Goal: Task Accomplishment & Management: Manage account settings

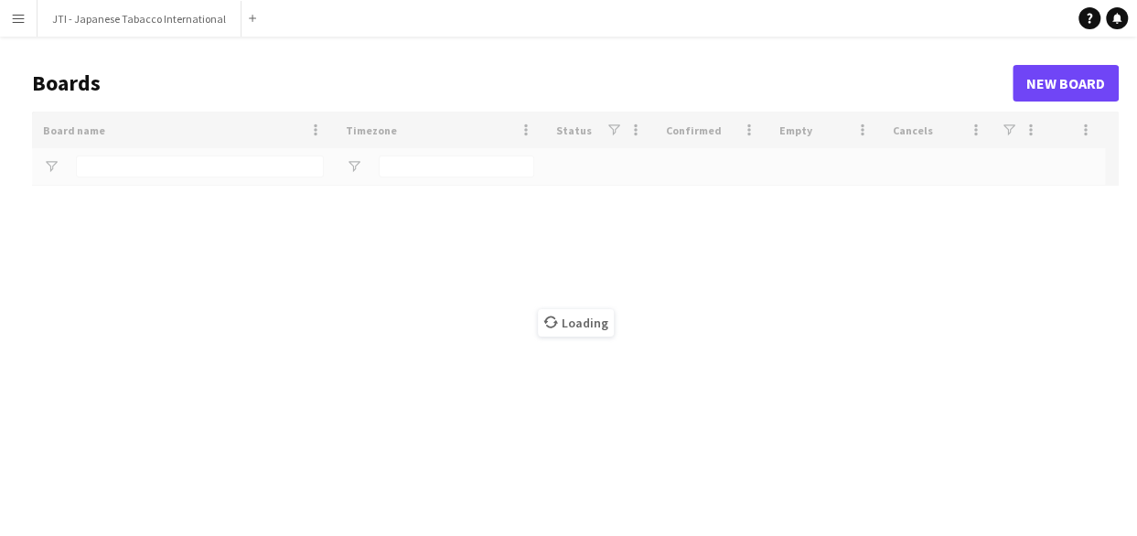
type input "***"
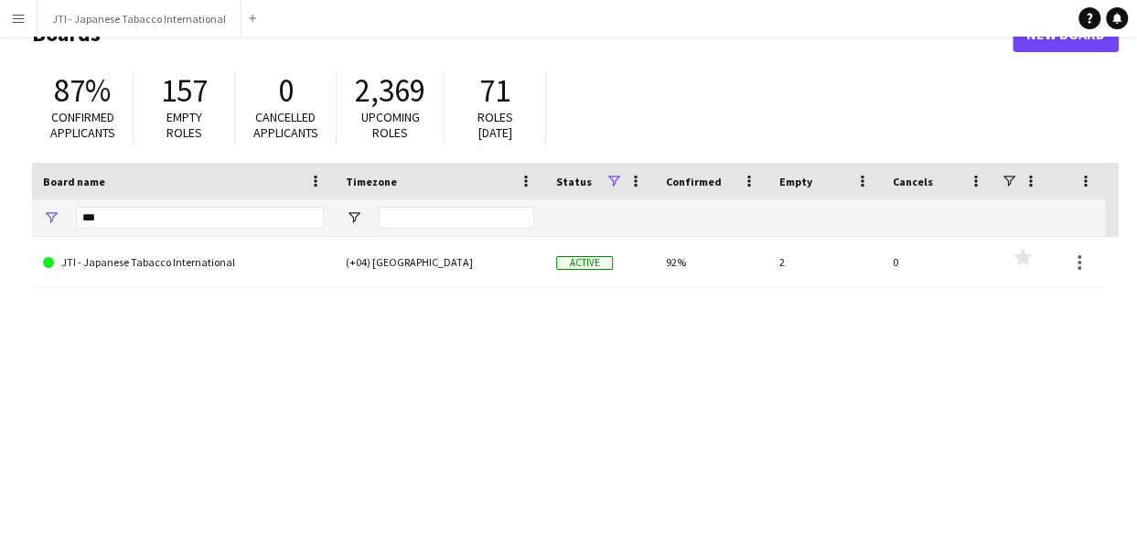
scroll to position [51, 0]
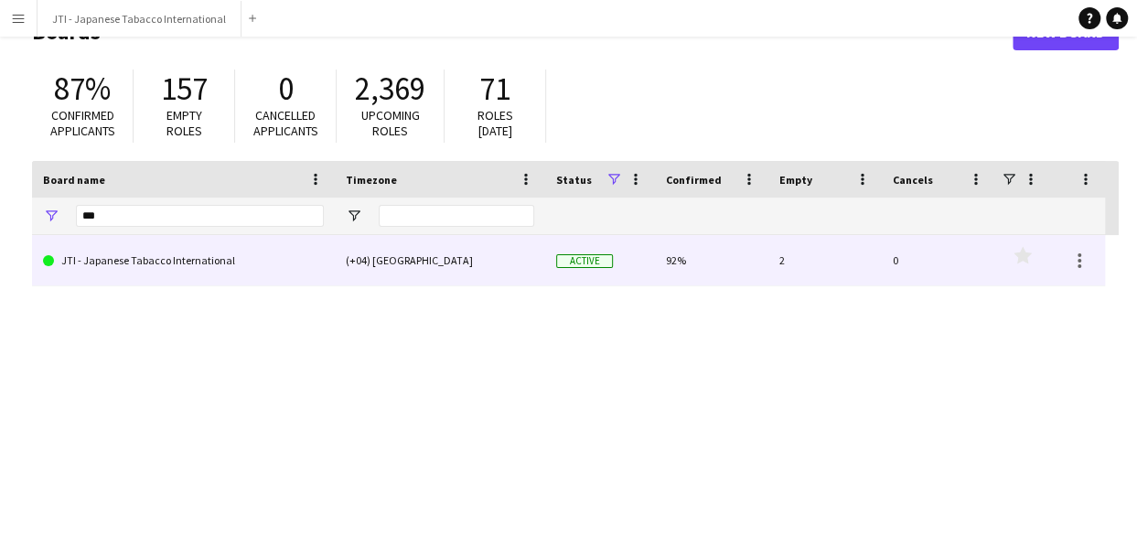
click at [166, 257] on link "JTI - Japanese Tabacco International" at bounding box center [183, 260] width 281 height 51
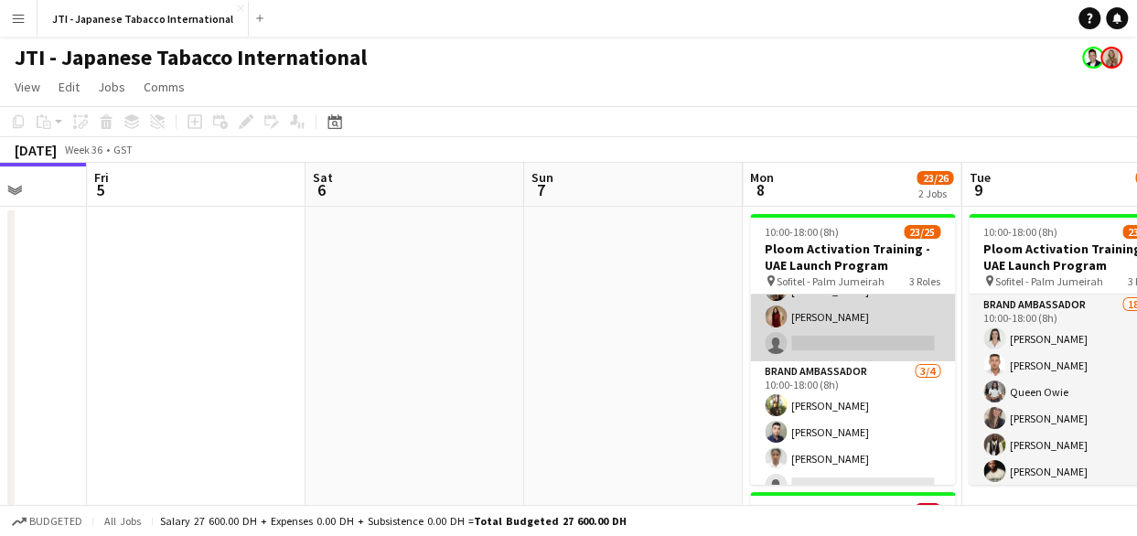
scroll to position [474, 0]
click at [813, 405] on app-card-role "Brand Ambassador [DATE] 10:00-18:00 (8h) Sahreem [PERSON_NAME] Alzidan [PERSON_…" at bounding box center [852, 431] width 205 height 142
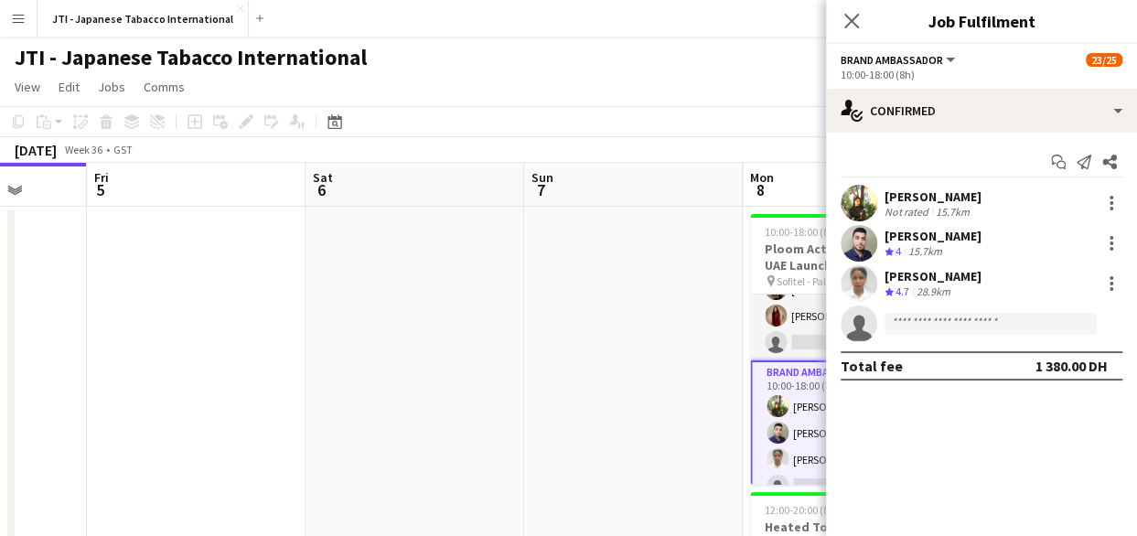
click at [941, 199] on div "[PERSON_NAME]" at bounding box center [932, 196] width 97 height 16
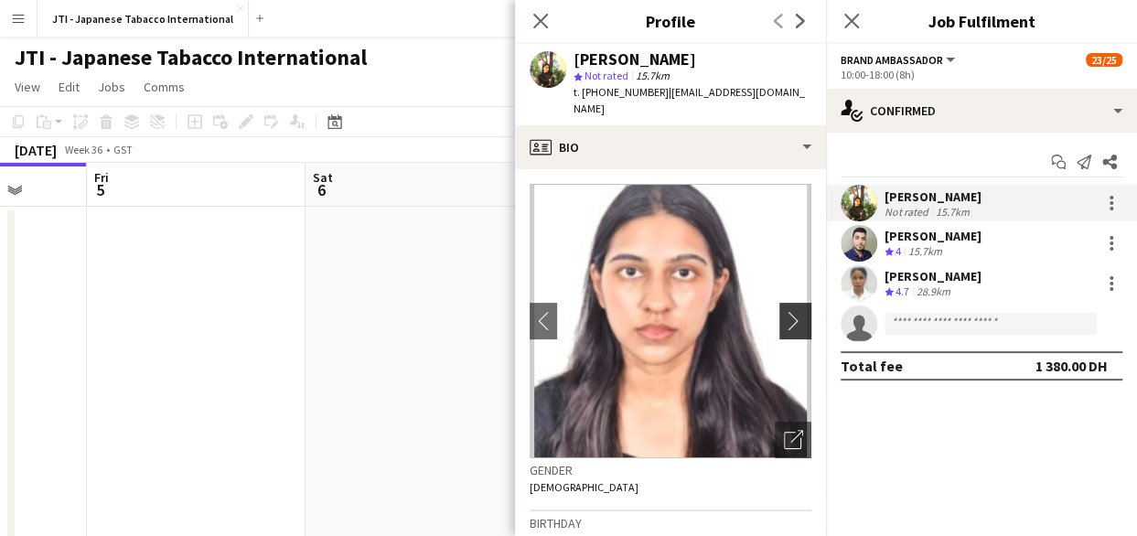
click at [784, 311] on app-icon "chevron-right" at bounding box center [798, 320] width 28 height 19
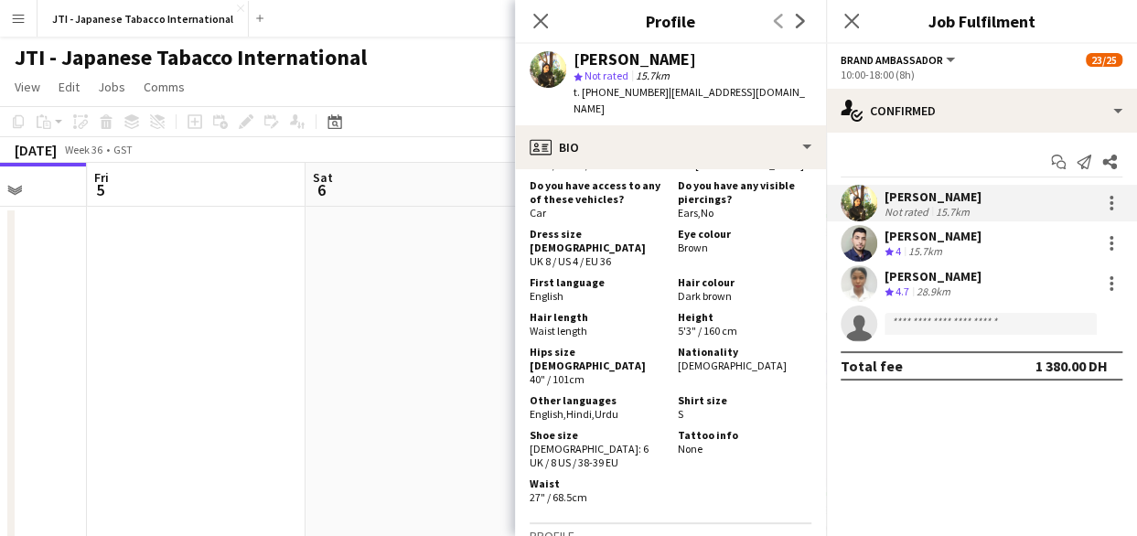
scroll to position [1340, 0]
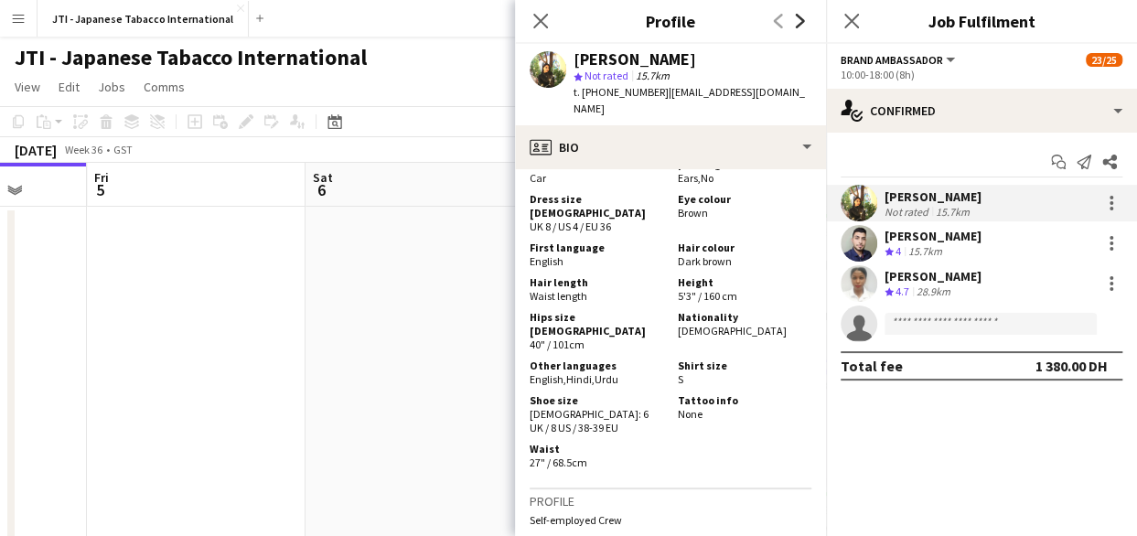
click at [800, 16] on icon "Next" at bounding box center [800, 21] width 15 height 15
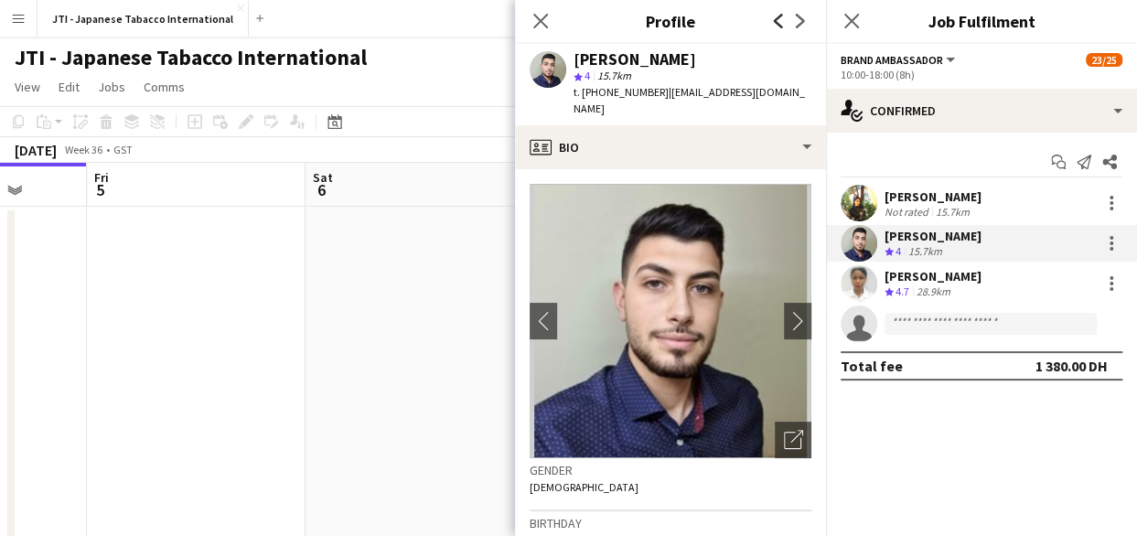
click at [779, 17] on icon at bounding box center [778, 21] width 9 height 15
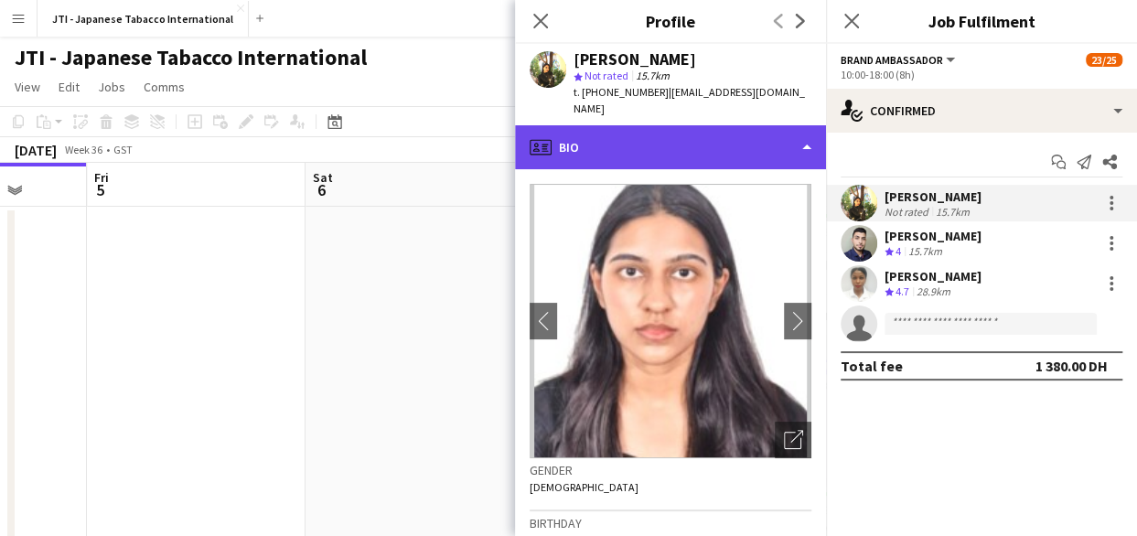
click at [714, 151] on div "profile Bio" at bounding box center [670, 147] width 311 height 44
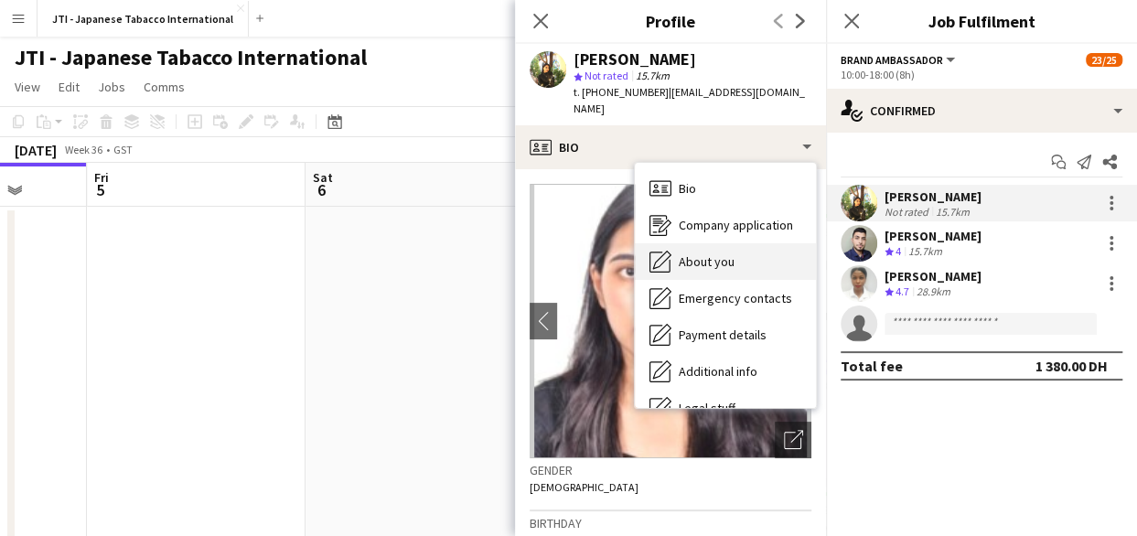
click at [694, 253] on span "About you" at bounding box center [707, 261] width 56 height 16
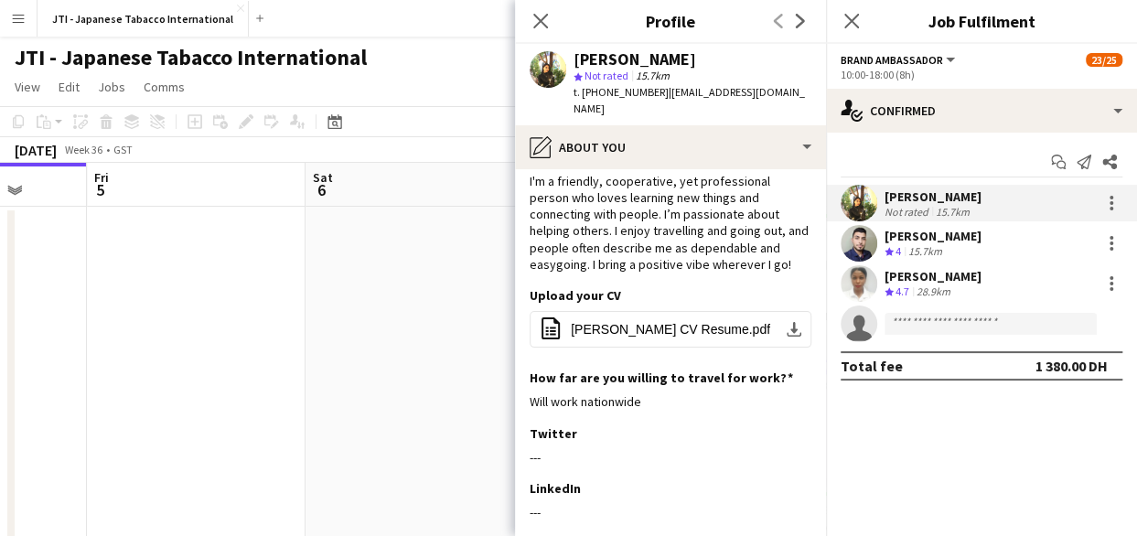
scroll to position [36, 0]
click at [539, 24] on icon at bounding box center [539, 20] width 17 height 17
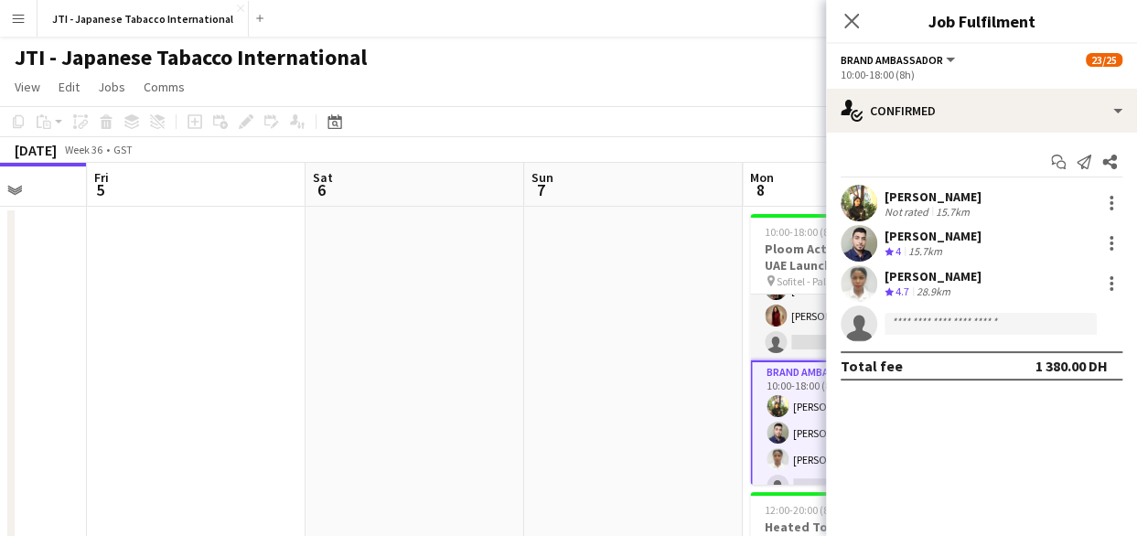
click at [775, 130] on app-toolbar "Copy Paste Paste Ctrl+V Paste with crew Ctrl+Shift+V Paste linked Job [GEOGRAPH…" at bounding box center [568, 121] width 1137 height 31
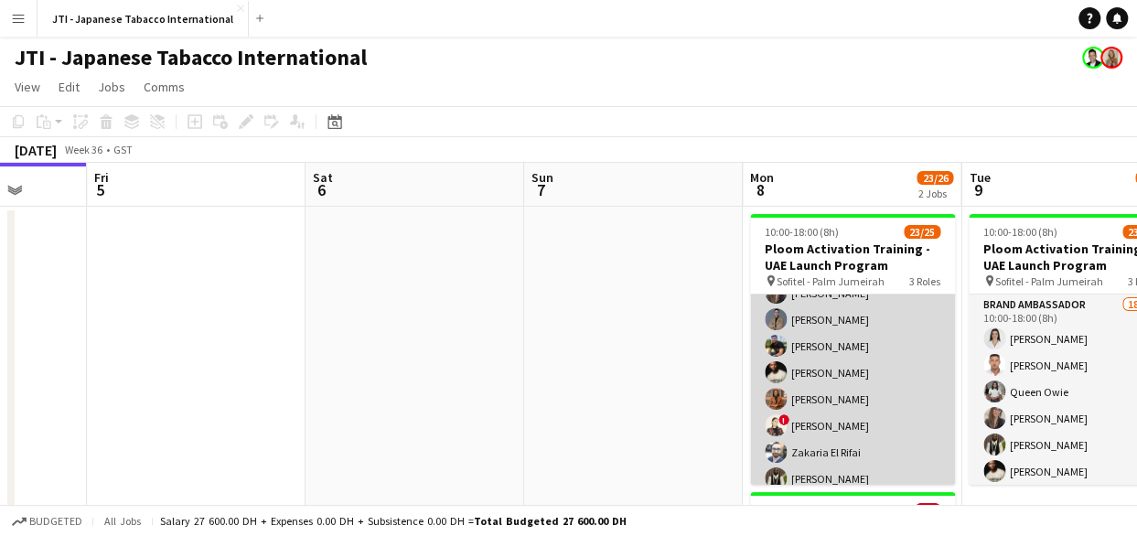
scroll to position [151, 0]
click at [831, 348] on app-card-role "Brand Ambassador 18/19 10:00-18:00 (8h) [PERSON_NAME] [PERSON_NAME] [PERSON_NAM…" at bounding box center [852, 414] width 205 height 540
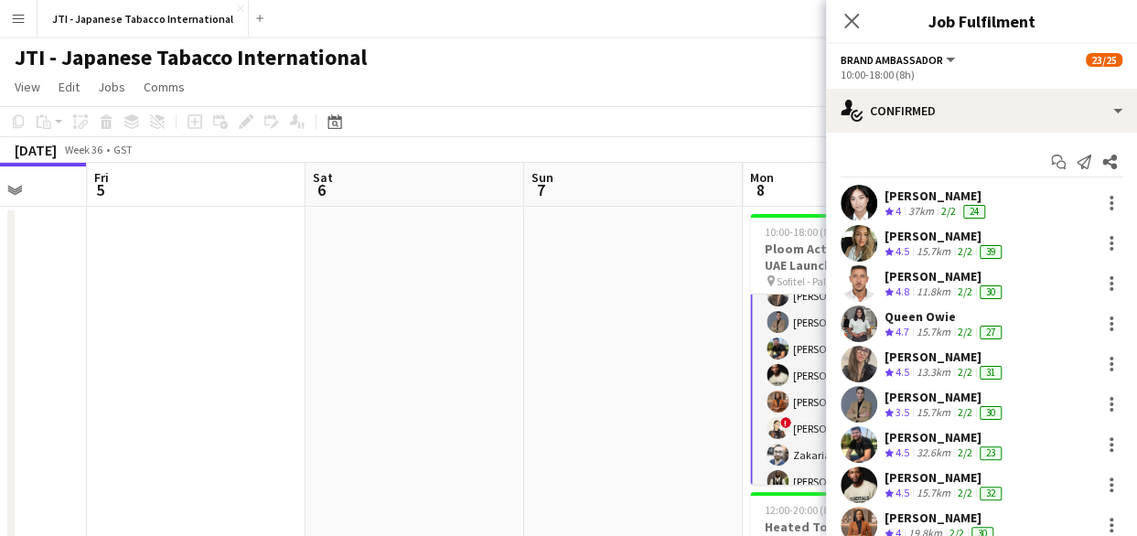
scroll to position [153, 0]
click at [792, 343] on app-card-role "Brand Ambassador 18/19 10:00-18:00 (8h) [PERSON_NAME] [PERSON_NAME] [PERSON_NAM…" at bounding box center [852, 413] width 205 height 543
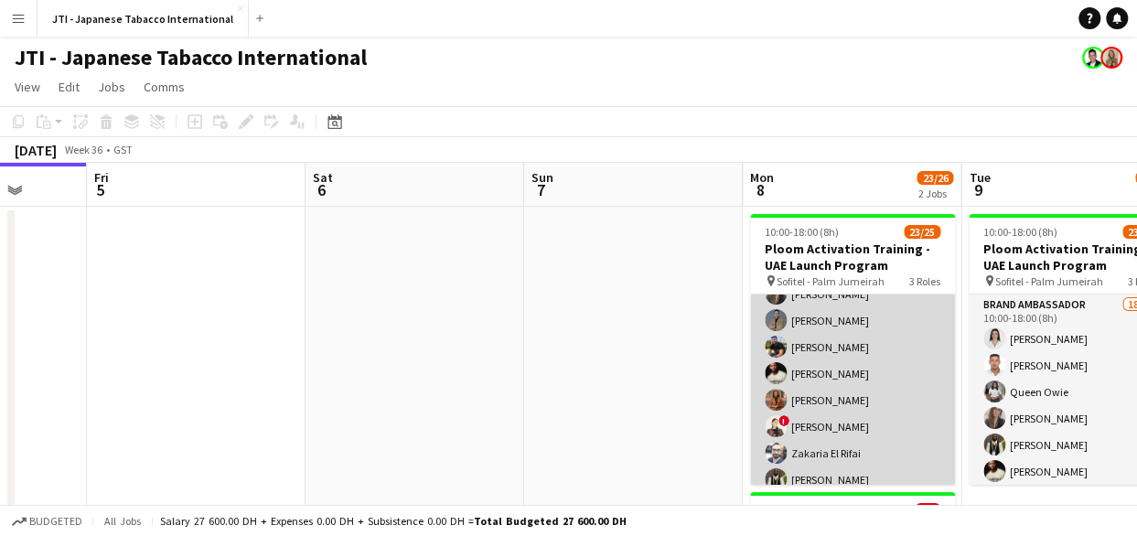
drag, startPoint x: 792, startPoint y: 343, endPoint x: 775, endPoint y: 348, distance: 18.2
click at [775, 348] on app-user-avatar at bounding box center [775, 347] width 22 height 22
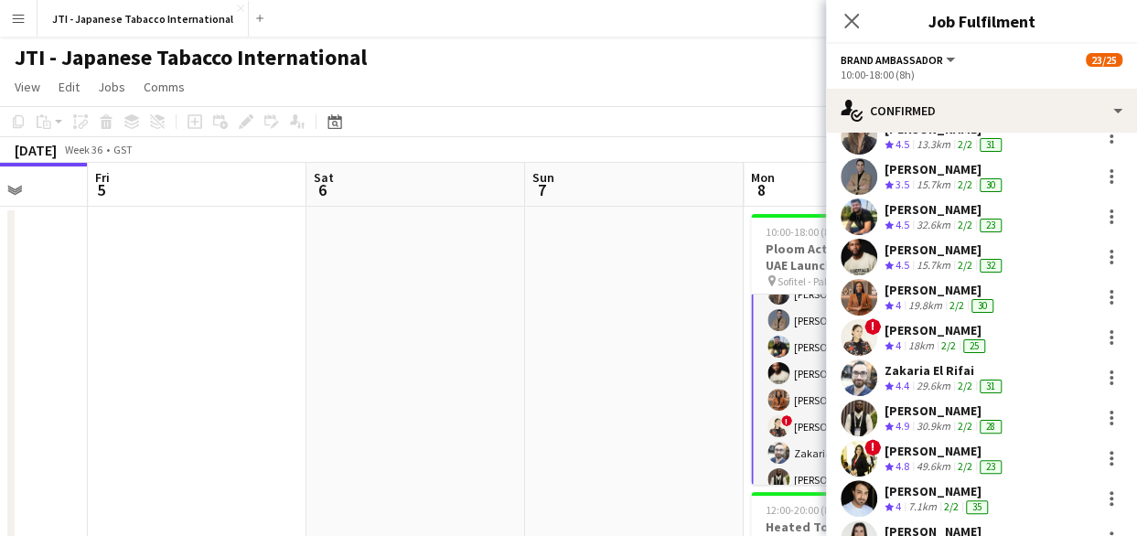
scroll to position [226, 0]
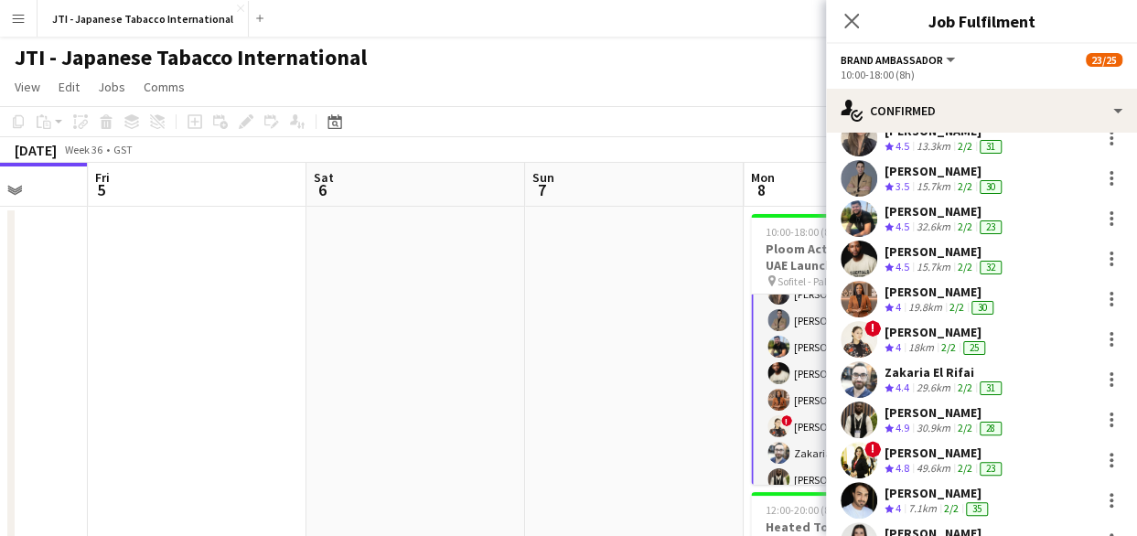
click at [962, 219] on app-skills-label "2/2" at bounding box center [964, 226] width 15 height 14
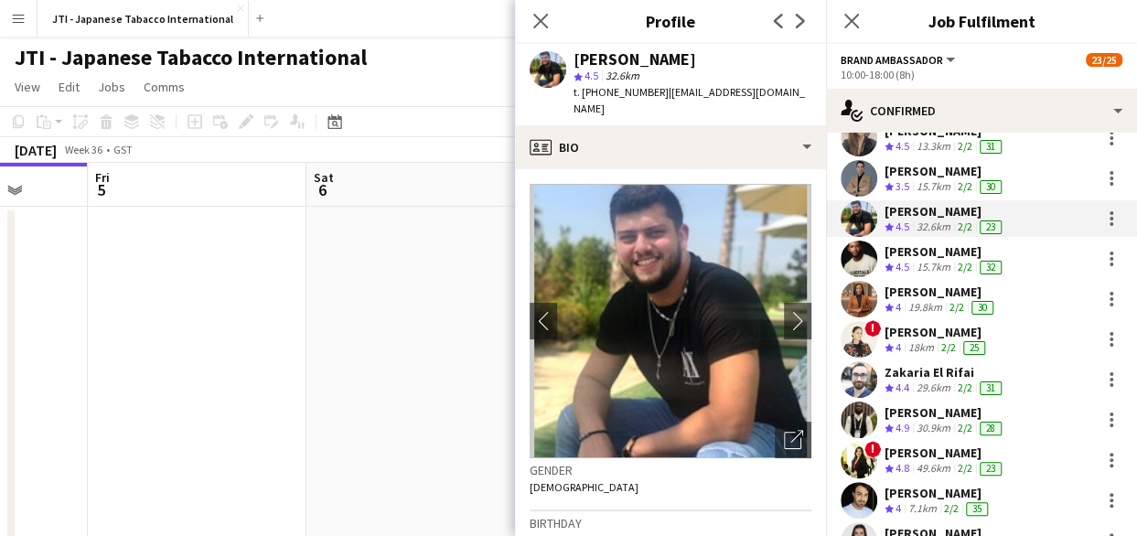
click at [962, 219] on app-skills-label "2/2" at bounding box center [964, 226] width 15 height 14
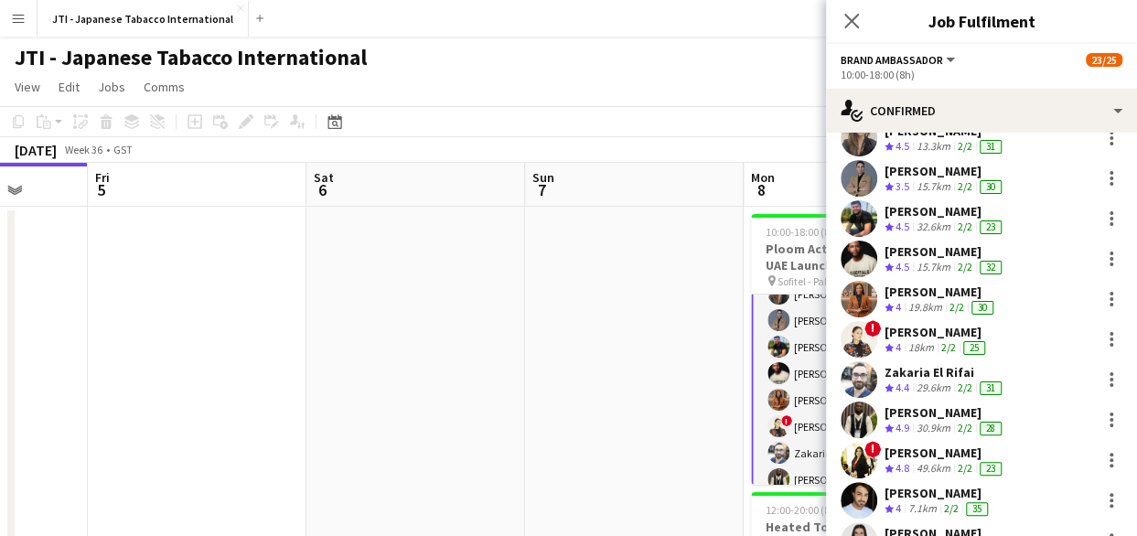
click at [962, 219] on app-skills-label "2/2" at bounding box center [964, 226] width 15 height 14
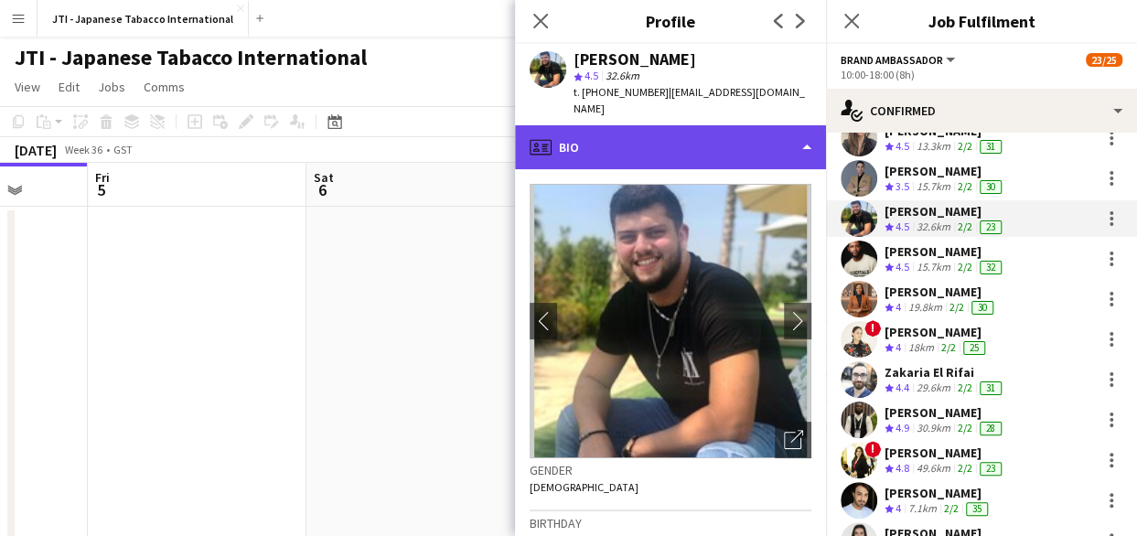
click at [696, 133] on div "profile Bio" at bounding box center [670, 147] width 311 height 44
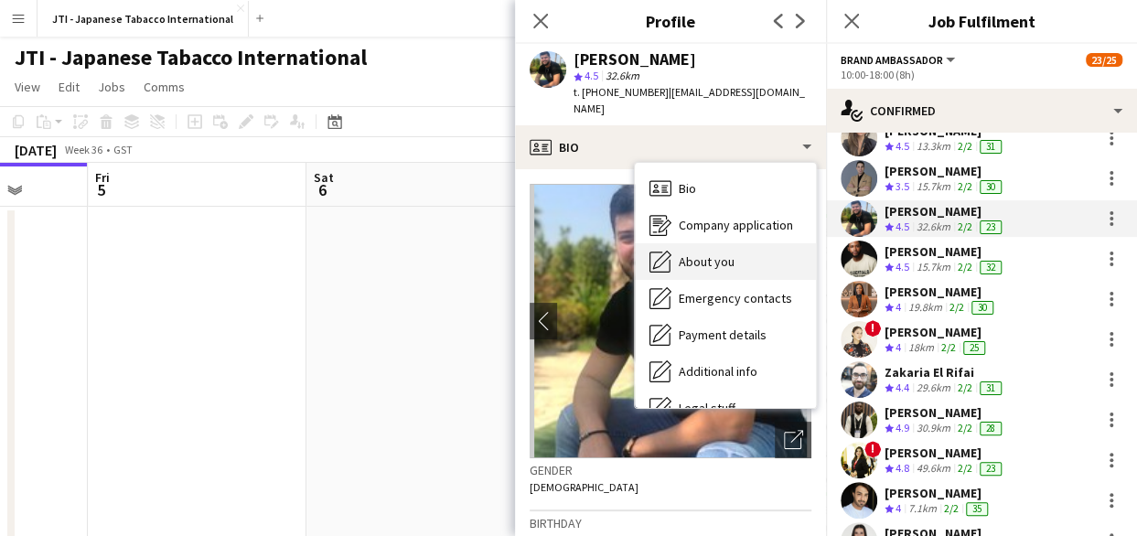
click at [720, 253] on span "About you" at bounding box center [707, 261] width 56 height 16
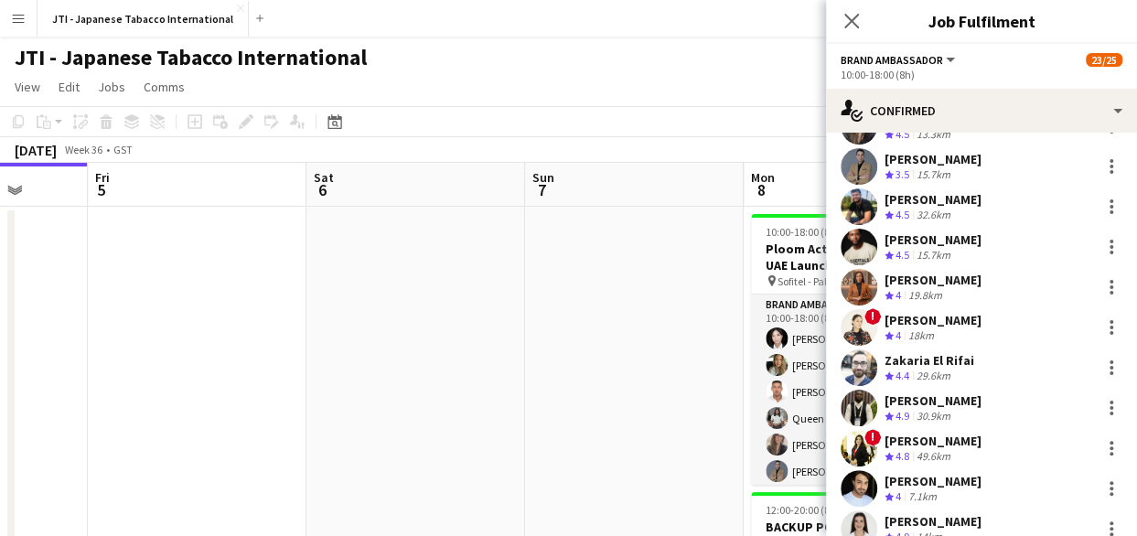
scroll to position [239, 0]
click at [919, 283] on div "[PERSON_NAME]" at bounding box center [932, 279] width 97 height 16
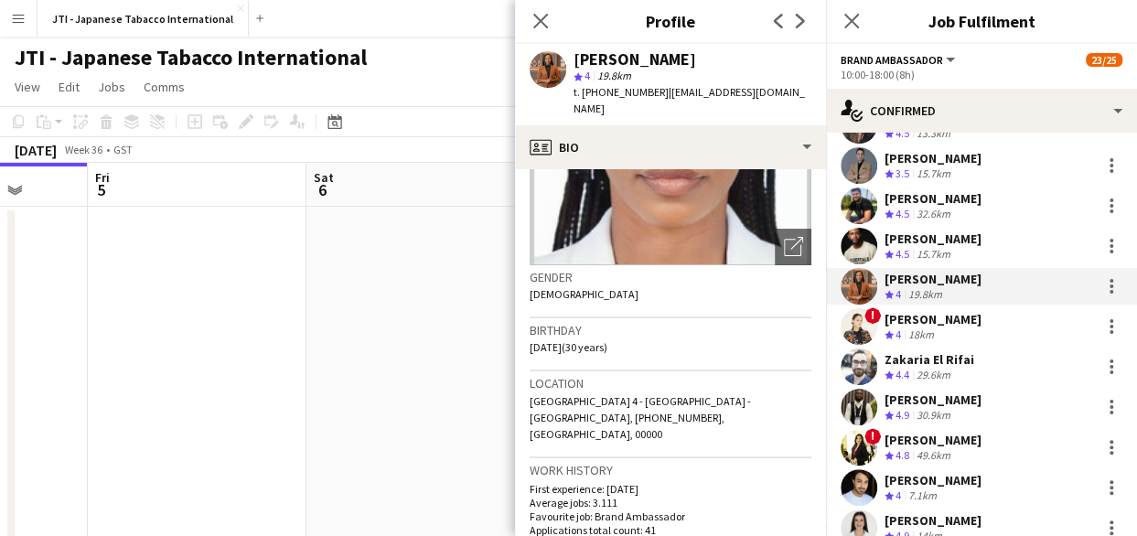
scroll to position [226, 0]
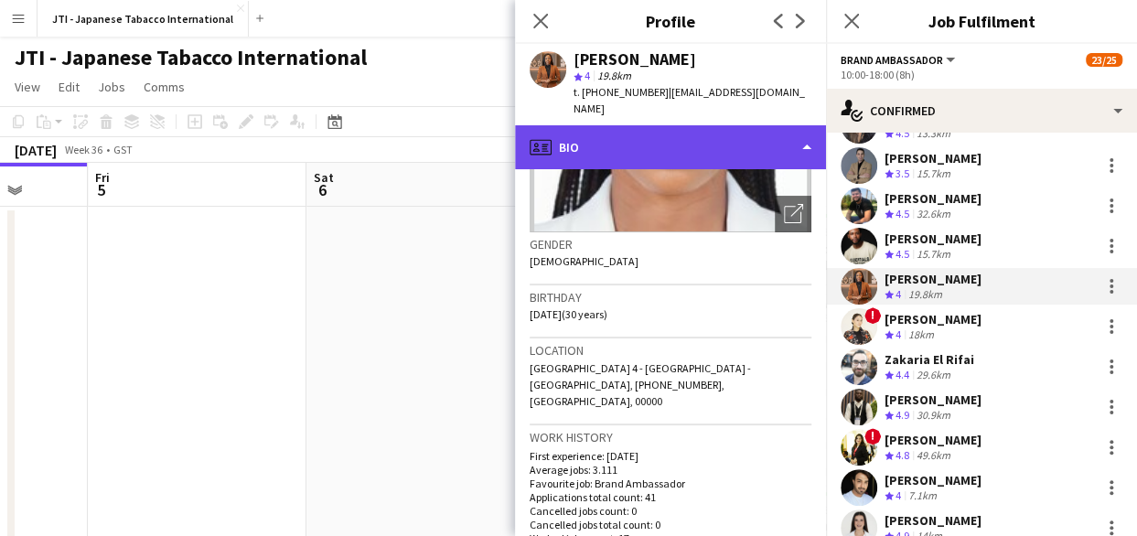
click at [756, 132] on div "profile Bio" at bounding box center [670, 147] width 311 height 44
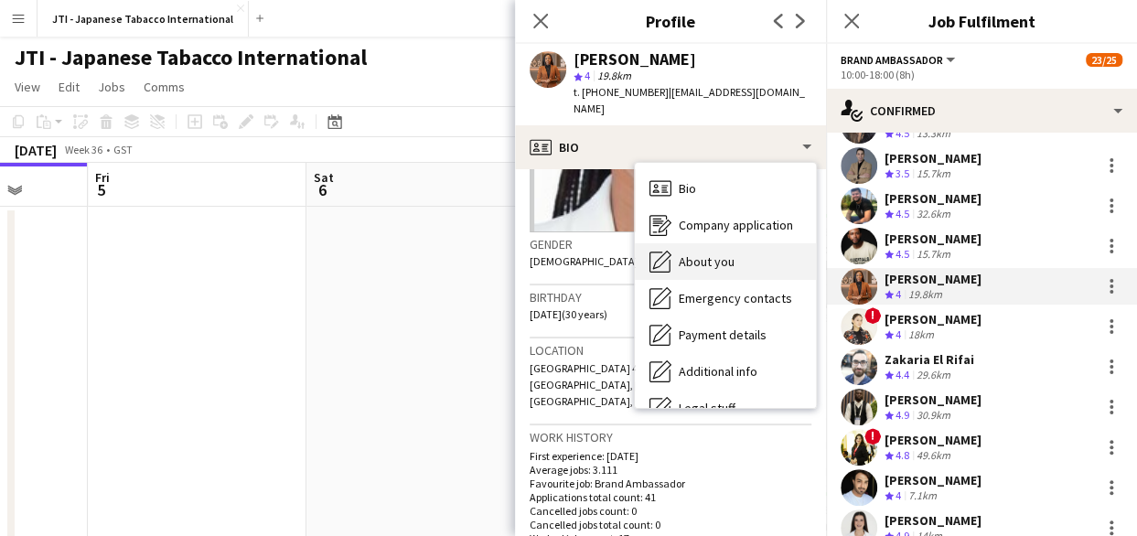
click at [726, 257] on div "About you About you" at bounding box center [725, 261] width 181 height 37
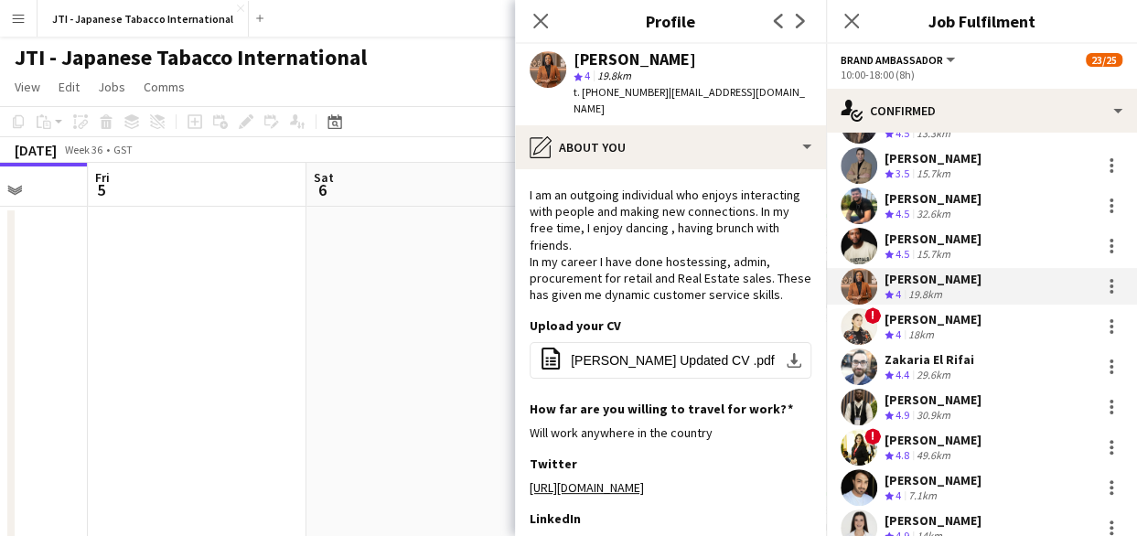
scroll to position [123, 0]
click at [534, 14] on icon at bounding box center [539, 20] width 17 height 17
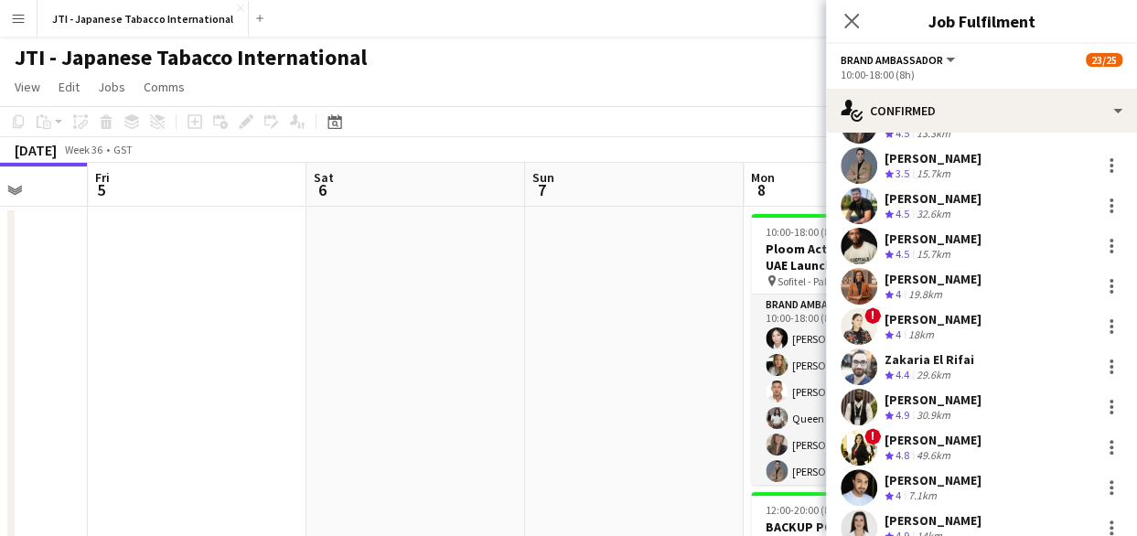
click at [782, 49] on div "JTI - Japanese Tabacco International" at bounding box center [568, 54] width 1137 height 35
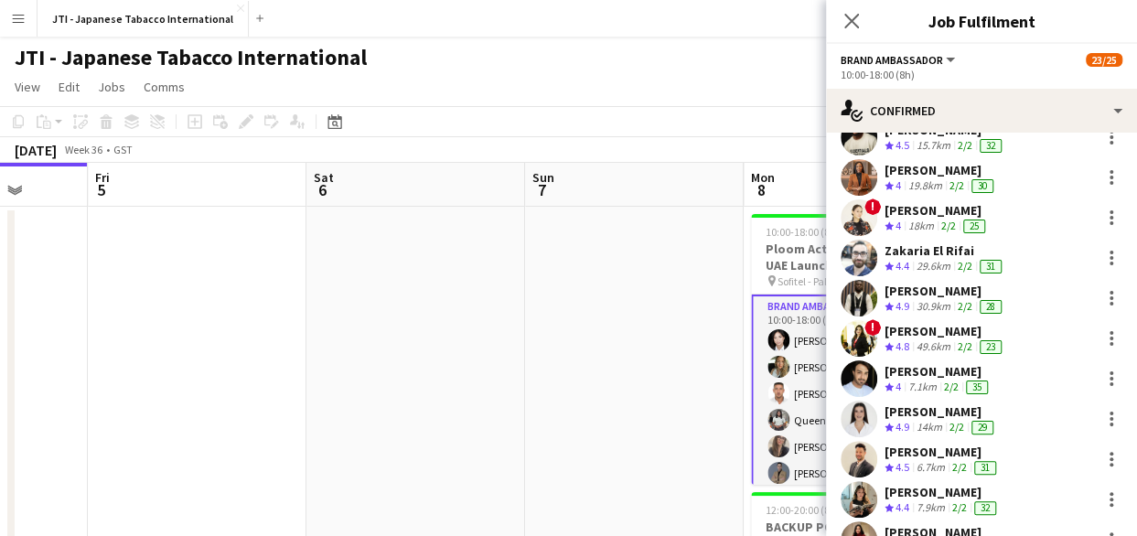
scroll to position [348, 0]
click at [1100, 251] on div at bounding box center [1111, 257] width 22 height 22
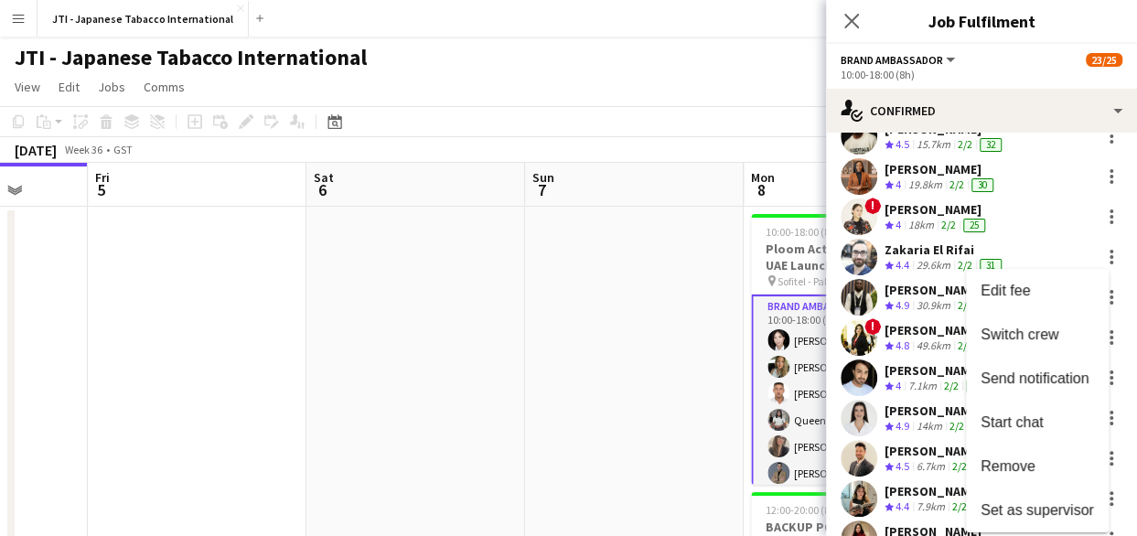
click at [912, 252] on div at bounding box center [568, 268] width 1137 height 536
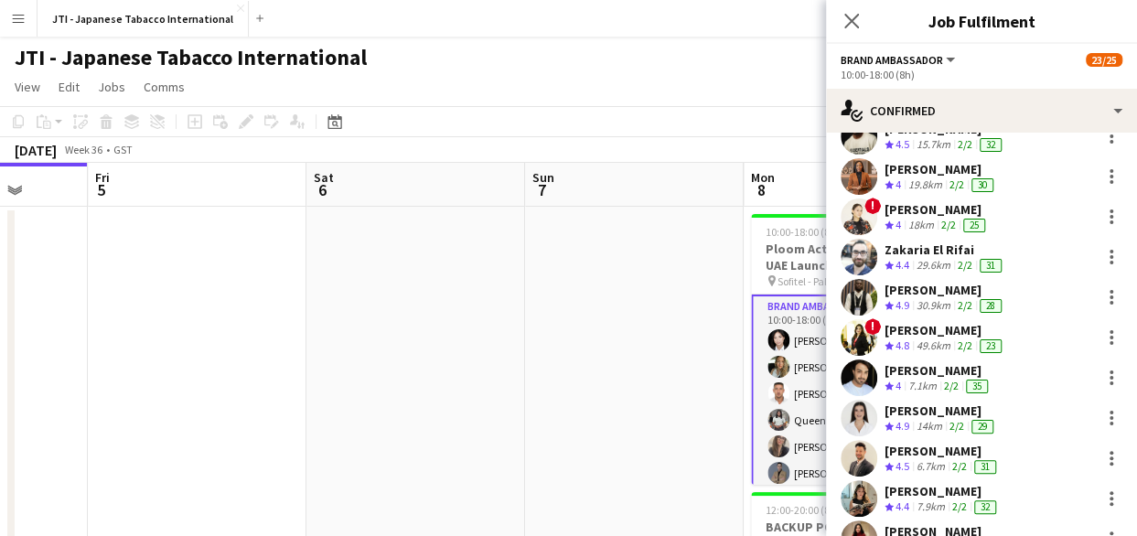
click at [912, 252] on div "Zakaria El Rifai" at bounding box center [944, 249] width 121 height 16
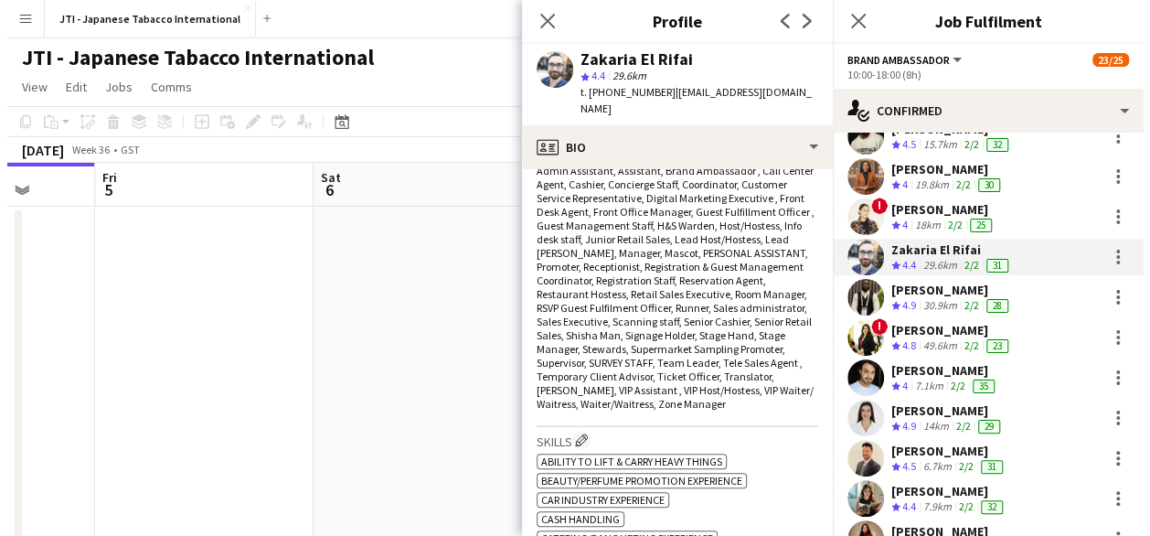
scroll to position [633, 0]
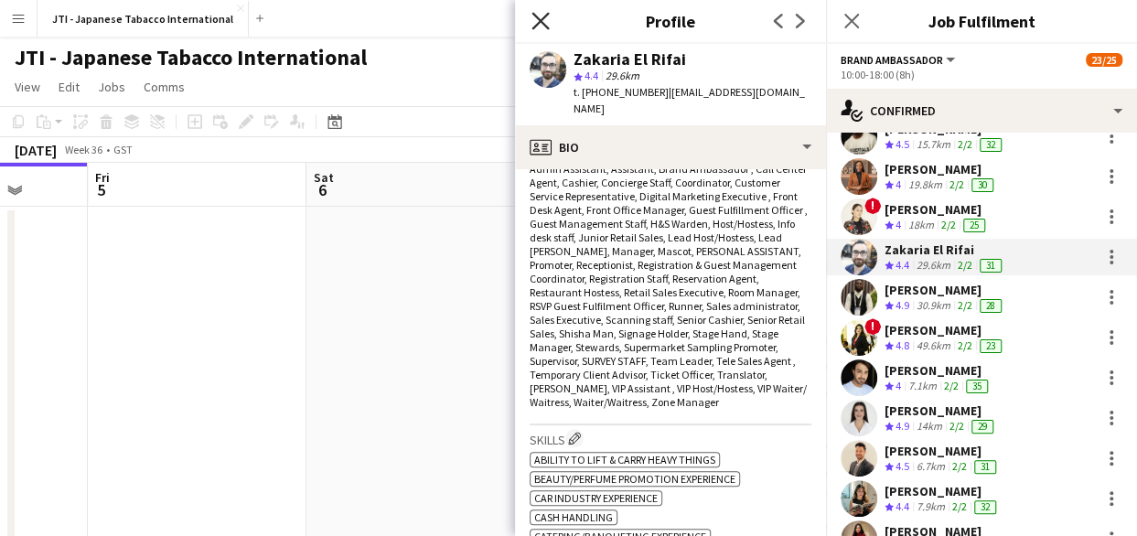
click at [538, 23] on icon at bounding box center [539, 20] width 17 height 17
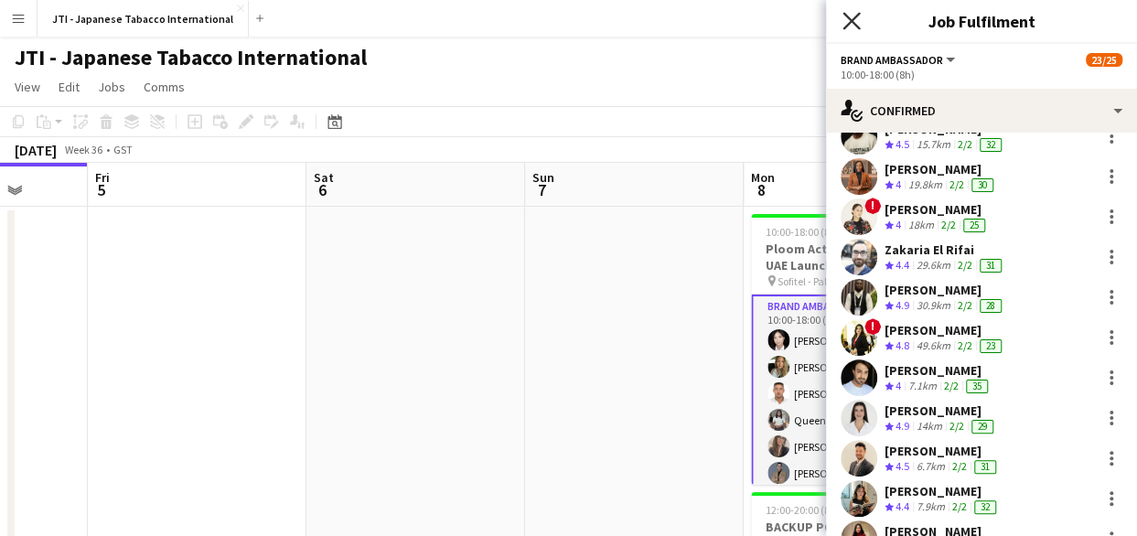
click at [851, 27] on icon "Close pop-in" at bounding box center [850, 20] width 17 height 17
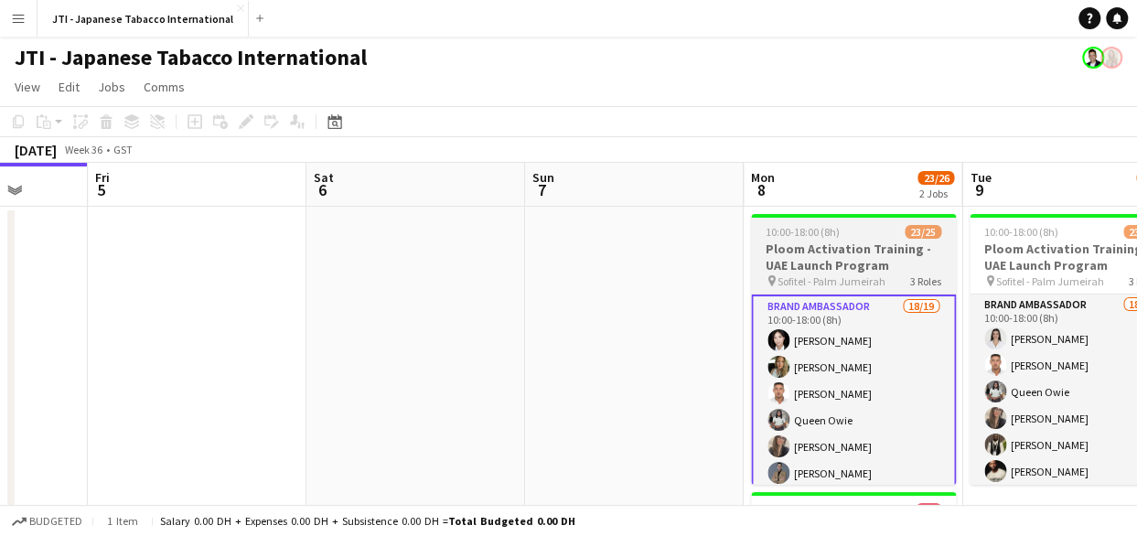
click at [849, 254] on h3 "Ploom Activation Training - UAE Launch Program" at bounding box center [853, 257] width 205 height 33
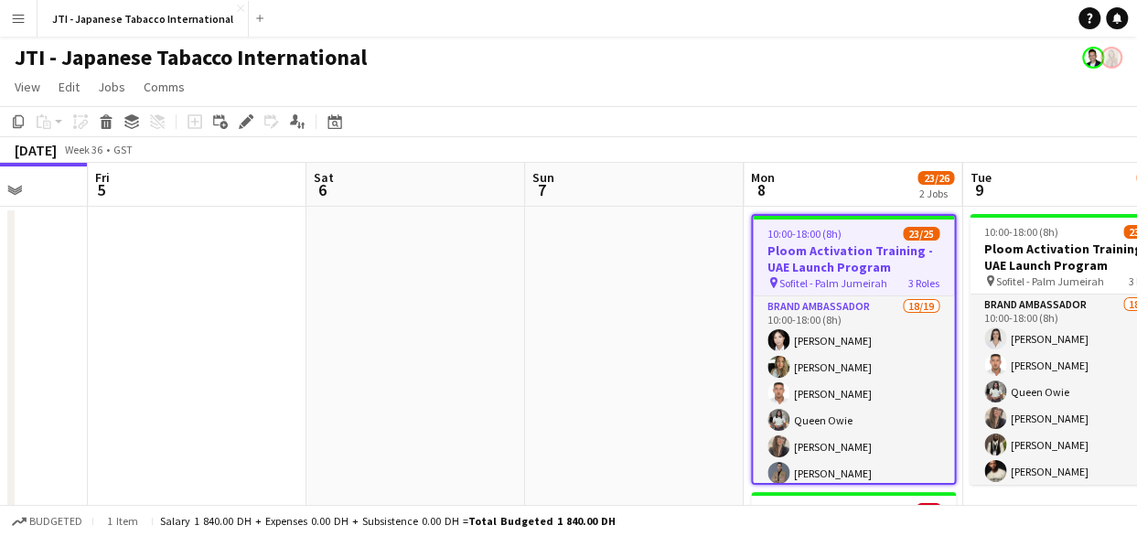
click at [849, 254] on h3 "Ploom Activation Training - UAE Launch Program" at bounding box center [853, 258] width 201 height 33
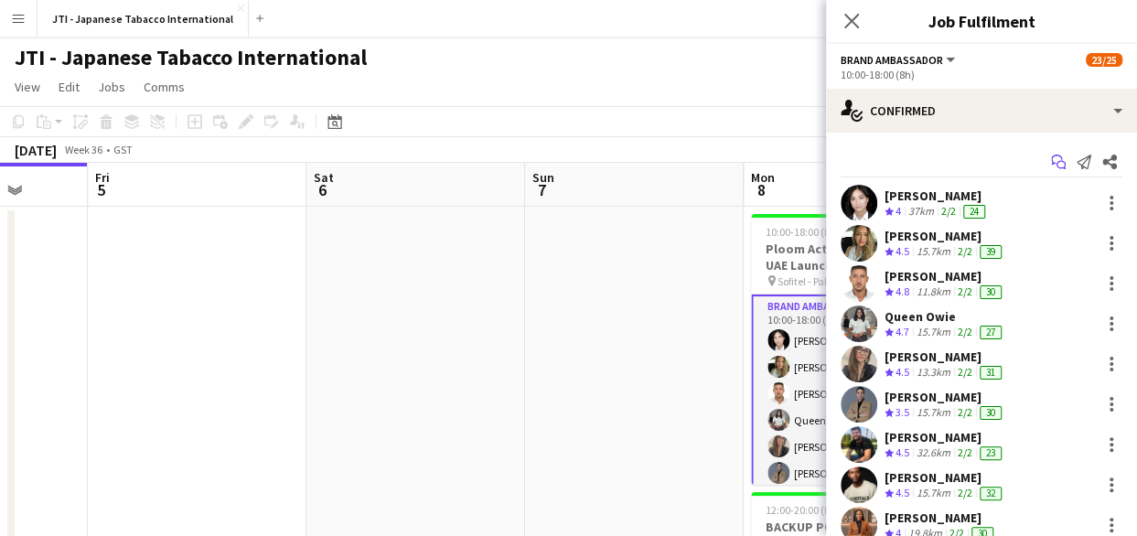
click at [1051, 167] on icon "Start chat" at bounding box center [1058, 162] width 15 height 15
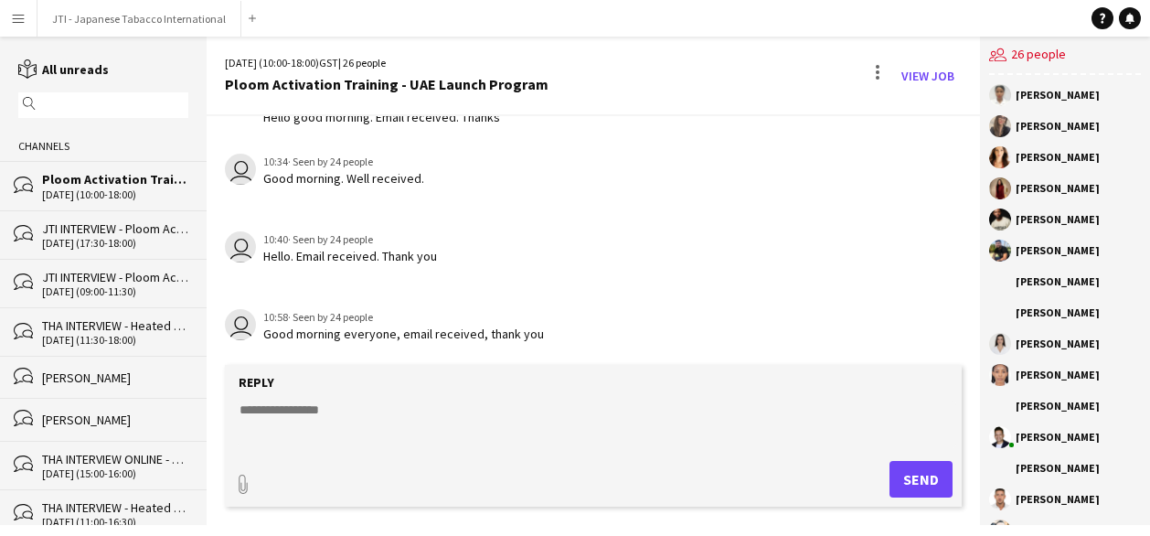
scroll to position [2912, 0]
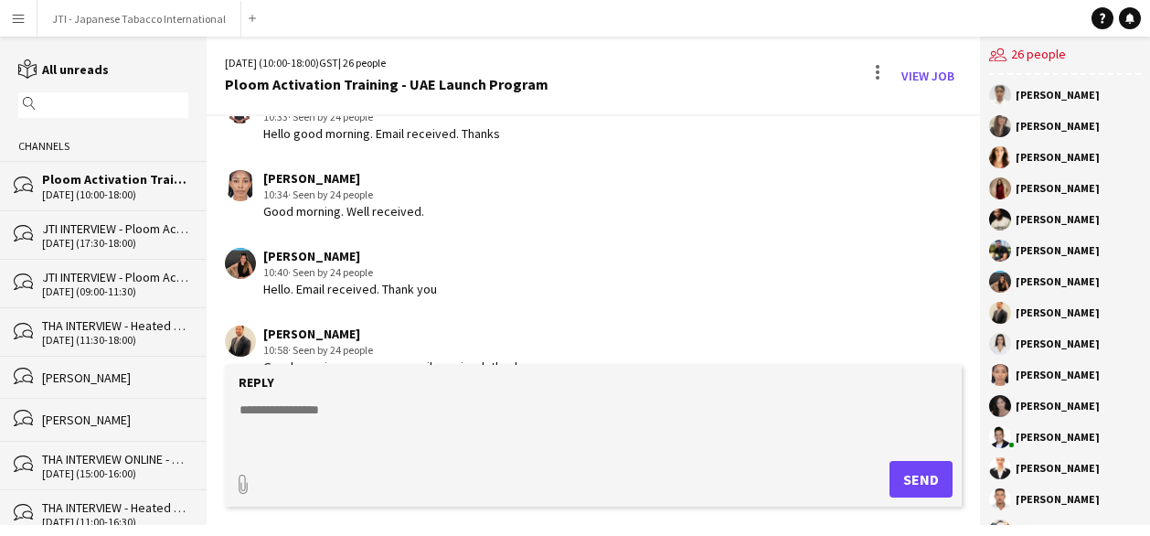
click at [299, 439] on textarea at bounding box center [597, 425] width 719 height 48
type textarea "*"
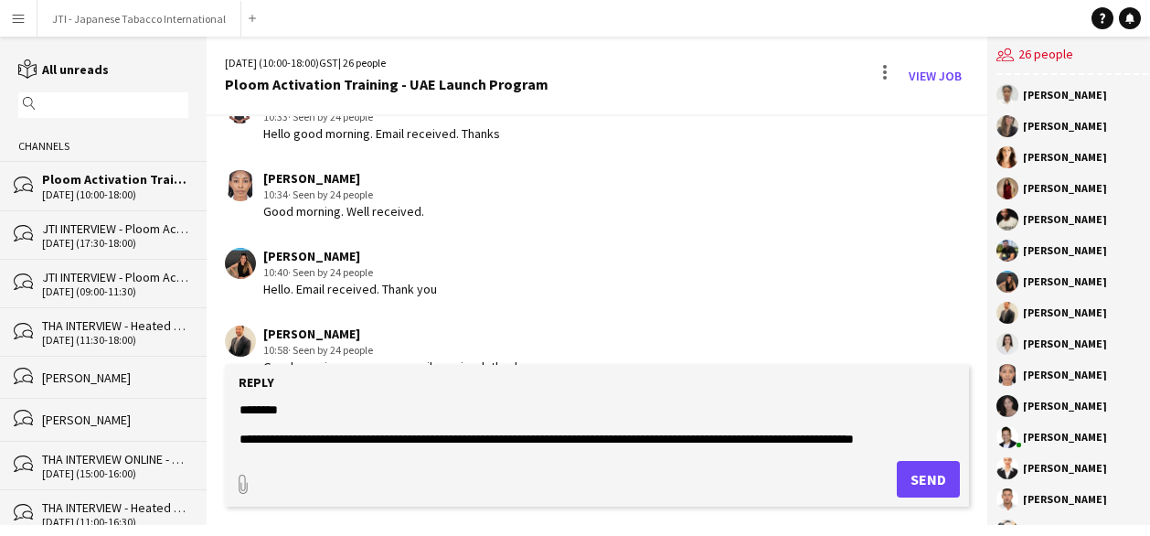
scroll to position [27, 0]
click at [769, 412] on textarea "**********" at bounding box center [597, 425] width 719 height 48
click at [711, 437] on textarea "**********" at bounding box center [597, 425] width 719 height 48
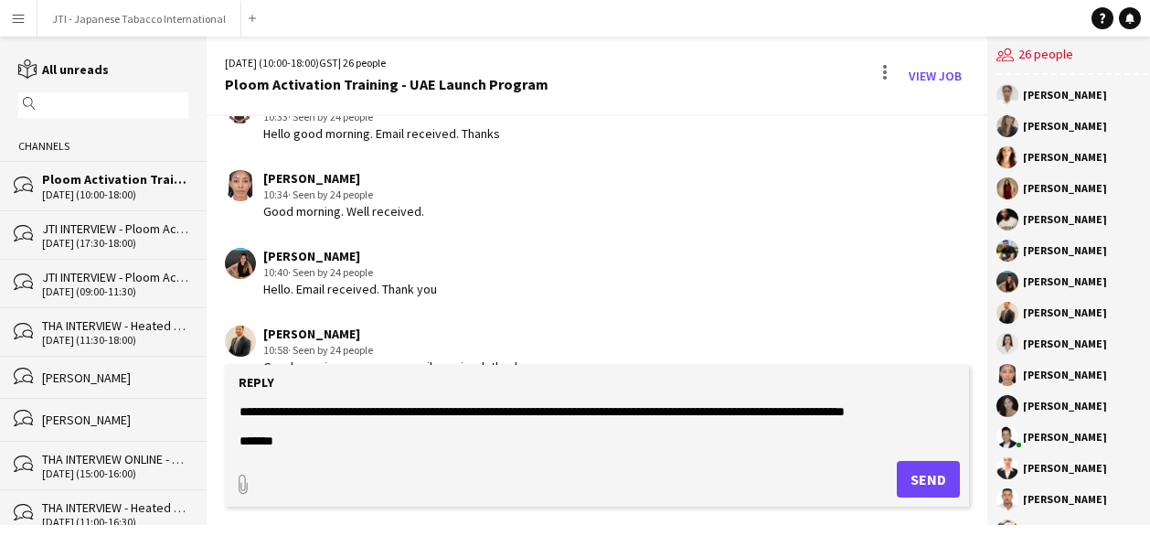
type textarea "**********"
click at [900, 473] on button "Send" at bounding box center [928, 479] width 63 height 37
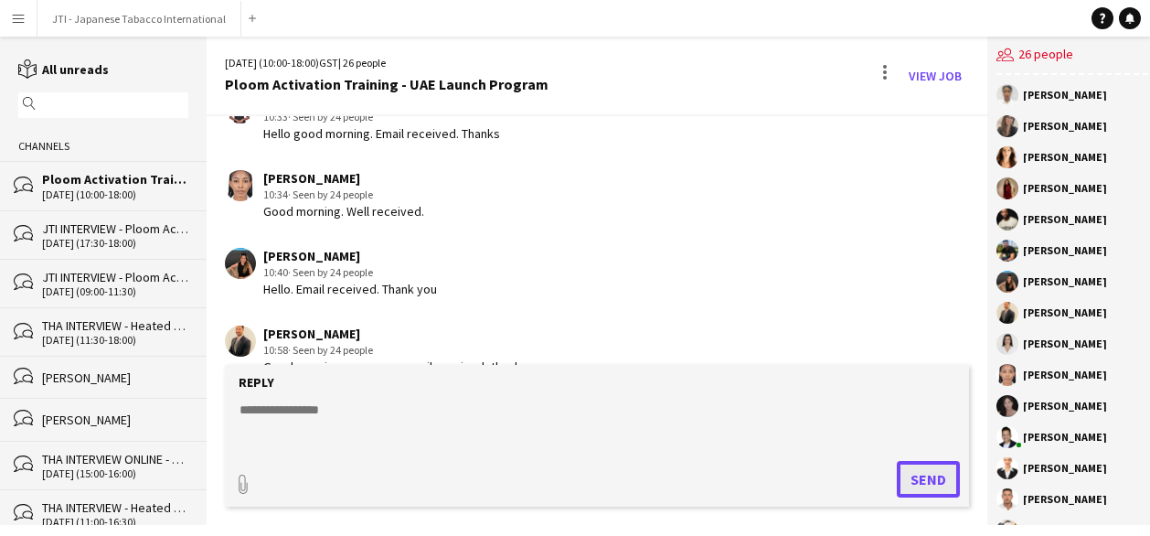
scroll to position [3106, 0]
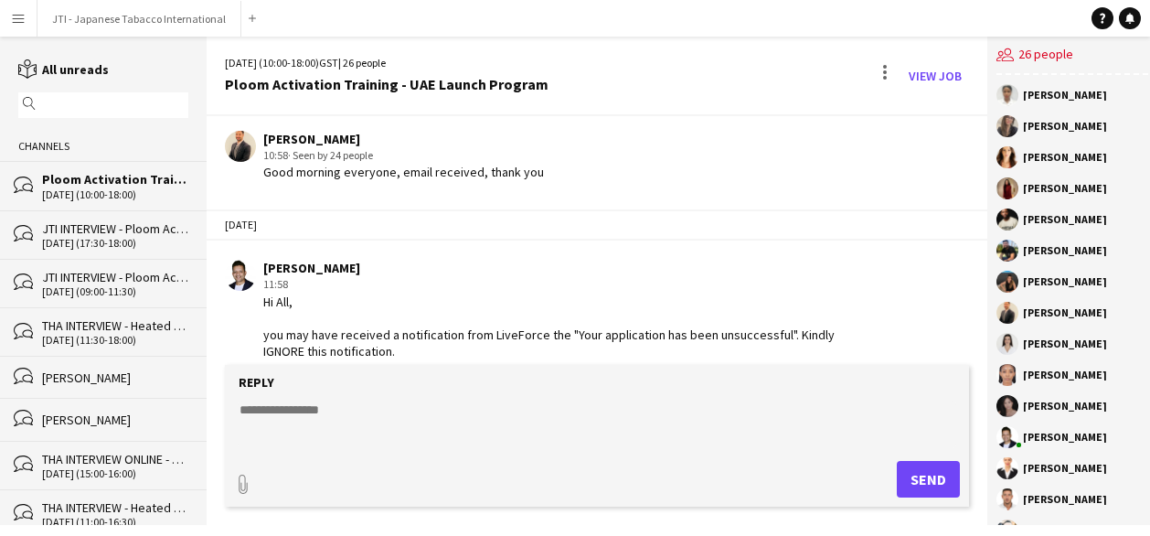
click at [504, 313] on div "Hi All, you may have received a notification from LiveForce the "Your applicati…" at bounding box center [556, 344] width 586 height 100
click at [474, 294] on div "Hi All, you may have received a notification from LiveForce the "Your applicati…" at bounding box center [556, 344] width 586 height 100
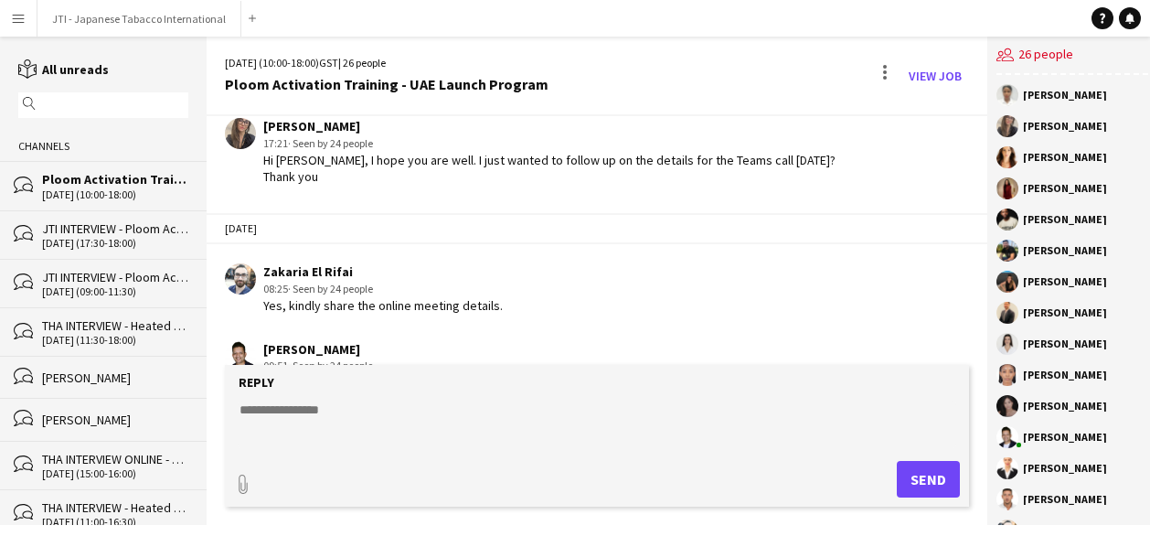
scroll to position [2849, 0]
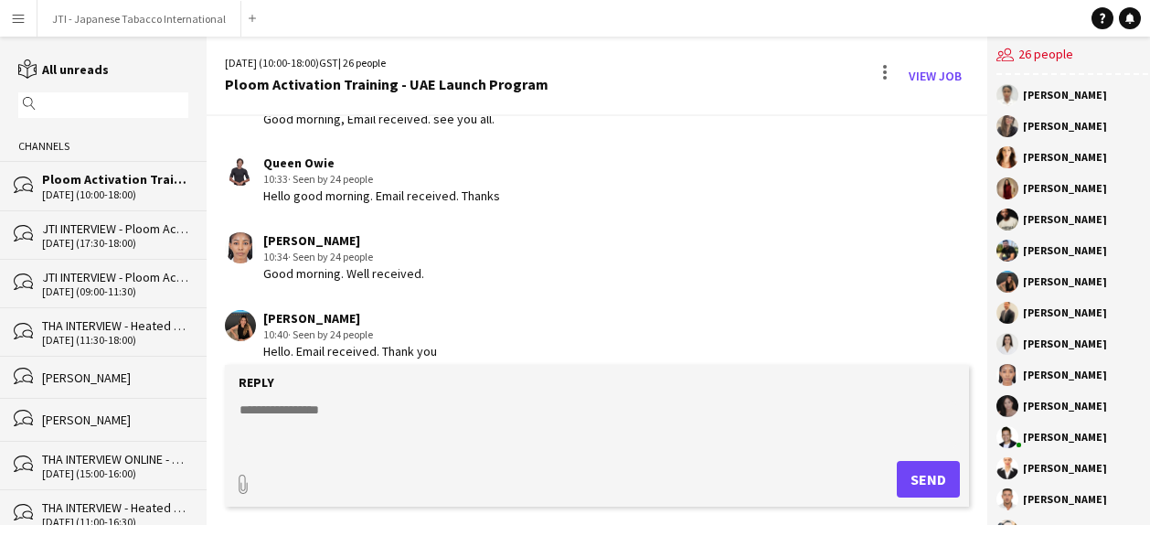
click at [47, 171] on div "Ploom Activation Training - UAE Launch Program" at bounding box center [115, 179] width 146 height 16
click at [79, 235] on div "JTI INTERVIEW - Ploom Activation - UAE Launch Program" at bounding box center [115, 228] width 146 height 16
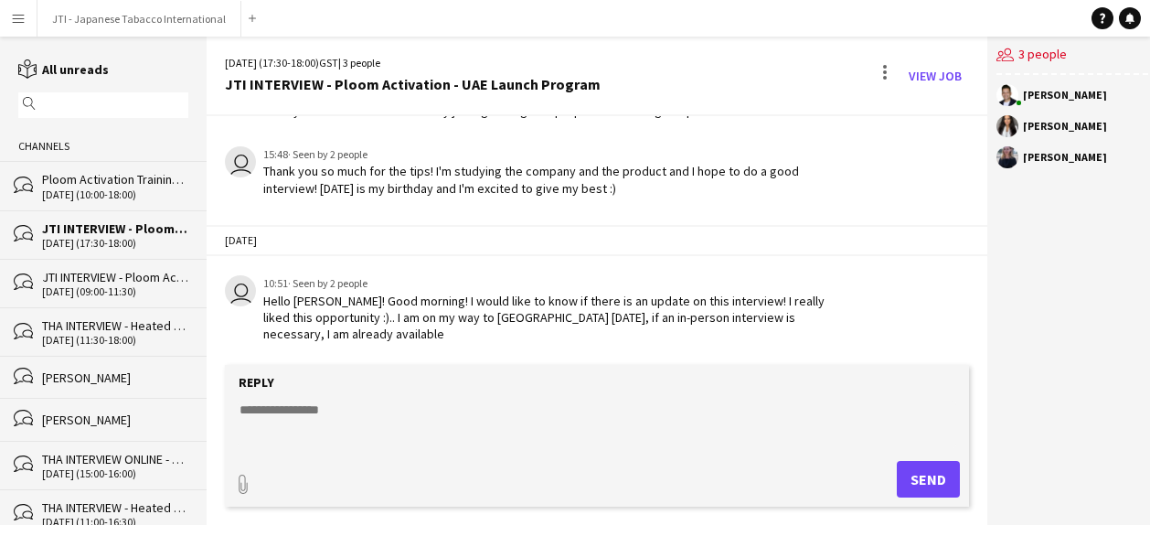
scroll to position [765, 0]
click at [92, 176] on div "Ploom Activation Training - UAE Launch Program" at bounding box center [115, 179] width 146 height 16
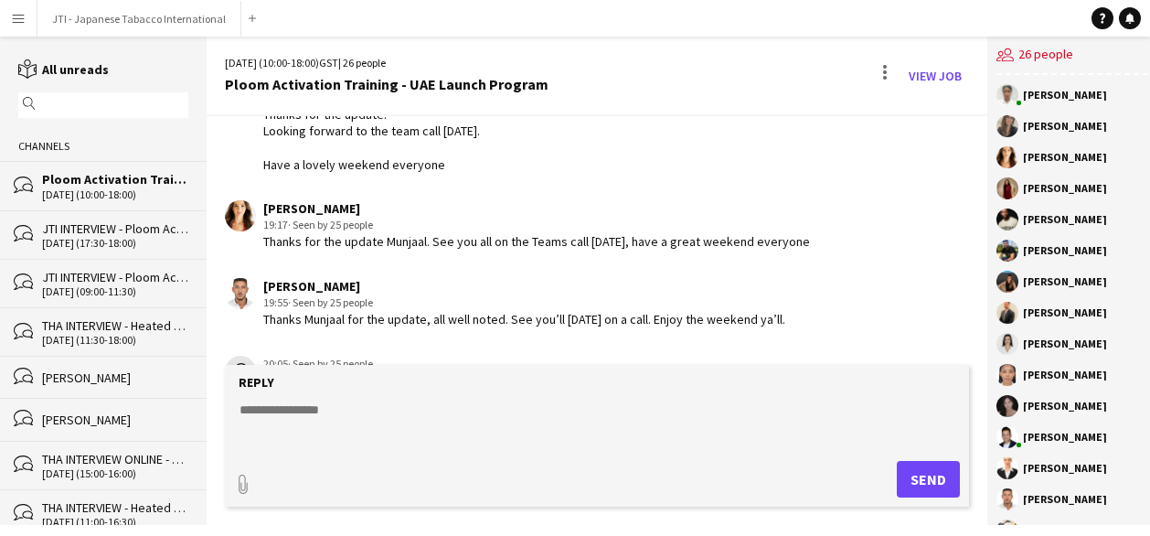
scroll to position [1857, 0]
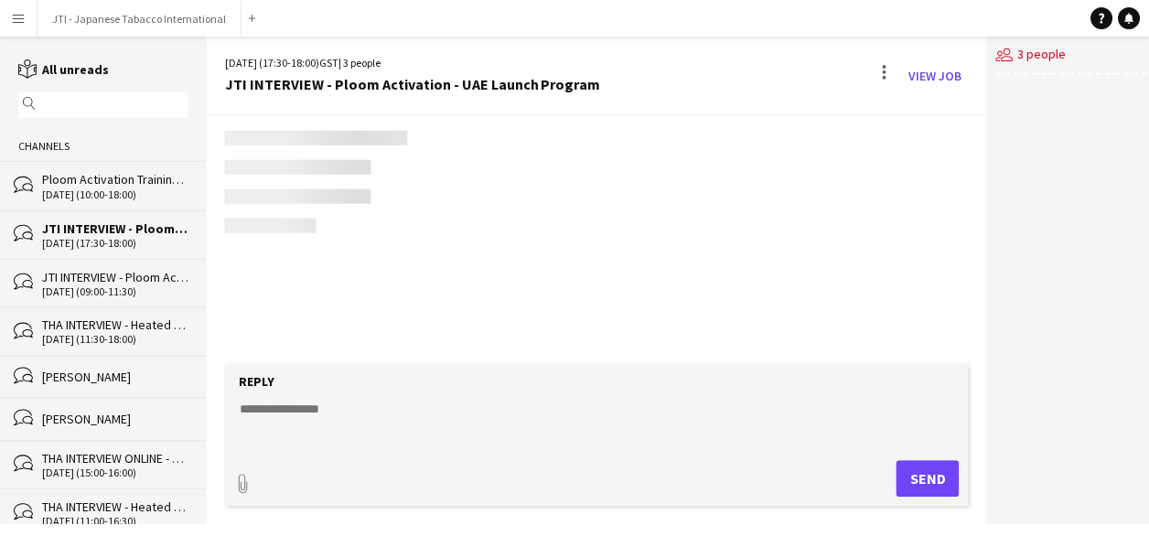
scroll to position [798, 0]
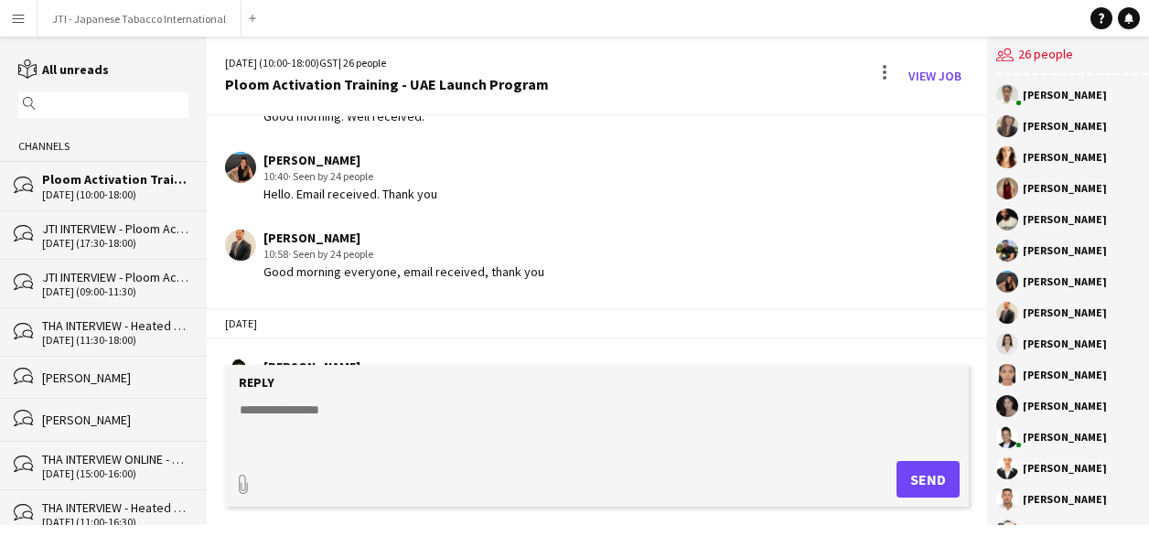
scroll to position [3029, 0]
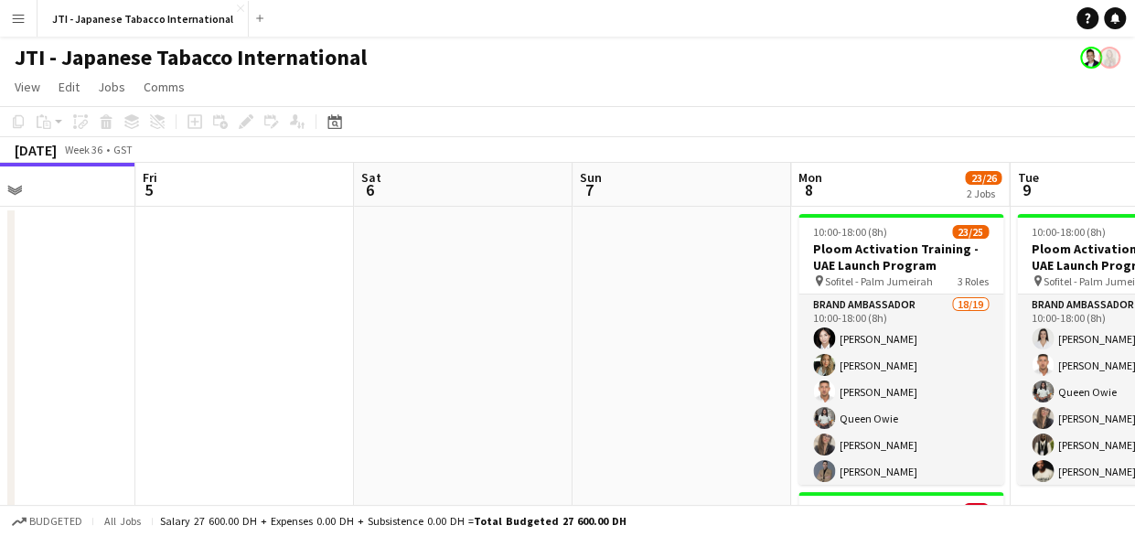
scroll to position [0, 647]
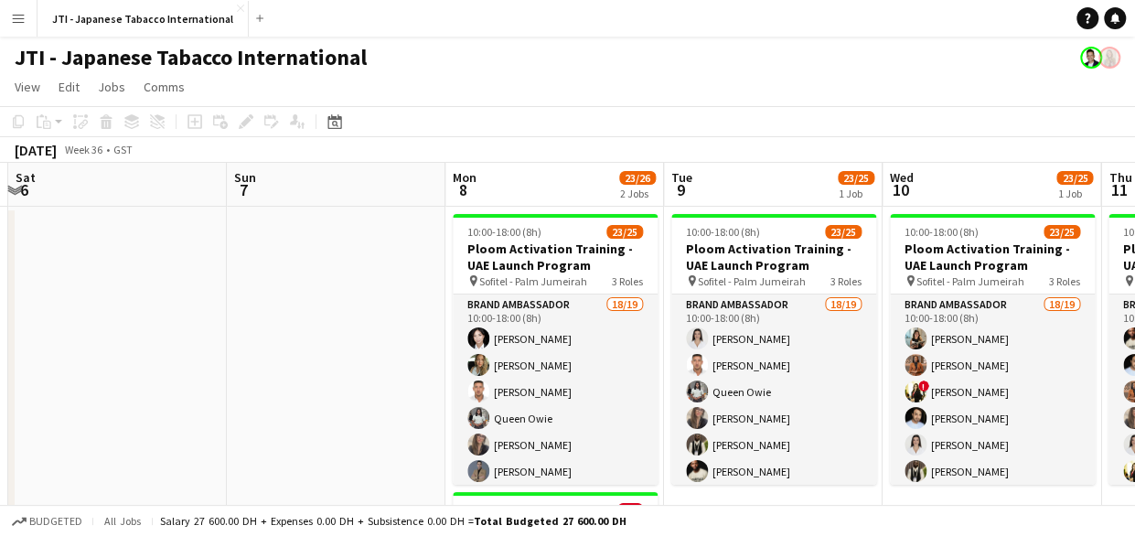
drag, startPoint x: 1026, startPoint y: 409, endPoint x: 375, endPoint y: 394, distance: 651.3
click at [379, 399] on app-calendar-viewport "Wed 3 Thu 4 Fri 5 Sat 6 Sun 7 Mon 8 23/26 2 Jobs Tue 9 23/25 1 Job Wed 10 23/25…" at bounding box center [567, 418] width 1135 height 510
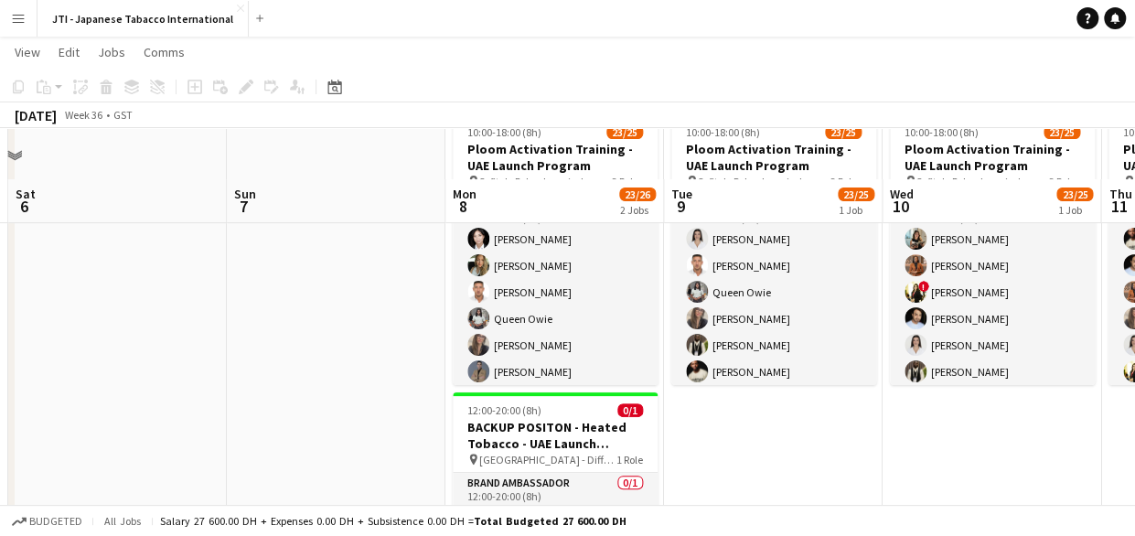
scroll to position [0, 0]
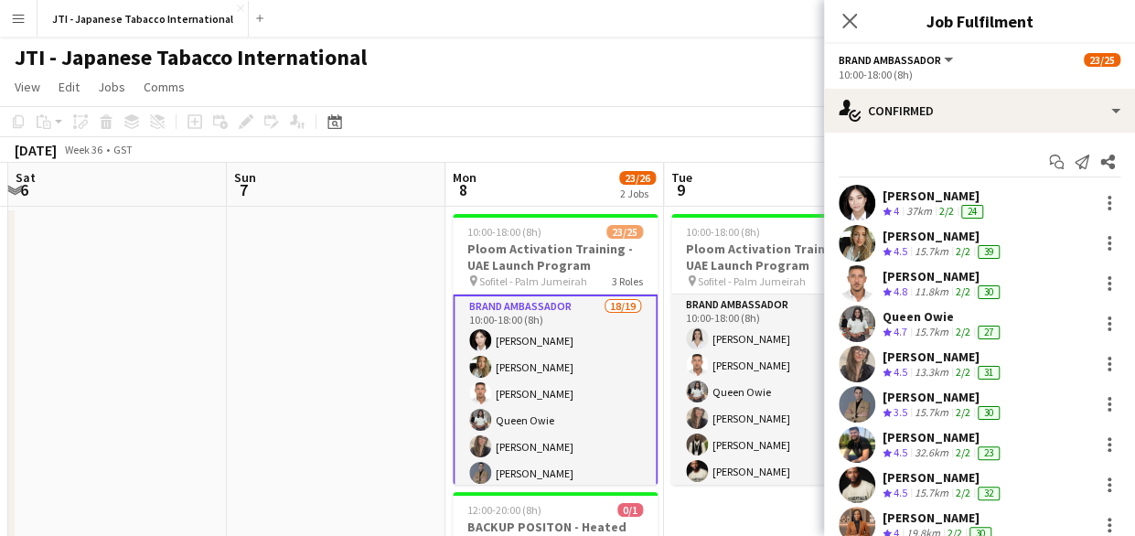
click at [842, 23] on icon "Close pop-in" at bounding box center [849, 21] width 15 height 15
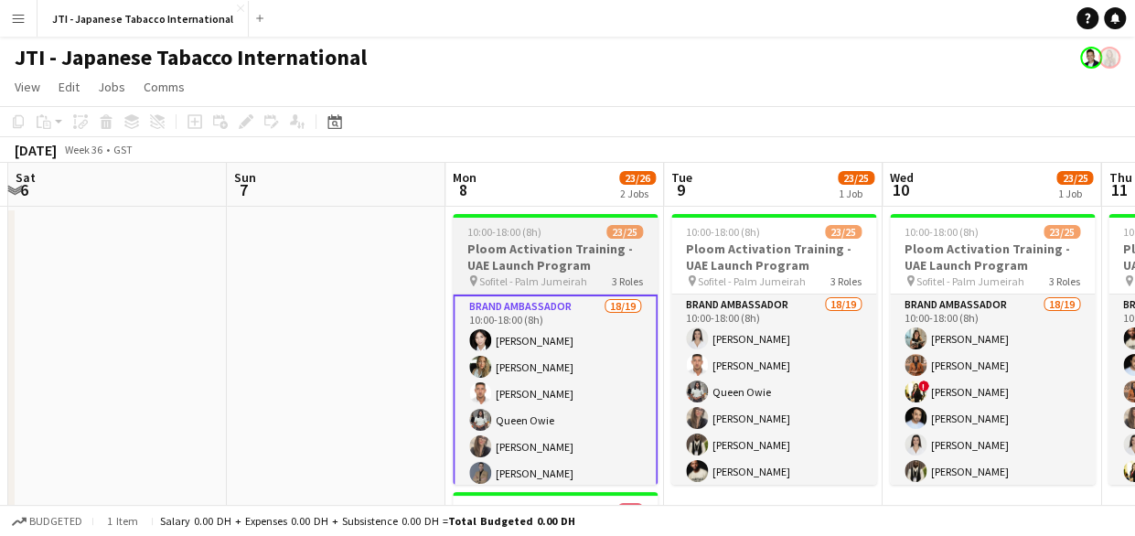
click at [540, 243] on h3 "Ploom Activation Training - UAE Launch Program" at bounding box center [555, 257] width 205 height 33
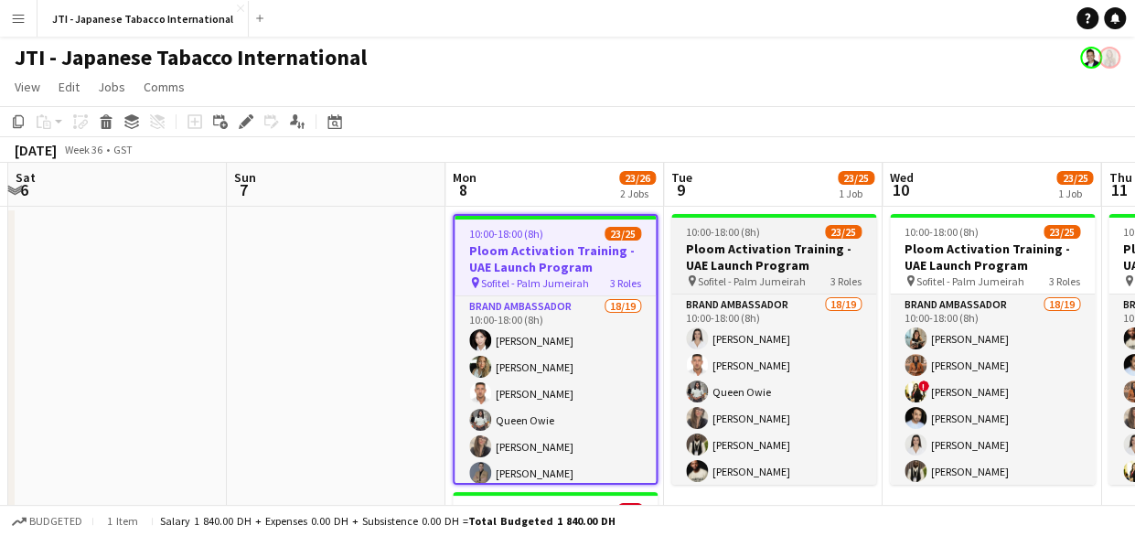
click at [775, 272] on h3 "Ploom Activation Training - UAE Launch Program" at bounding box center [773, 257] width 205 height 33
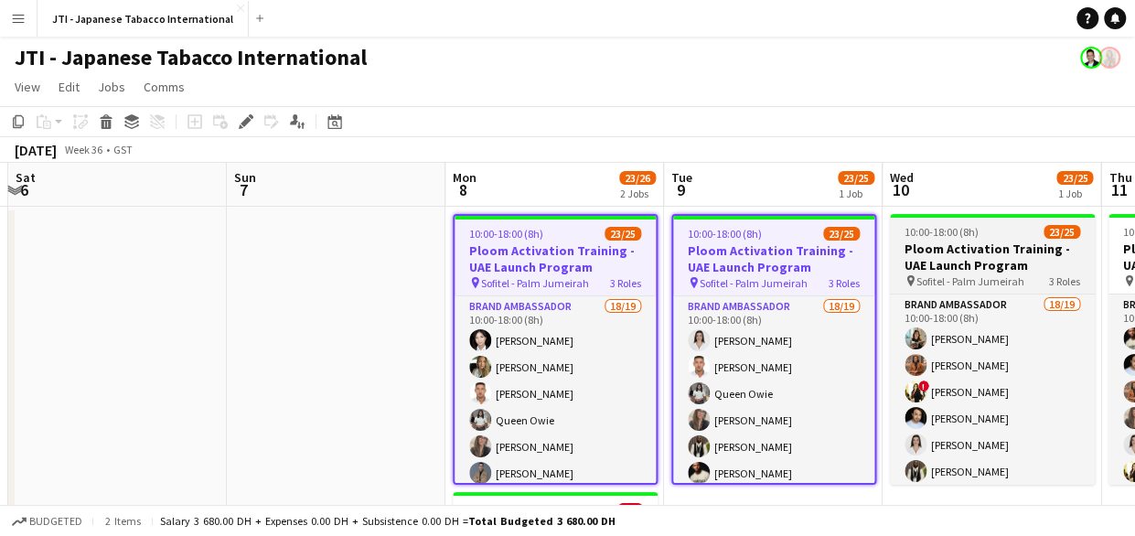
click at [996, 262] on h3 "Ploom Activation Training - UAE Launch Program" at bounding box center [992, 257] width 205 height 33
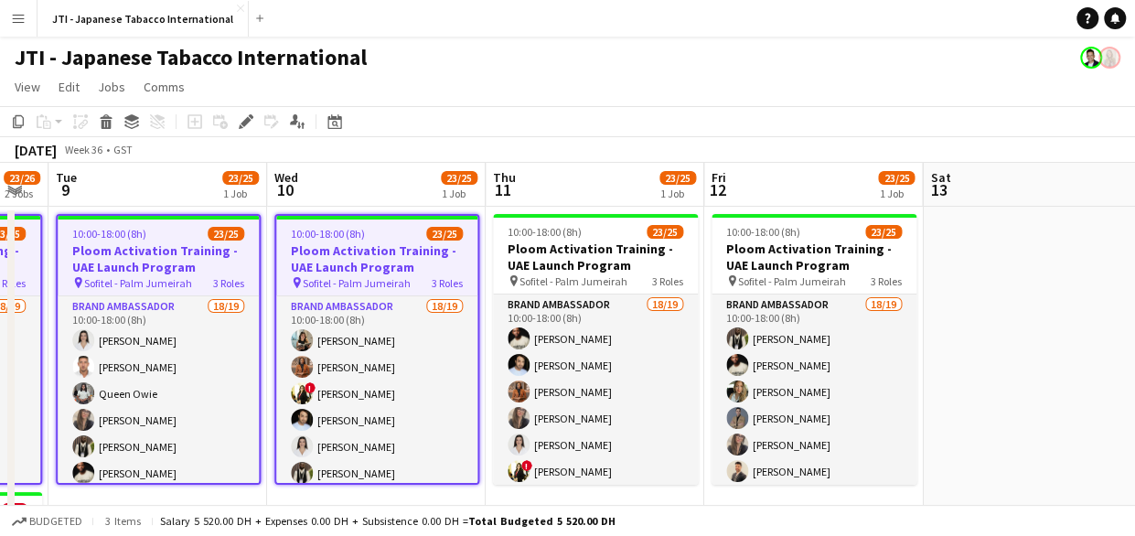
drag, startPoint x: 995, startPoint y: 261, endPoint x: 406, endPoint y: 244, distance: 589.1
click at [379, 248] on app-calendar-viewport "Fri 5 Sat 6 Sun 7 Mon 8 23/26 2 Jobs Tue 9 23/25 1 Job Wed 10 23/25 1 Job Thu 1…" at bounding box center [567, 418] width 1135 height 510
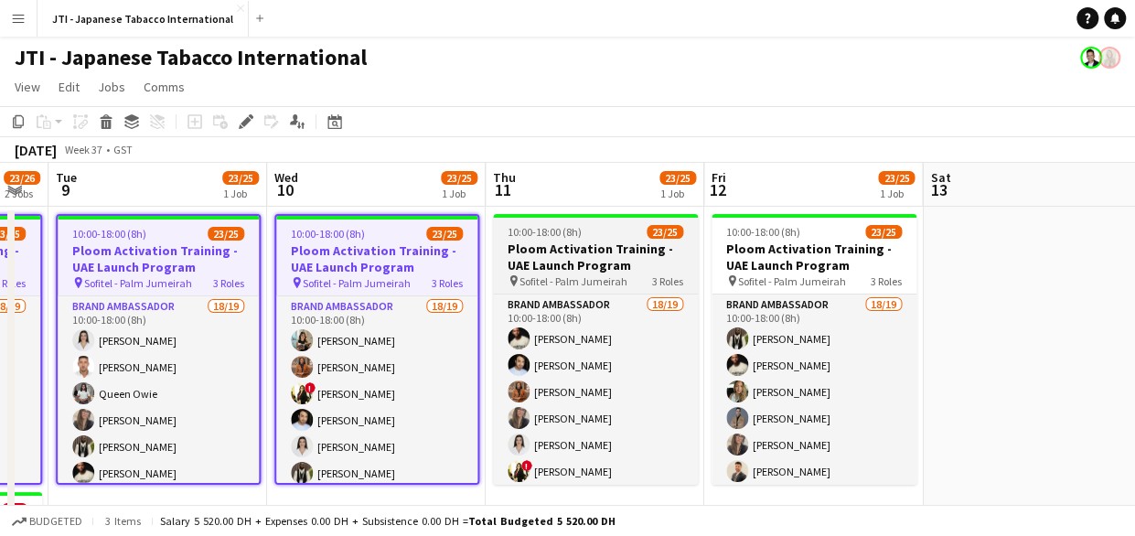
click at [540, 246] on h3 "Ploom Activation Training - UAE Launch Program" at bounding box center [595, 257] width 205 height 33
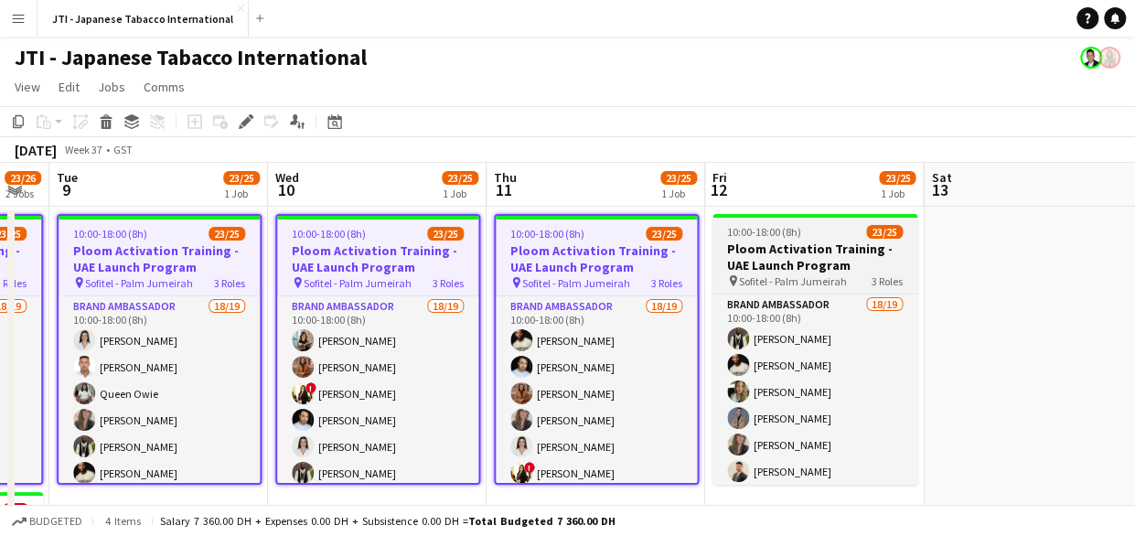
click at [799, 257] on h3 "Ploom Activation Training - UAE Launch Program" at bounding box center [814, 257] width 205 height 33
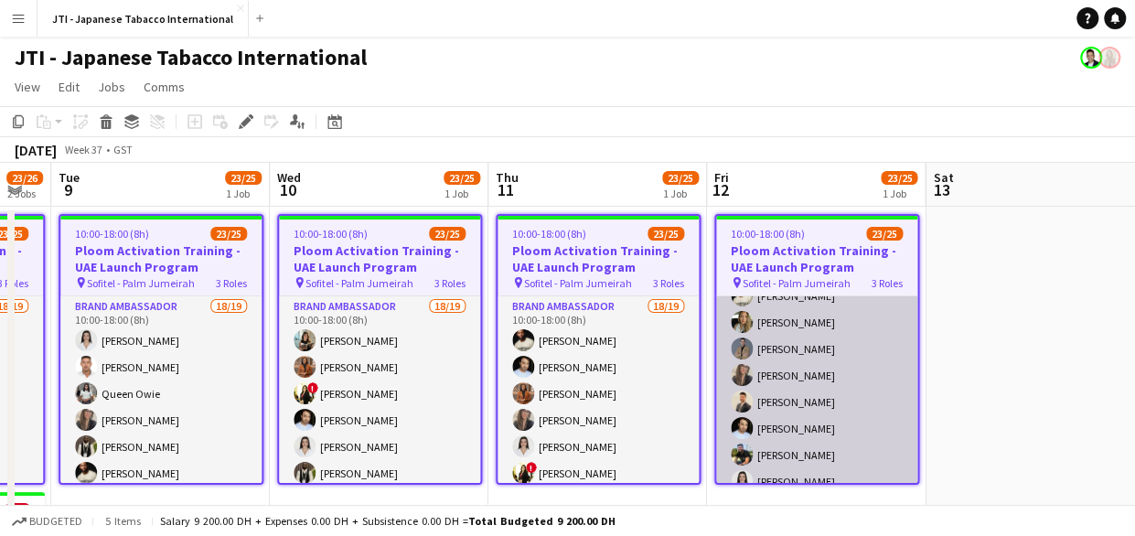
scroll to position [91, 0]
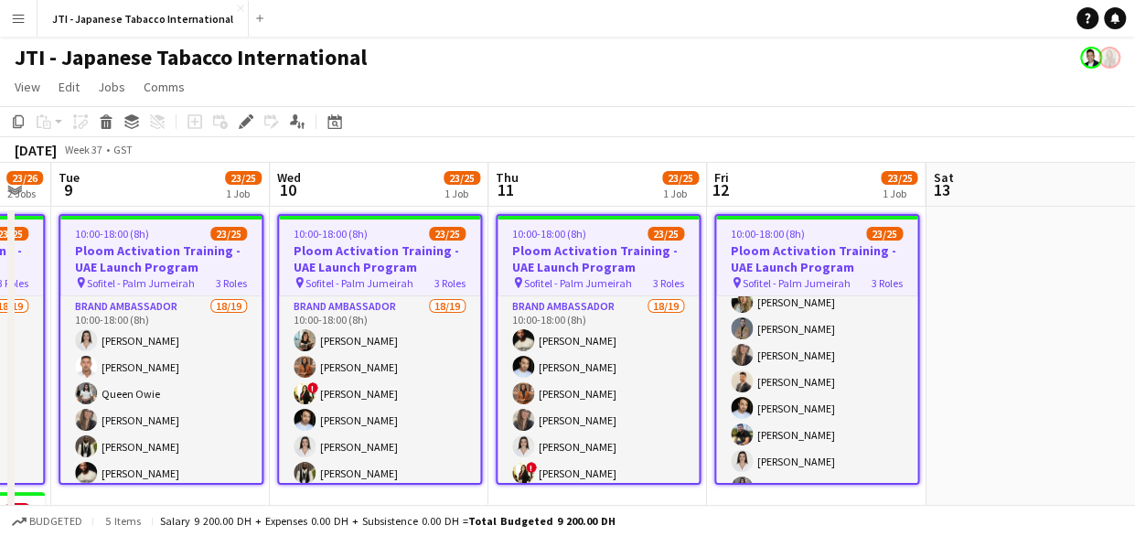
click at [1051, 389] on app-date-cell at bounding box center [1034, 440] width 219 height 466
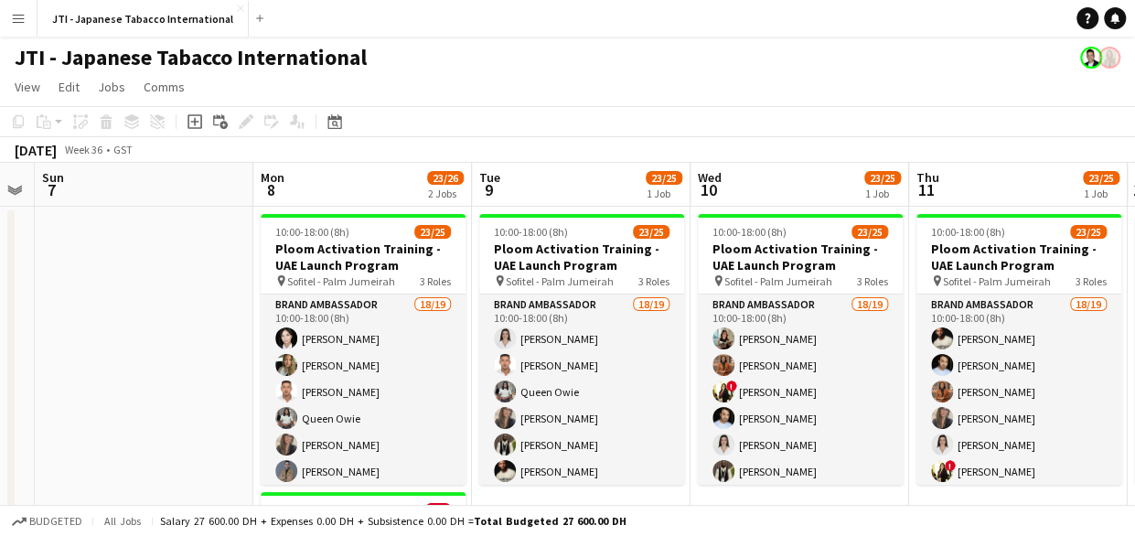
scroll to position [0, 369]
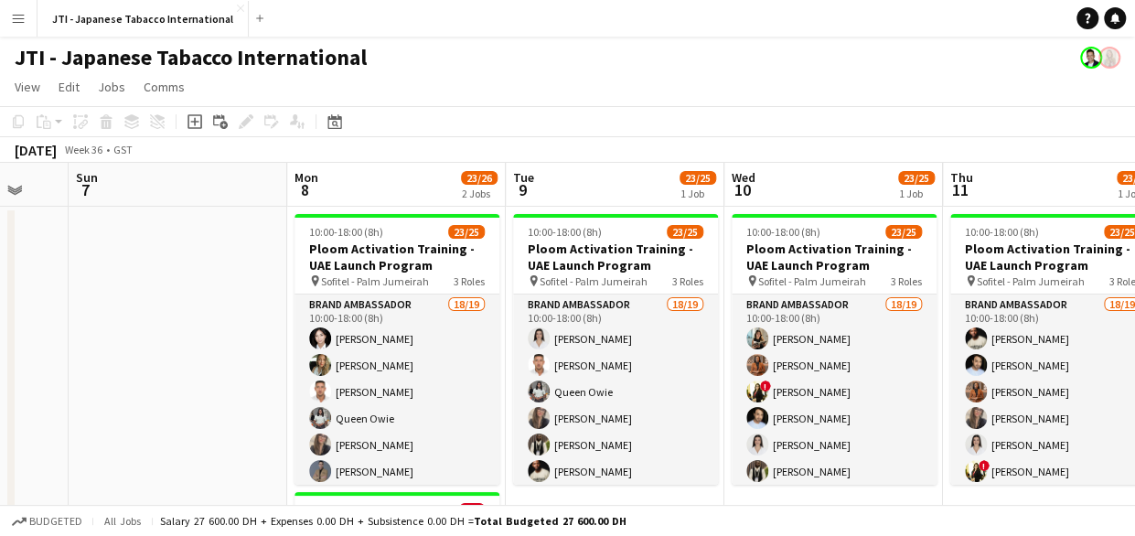
drag, startPoint x: 272, startPoint y: 341, endPoint x: 727, endPoint y: 325, distance: 455.7
click at [727, 325] on app-calendar-viewport "Fri 5 Sat 6 Sun 7 Mon 8 23/26 2 Jobs Tue 9 23/25 1 Job Wed 10 23/25 1 Job Thu 1…" at bounding box center [567, 418] width 1135 height 510
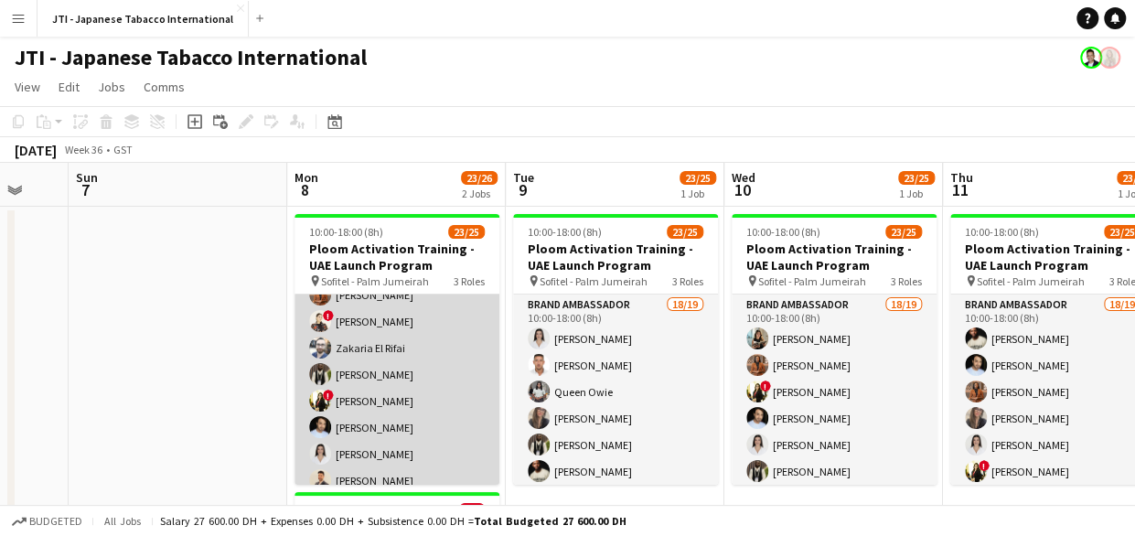
scroll to position [0, 0]
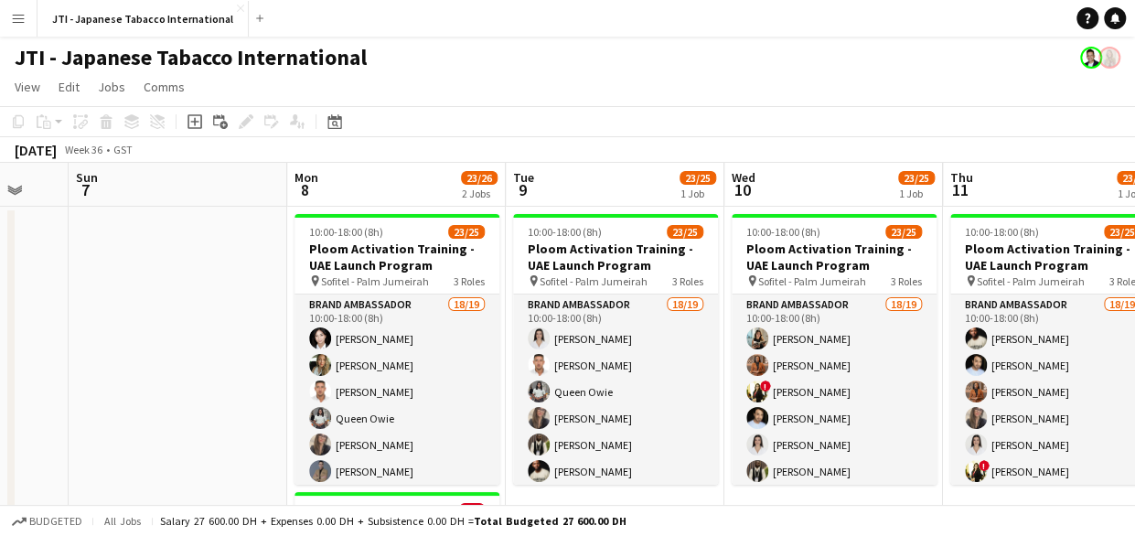
click at [481, 63] on div "JTI - Japanese Tabacco International" at bounding box center [567, 54] width 1135 height 35
click at [181, 358] on app-date-cell at bounding box center [178, 440] width 219 height 466
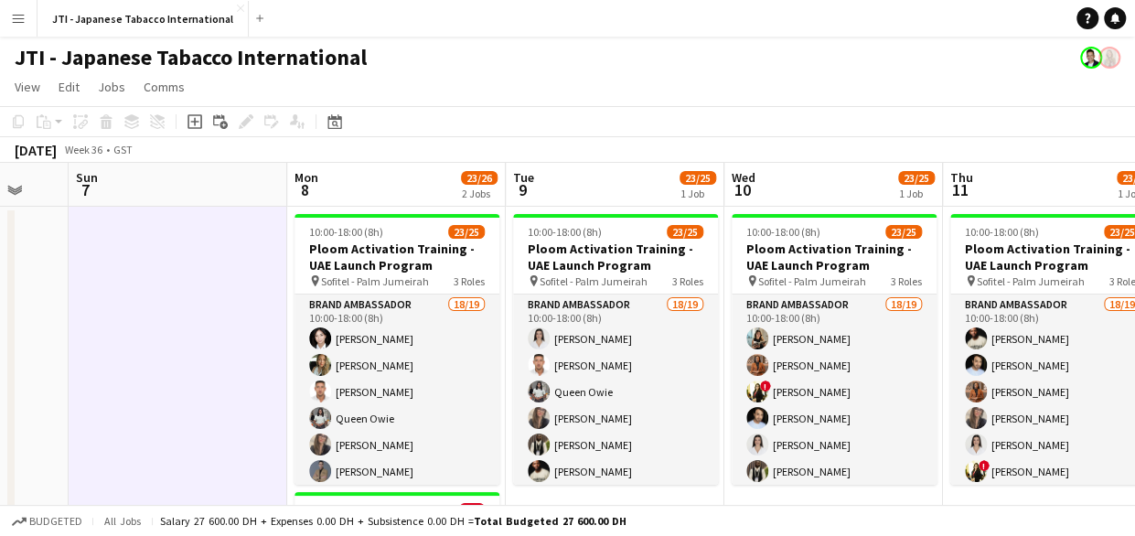
click at [435, 54] on div "JTI - Japanese Tabacco International" at bounding box center [567, 54] width 1135 height 35
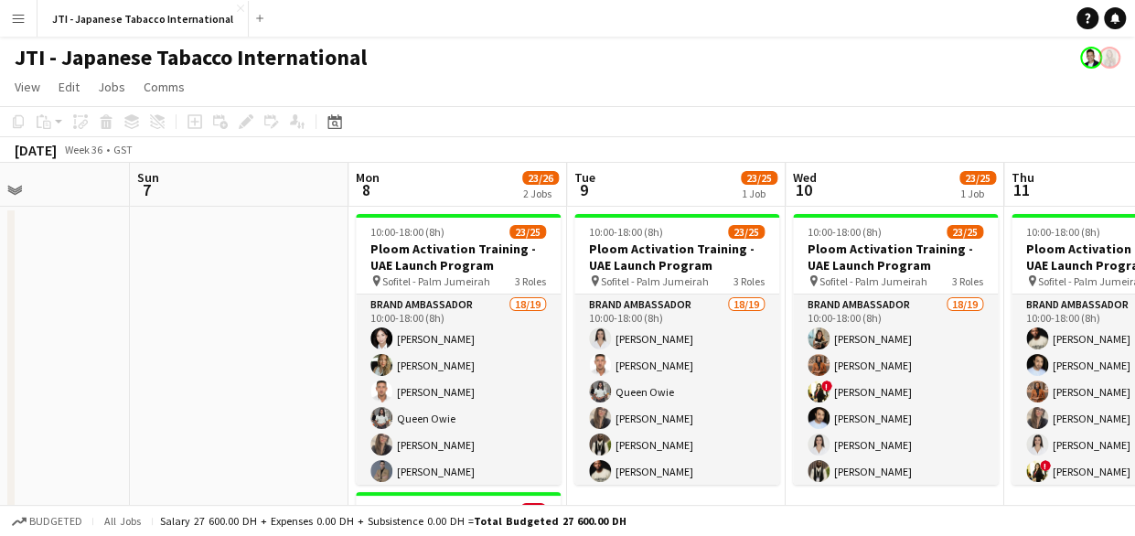
scroll to position [0, 524]
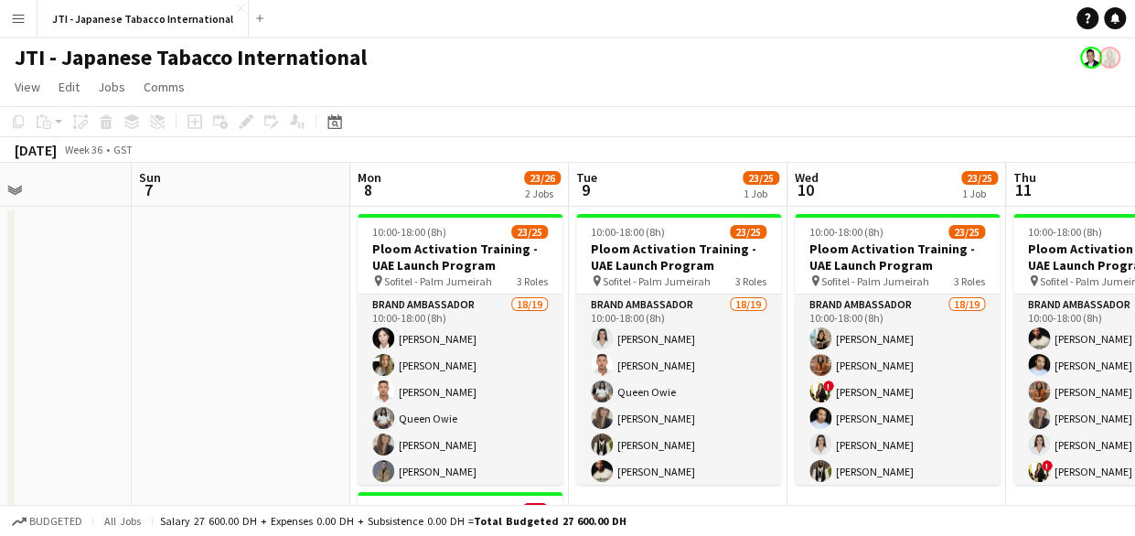
drag, startPoint x: 864, startPoint y: 411, endPoint x: 927, endPoint y: 394, distance: 65.2
click at [927, 394] on app-calendar-viewport "Thu 4 Fri 5 Sat 6 Sun 7 Mon 8 23/26 2 Jobs Tue 9 23/25 1 Job Wed 10 23/25 1 Job…" at bounding box center [567, 418] width 1135 height 510
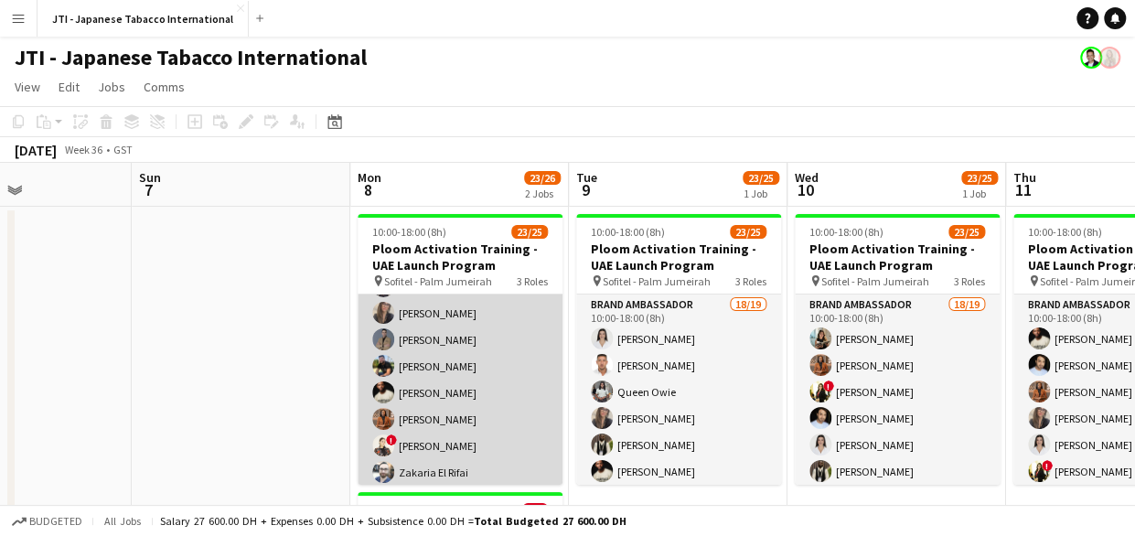
scroll to position [0, 0]
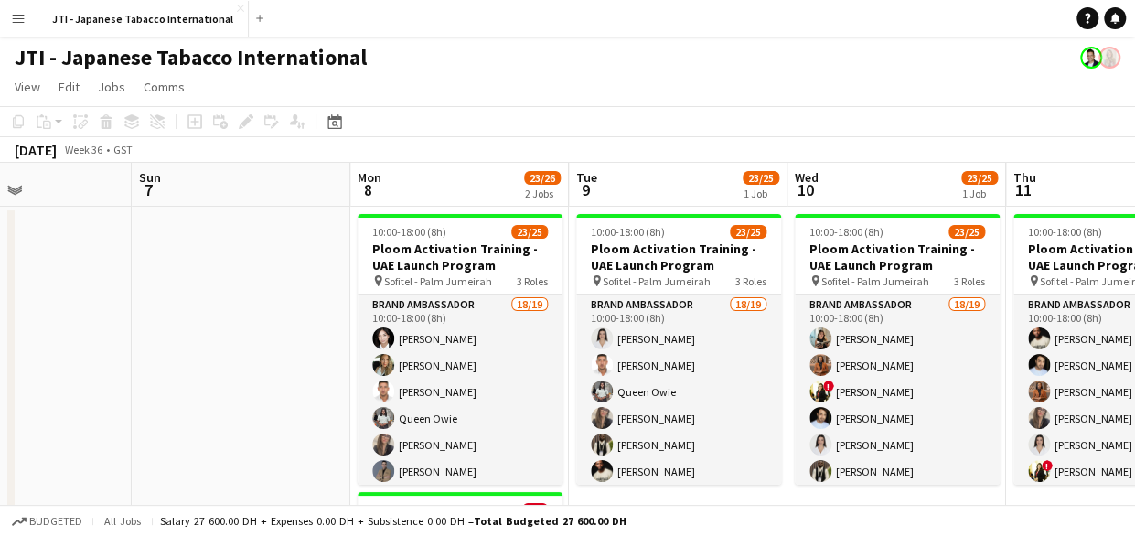
click at [234, 337] on app-date-cell at bounding box center [241, 440] width 219 height 466
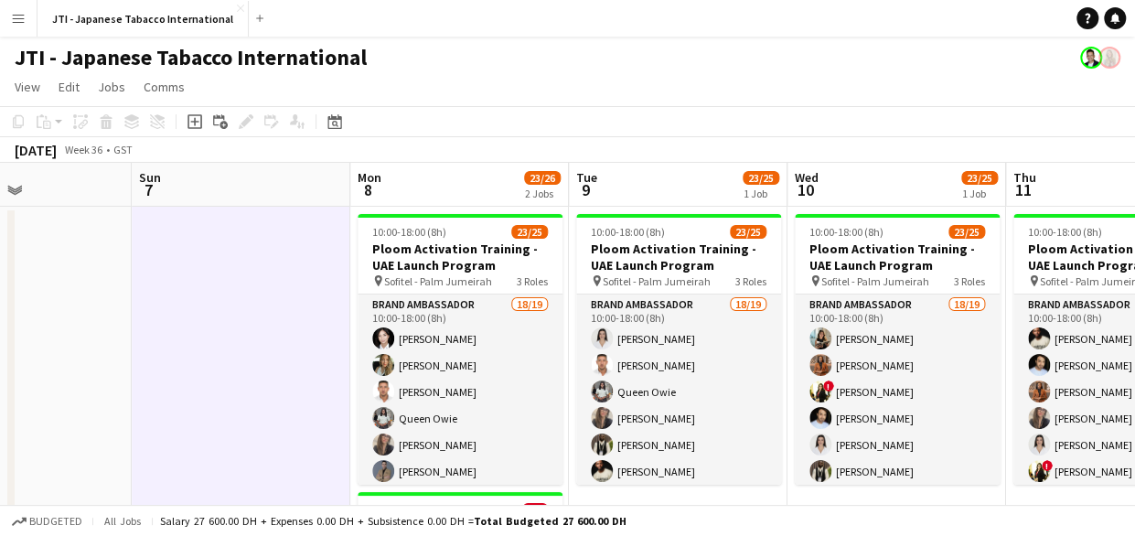
click at [557, 65] on div "JTI - Japanese Tabacco International" at bounding box center [567, 54] width 1135 height 35
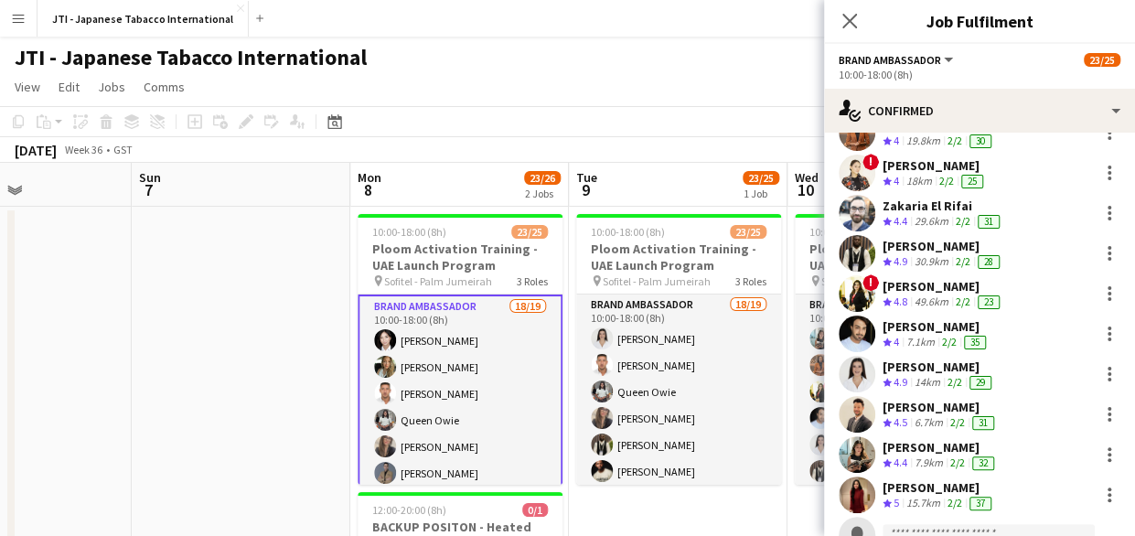
scroll to position [5, 0]
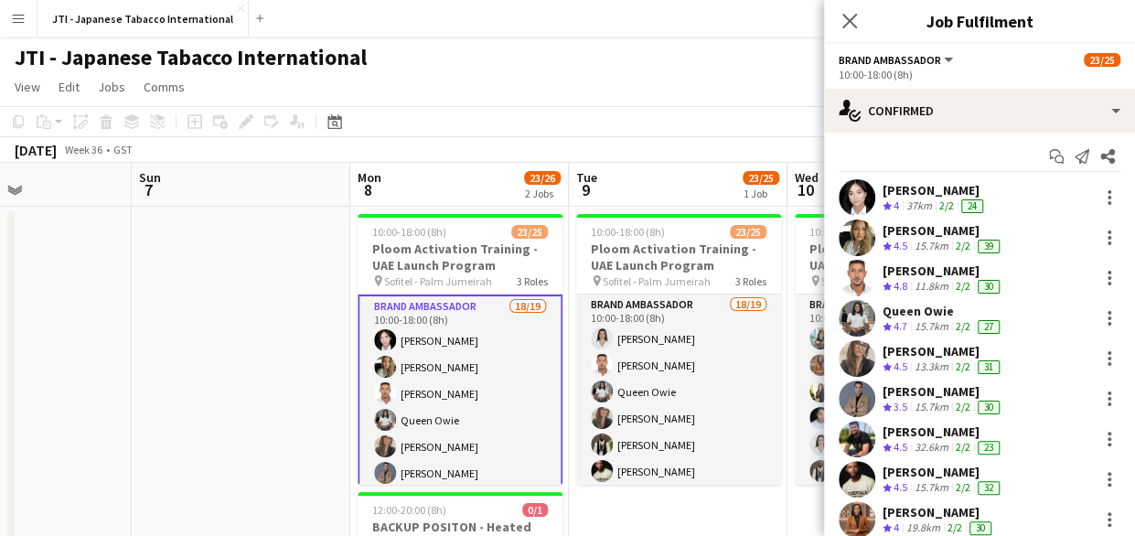
click at [933, 239] on div "15.7km" at bounding box center [931, 247] width 41 height 16
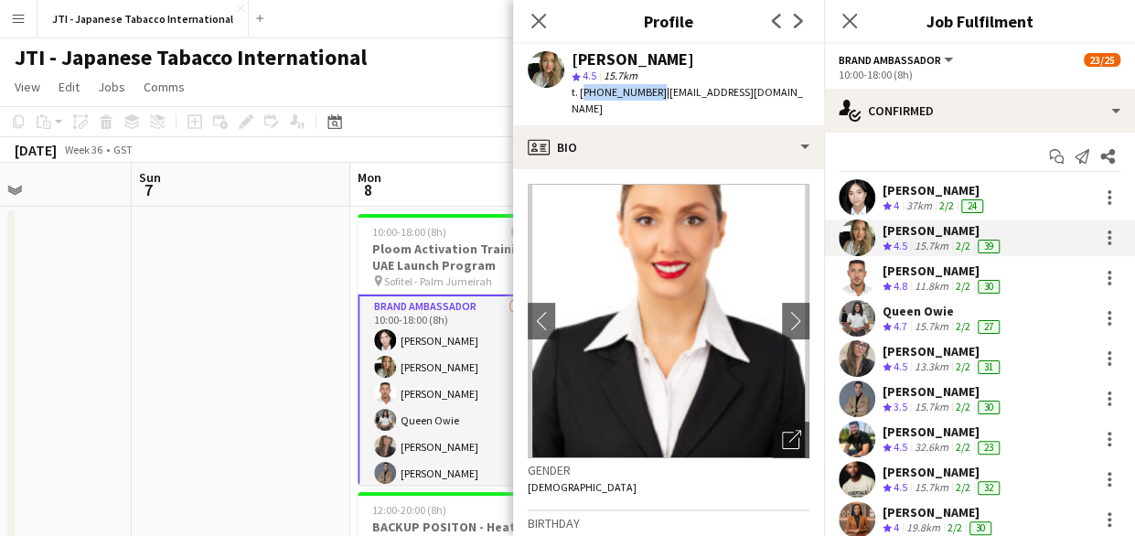
drag, startPoint x: 649, startPoint y: 93, endPoint x: 588, endPoint y: 100, distance: 61.6
click at [588, 100] on div "t. [PHONE_NUMBER] | [EMAIL_ADDRESS][DOMAIN_NAME]" at bounding box center [691, 100] width 238 height 33
copy span "71527895226"
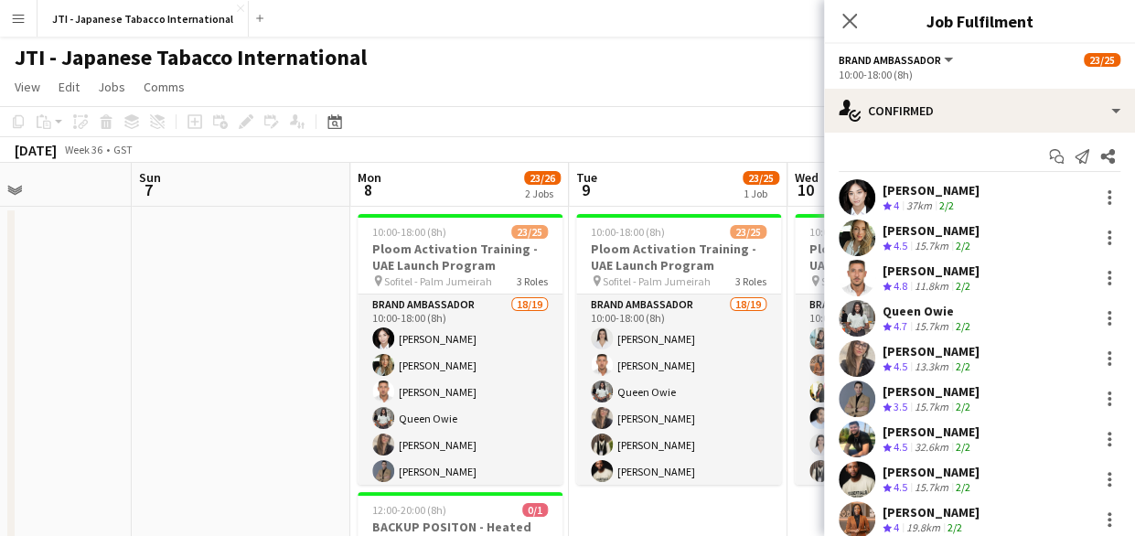
click at [907, 283] on span "4.8" at bounding box center [900, 286] width 14 height 14
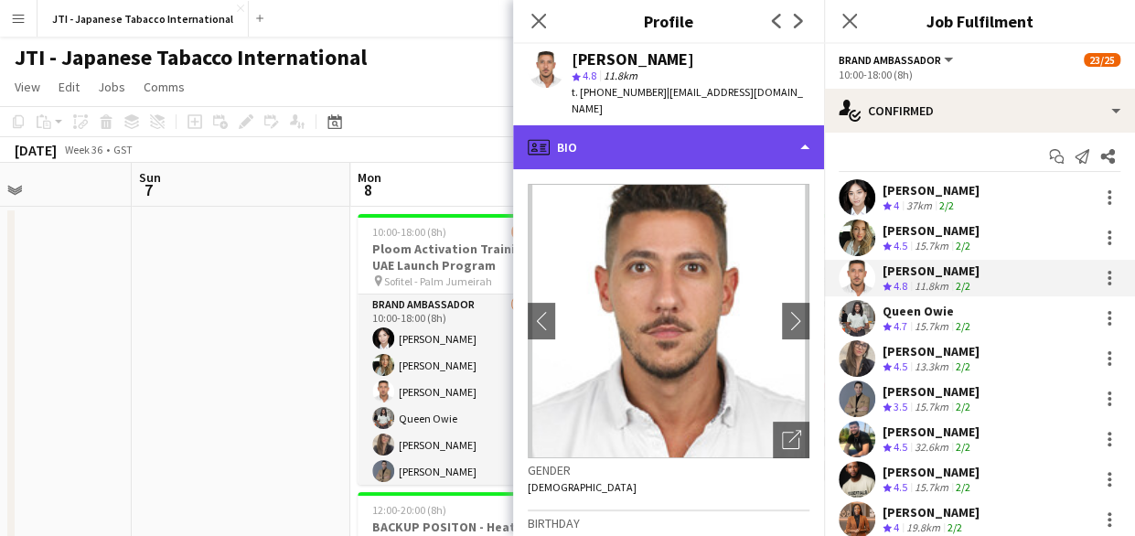
click at [676, 136] on div "profile Bio" at bounding box center [668, 147] width 311 height 44
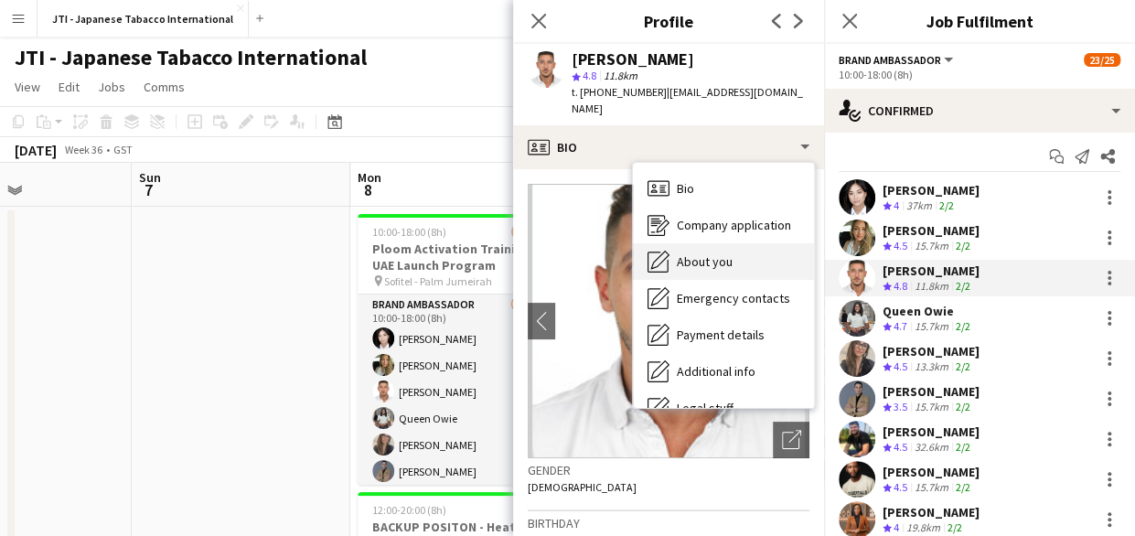
click at [707, 253] on div "About you About you" at bounding box center [723, 261] width 181 height 37
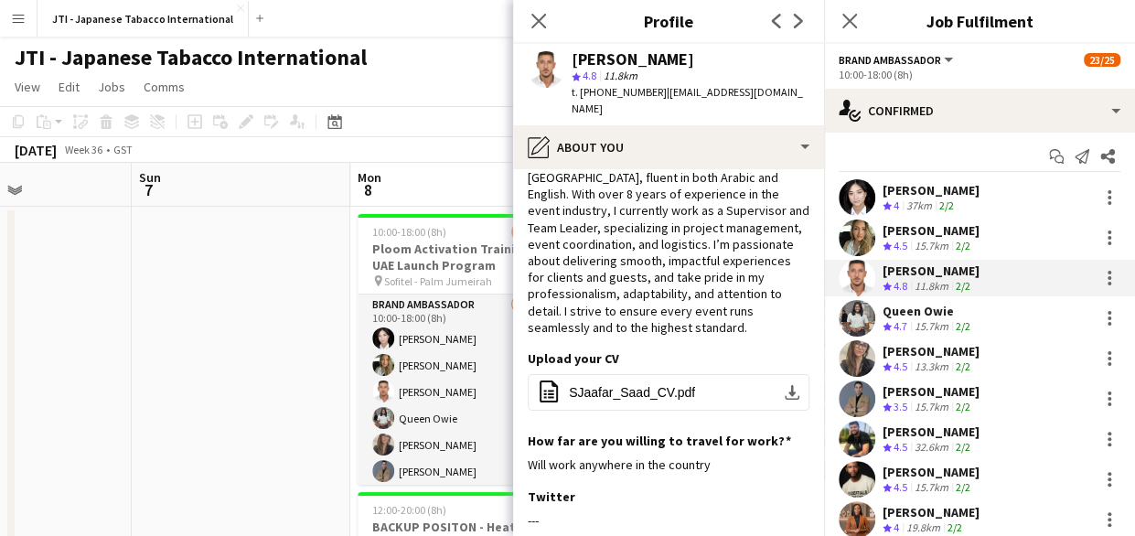
scroll to position [56, 0]
click at [647, 384] on span "SJaafar_Saad_CV.pdf" at bounding box center [632, 391] width 126 height 15
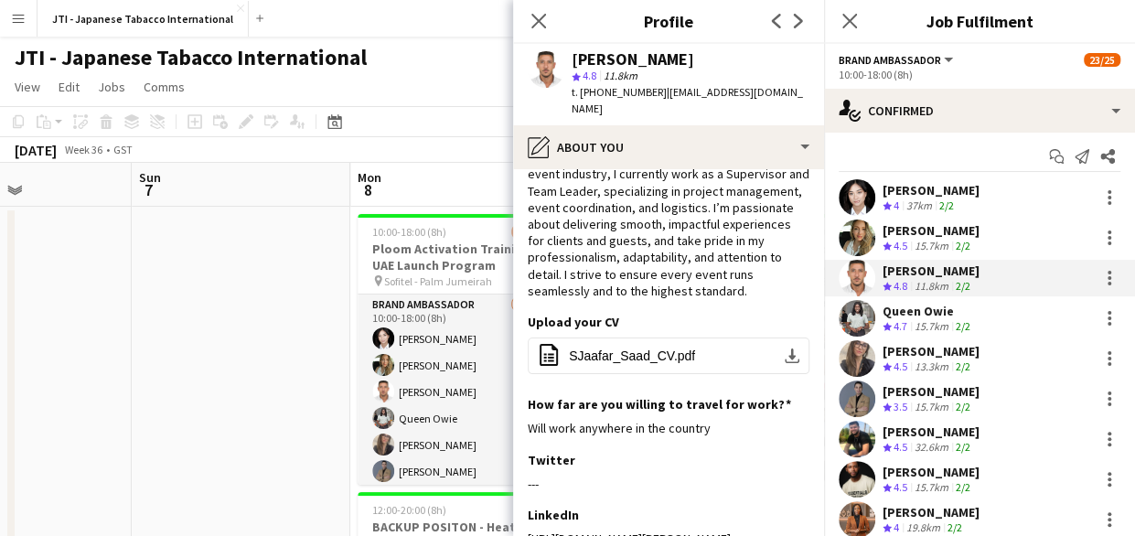
scroll to position [0, 0]
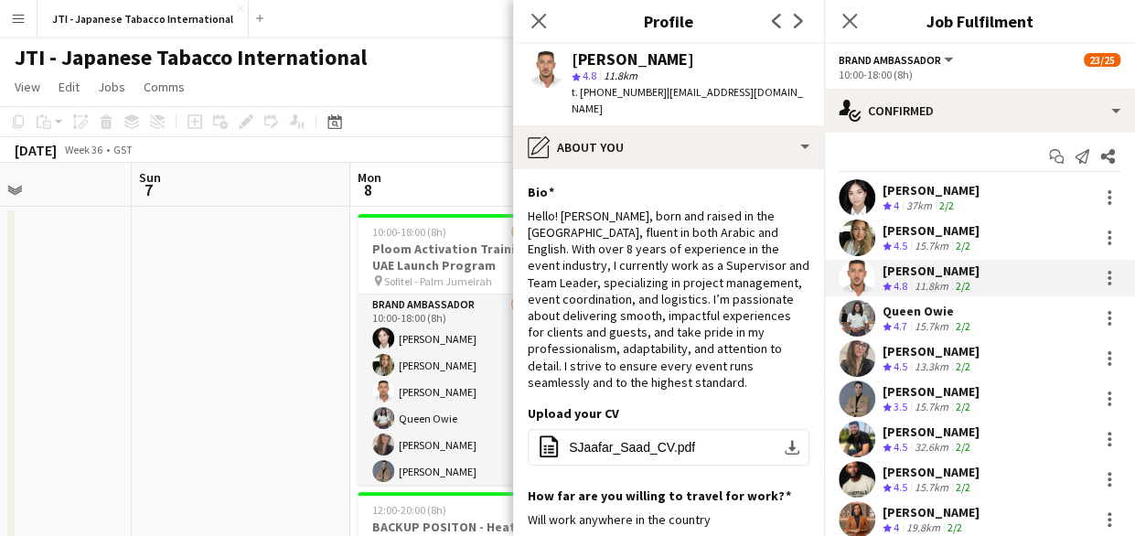
click at [904, 481] on span "4.5" at bounding box center [900, 487] width 14 height 14
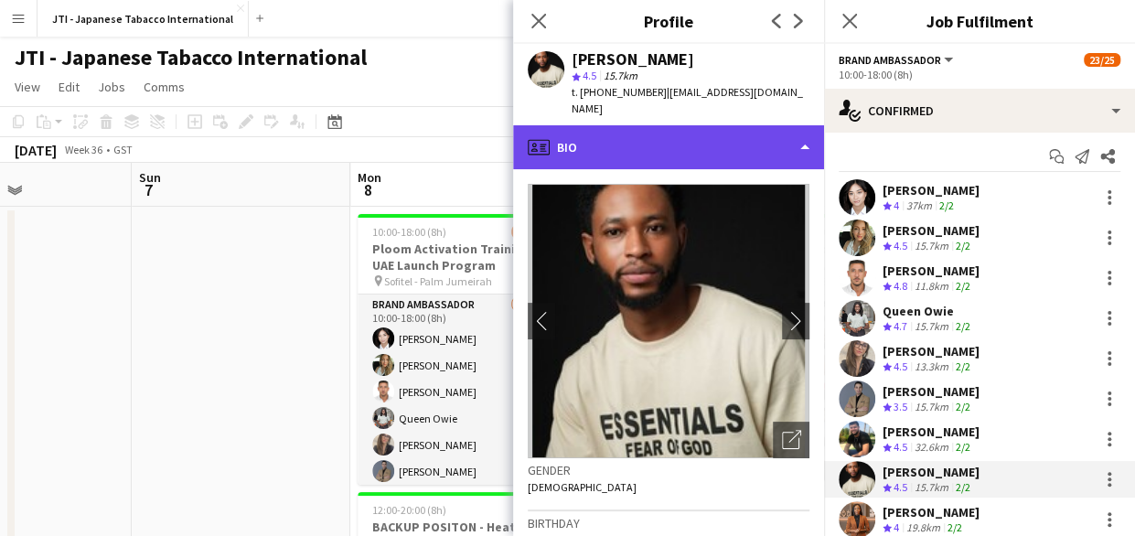
click at [712, 133] on div "profile Bio" at bounding box center [668, 147] width 311 height 44
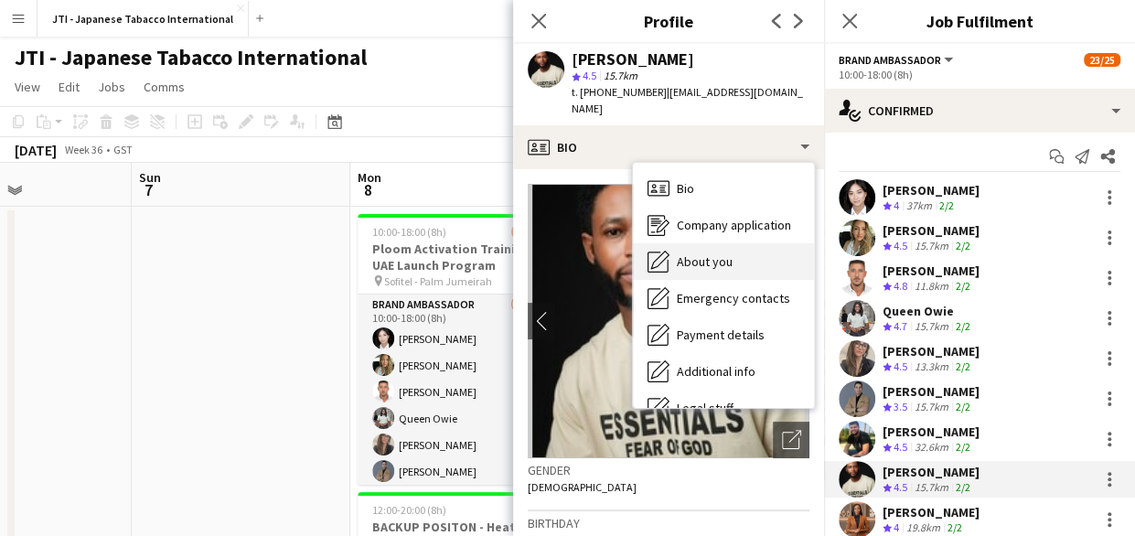
click at [700, 253] on span "About you" at bounding box center [705, 261] width 56 height 16
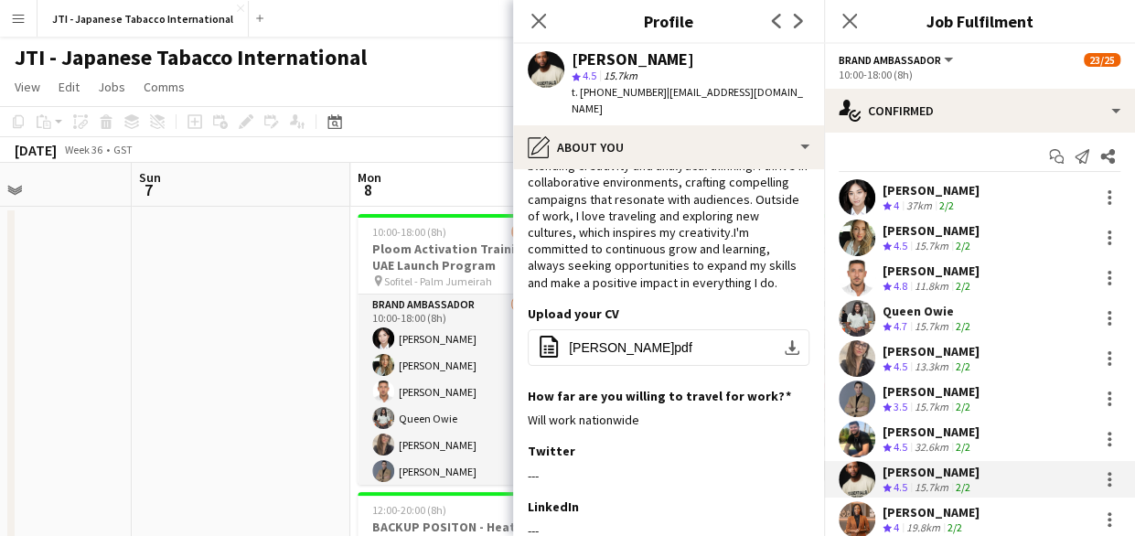
scroll to position [92, 0]
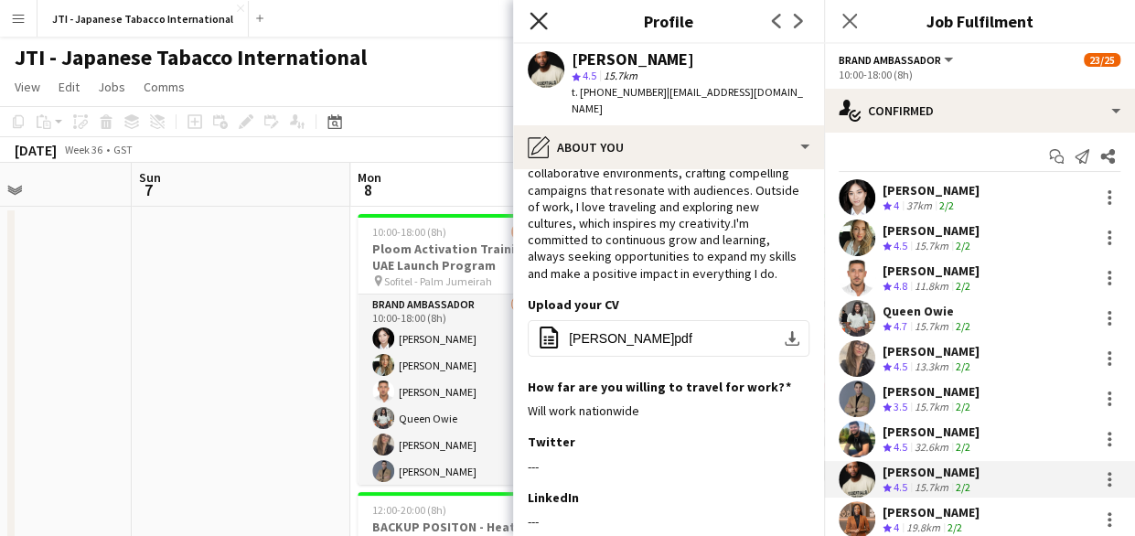
click at [538, 16] on icon "Close pop-in" at bounding box center [537, 20] width 17 height 17
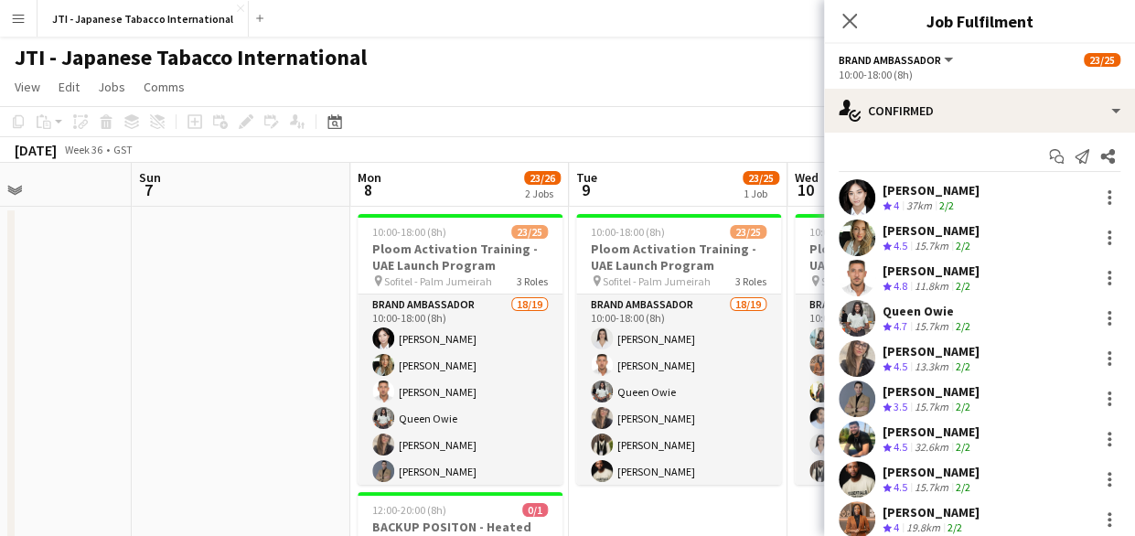
click at [865, 470] on app-user-avatar at bounding box center [857, 479] width 37 height 37
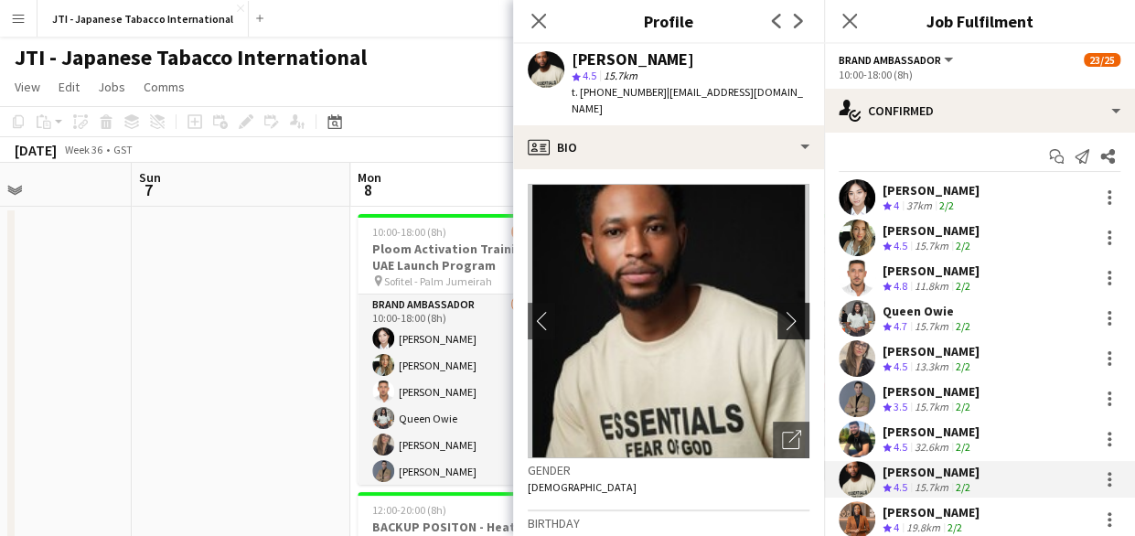
click at [782, 312] on app-icon "chevron-right" at bounding box center [796, 320] width 28 height 19
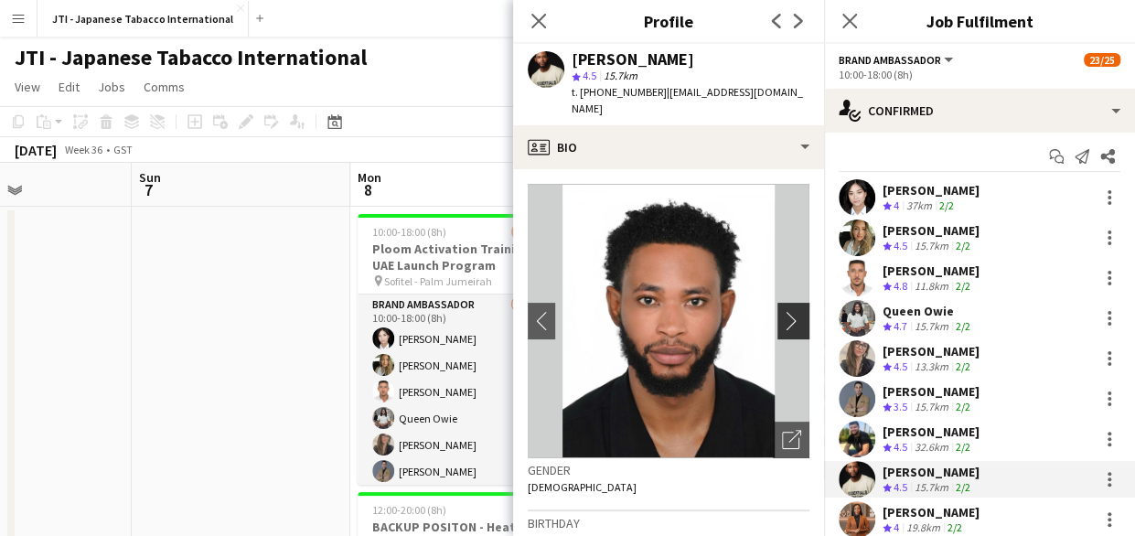
click at [782, 312] on app-icon "chevron-right" at bounding box center [796, 320] width 28 height 19
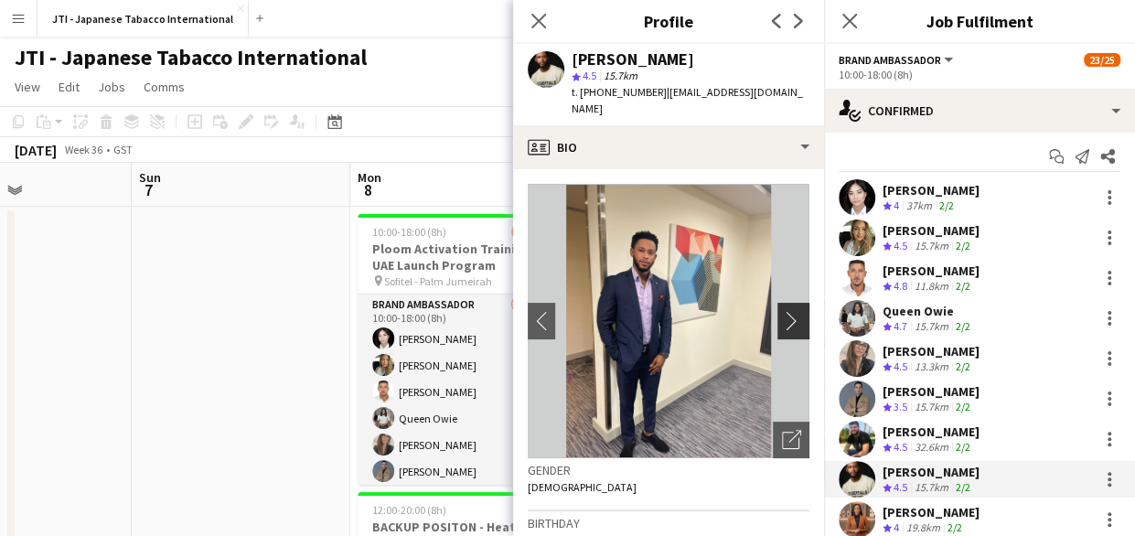
click at [782, 312] on app-icon "chevron-right" at bounding box center [796, 320] width 28 height 19
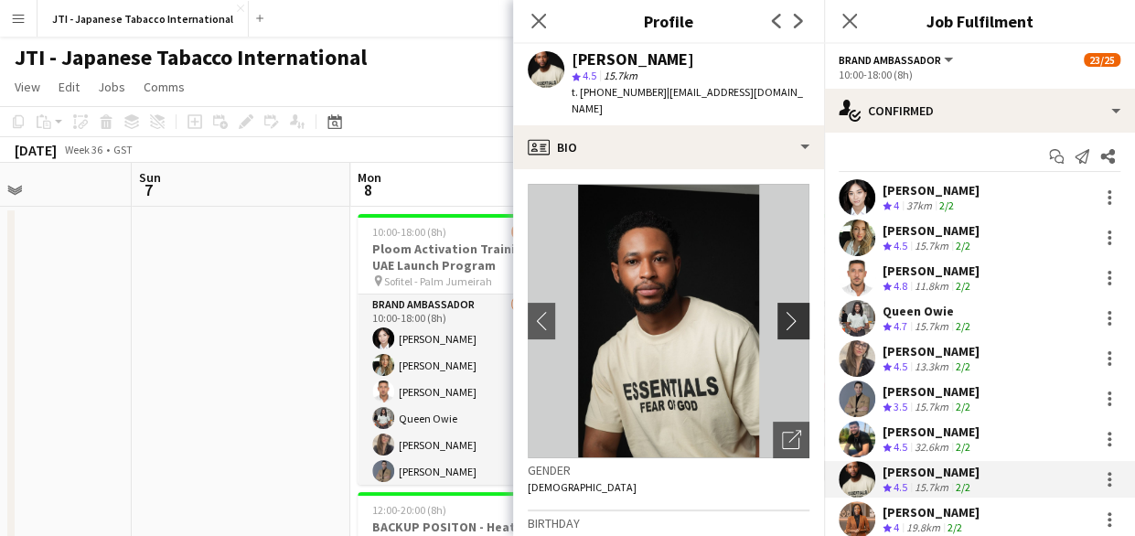
click at [782, 312] on app-icon "chevron-right" at bounding box center [796, 320] width 28 height 19
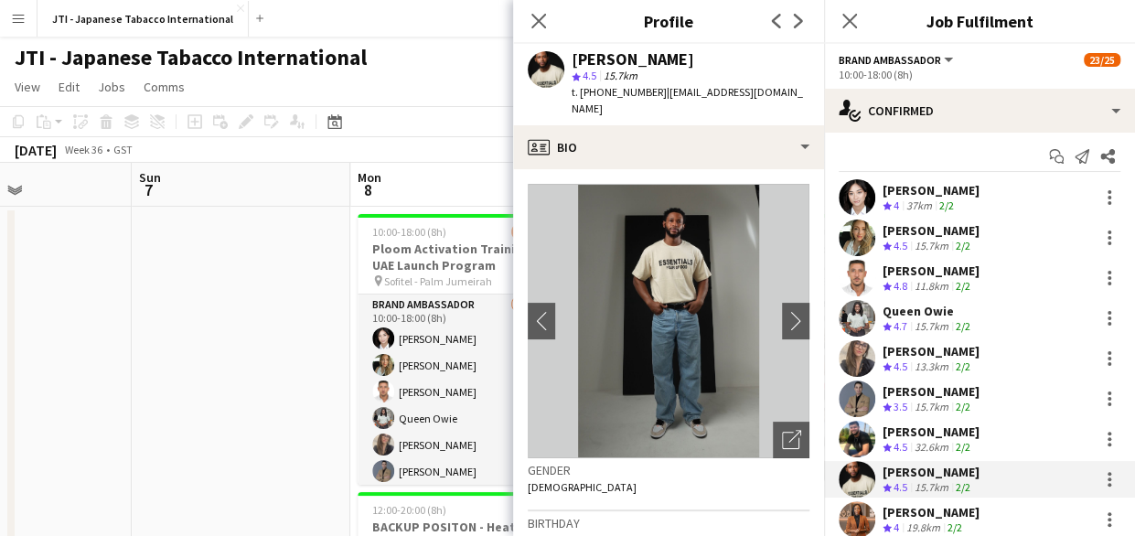
click at [933, 356] on div "[PERSON_NAME]" at bounding box center [930, 351] width 97 height 16
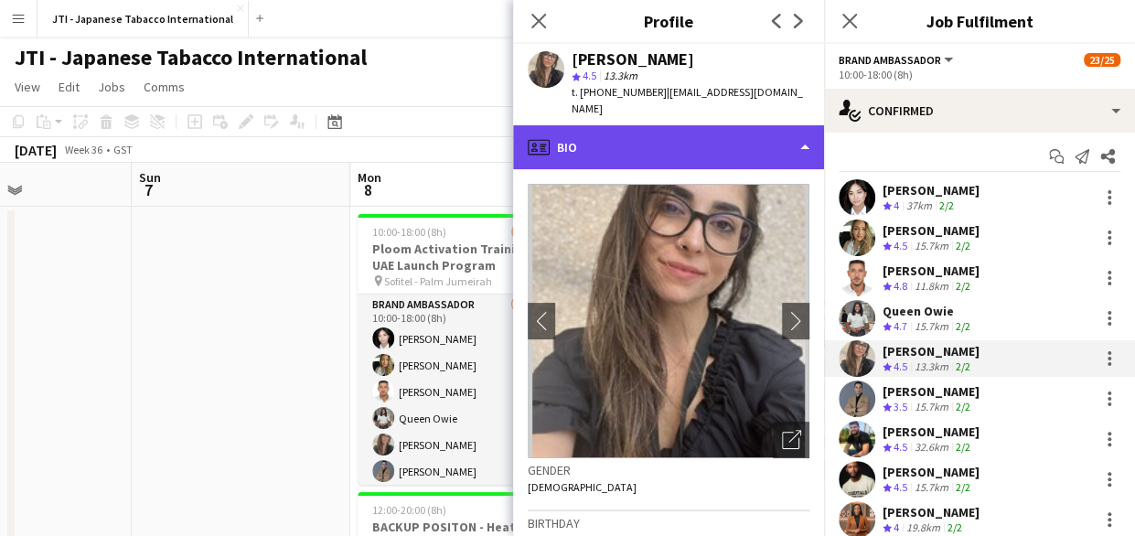
click at [668, 131] on div "profile Bio" at bounding box center [668, 147] width 311 height 44
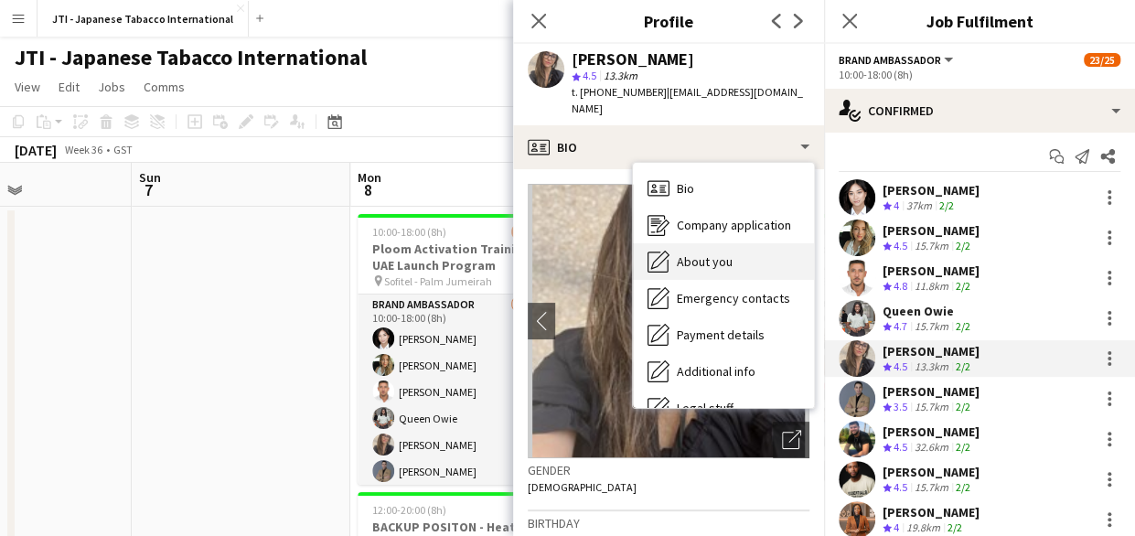
click at [691, 253] on span "About you" at bounding box center [705, 261] width 56 height 16
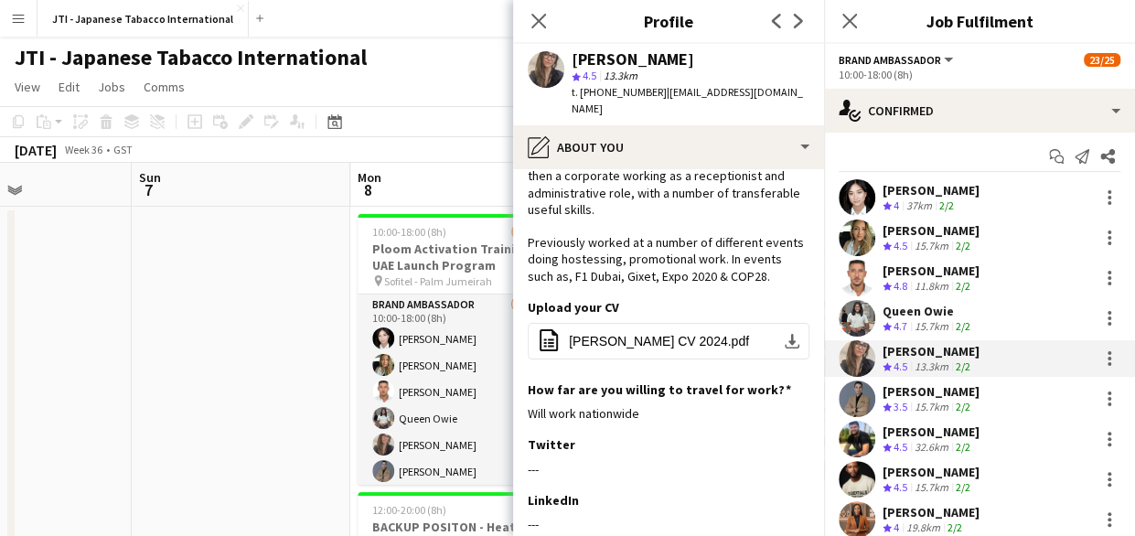
scroll to position [174, 0]
click at [661, 333] on span "[PERSON_NAME] CV 2024.pdf" at bounding box center [659, 340] width 180 height 15
drag, startPoint x: 469, startPoint y: 78, endPoint x: 536, endPoint y: 16, distance: 90.6
click at [536, 16] on icon "Close pop-in" at bounding box center [537, 20] width 17 height 17
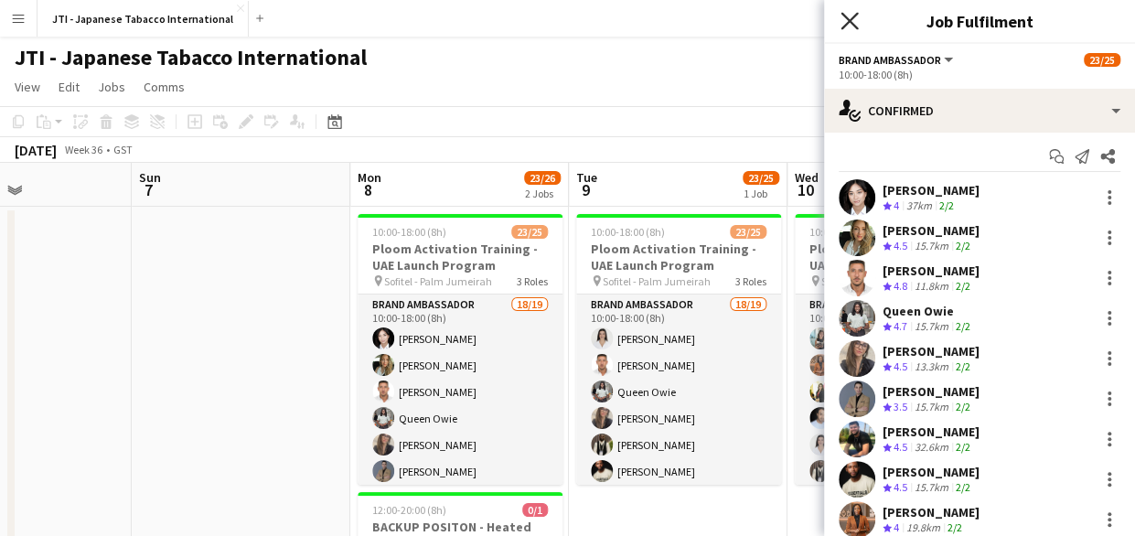
click at [846, 20] on icon "Close pop-in" at bounding box center [848, 20] width 17 height 17
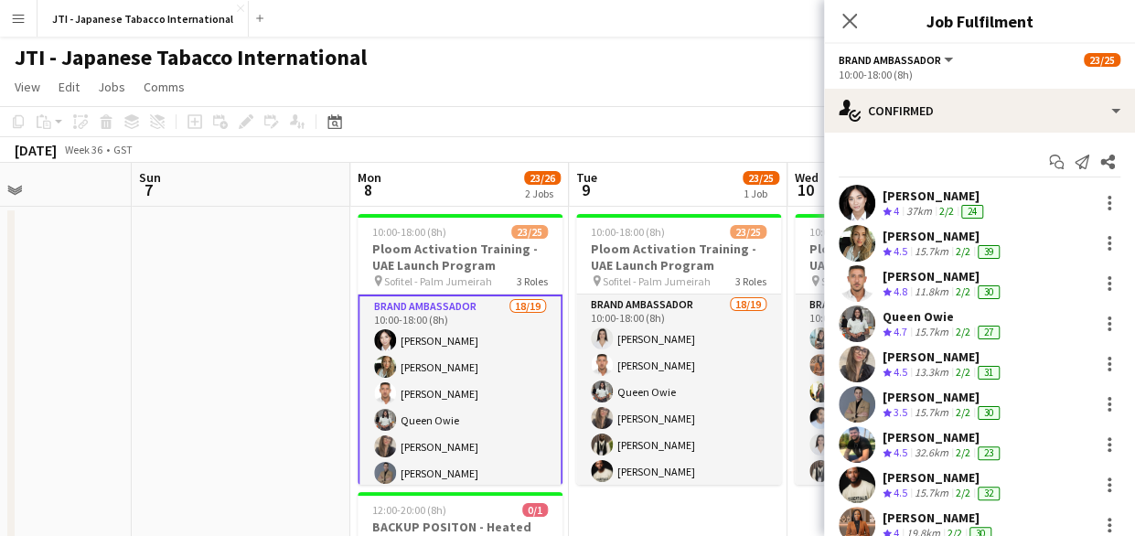
click at [919, 193] on div "[PERSON_NAME]" at bounding box center [934, 195] width 104 height 16
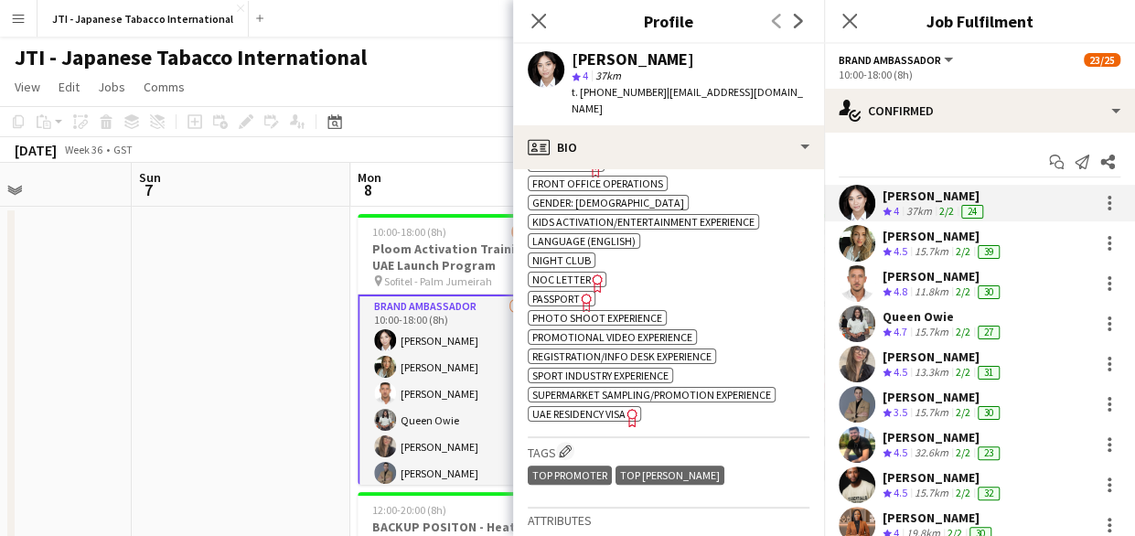
scroll to position [922, 0]
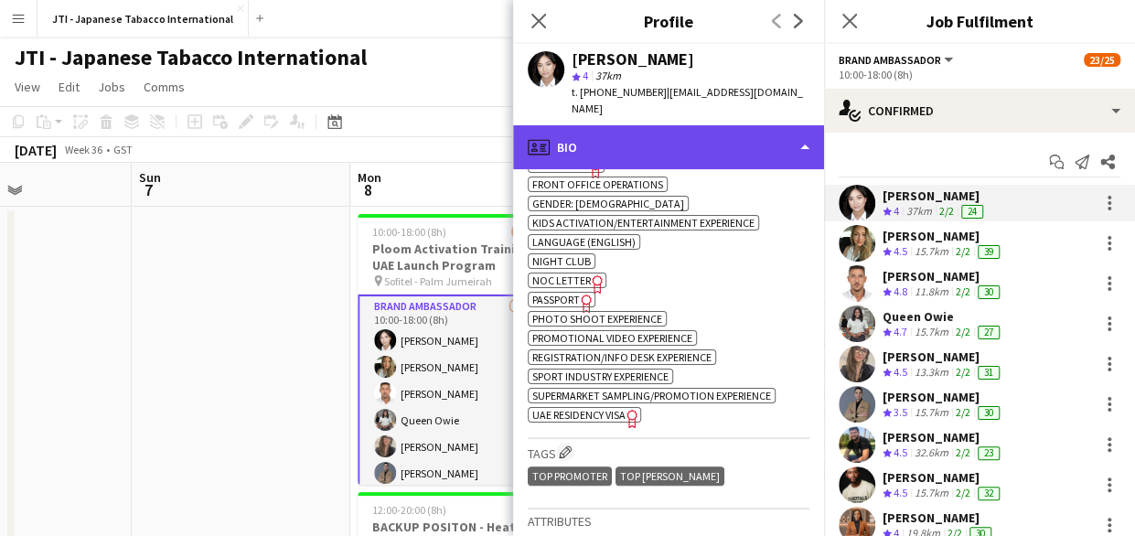
click at [749, 133] on div "profile Bio" at bounding box center [668, 147] width 311 height 44
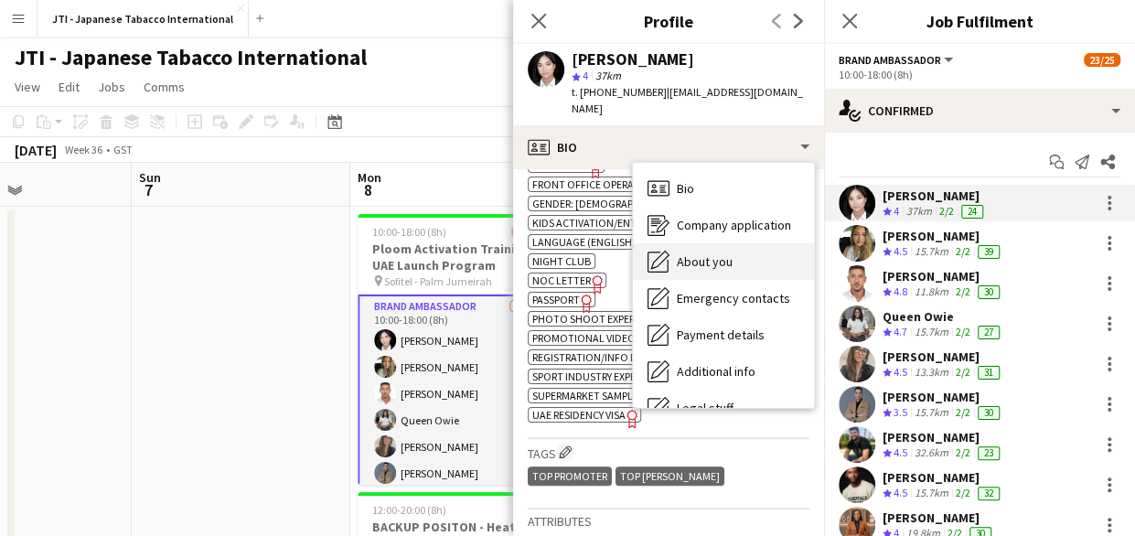
click at [741, 243] on div "About you About you" at bounding box center [723, 261] width 181 height 37
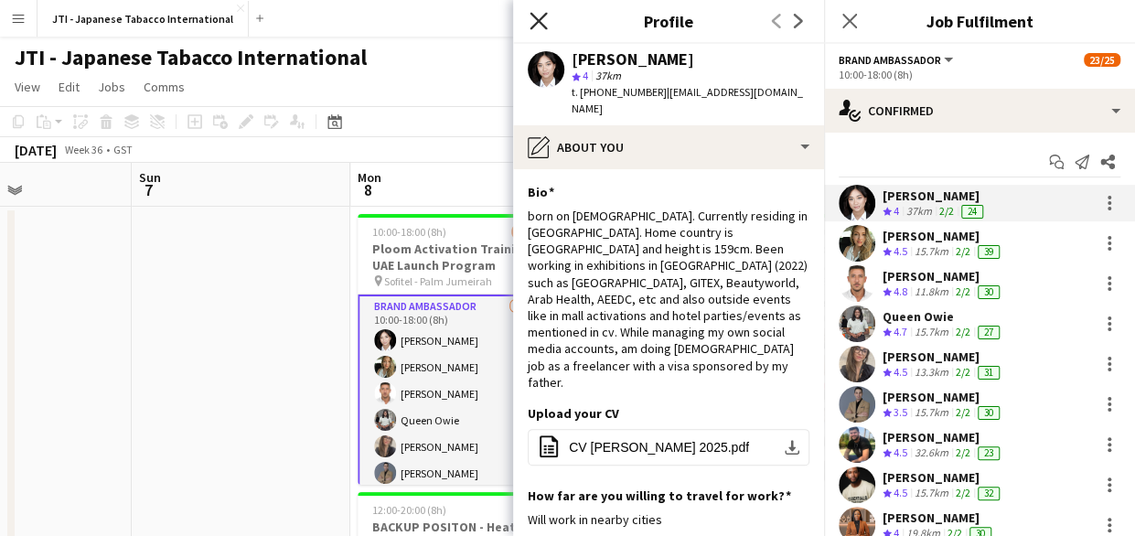
click at [537, 14] on icon "Close pop-in" at bounding box center [537, 20] width 17 height 17
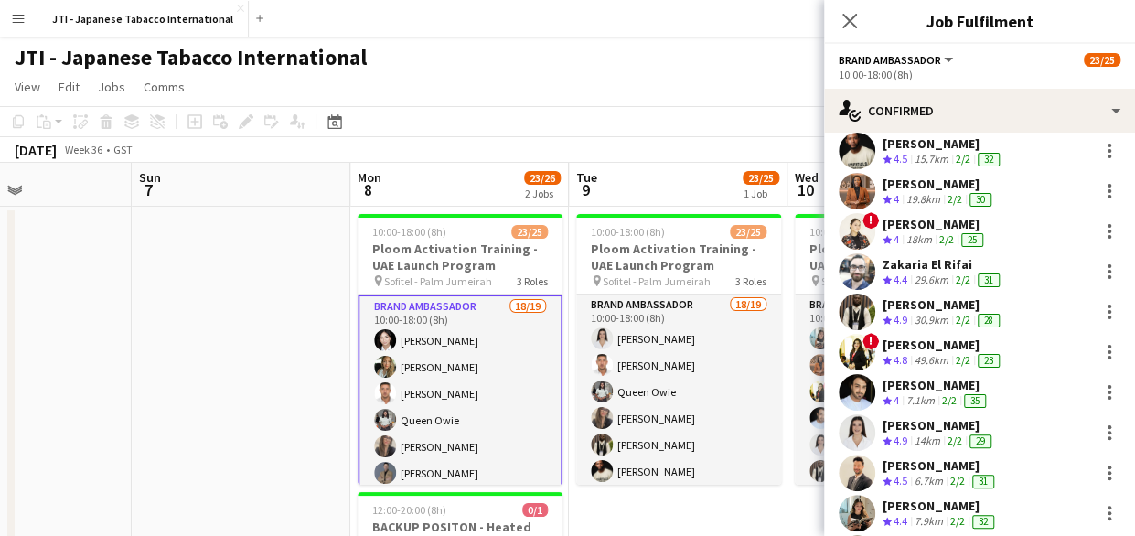
scroll to position [335, 0]
click at [920, 347] on div "[PERSON_NAME]" at bounding box center [942, 344] width 121 height 16
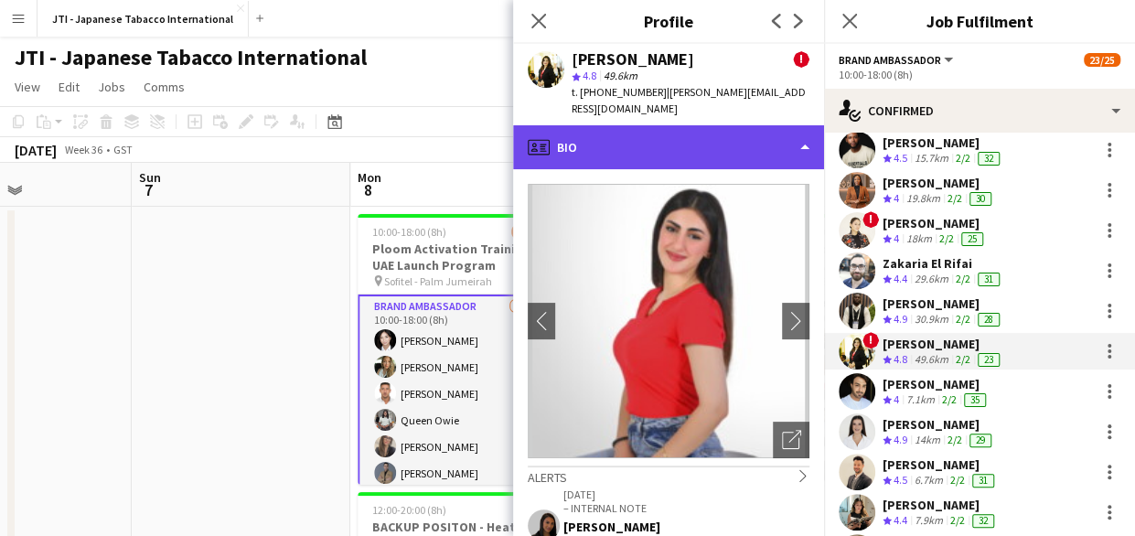
click at [717, 125] on div "profile Bio" at bounding box center [668, 147] width 311 height 44
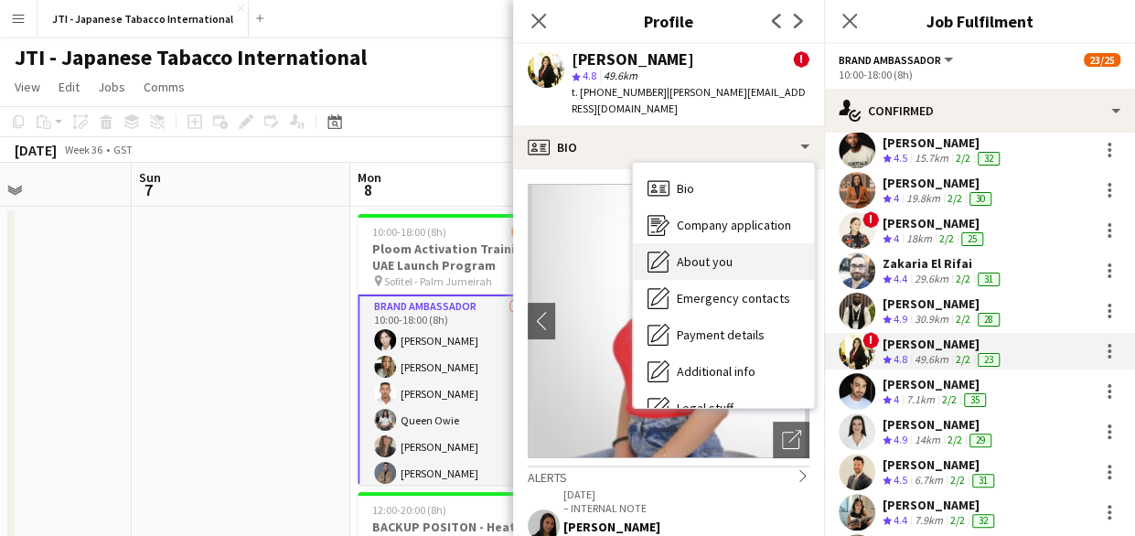
click at [715, 253] on span "About you" at bounding box center [705, 261] width 56 height 16
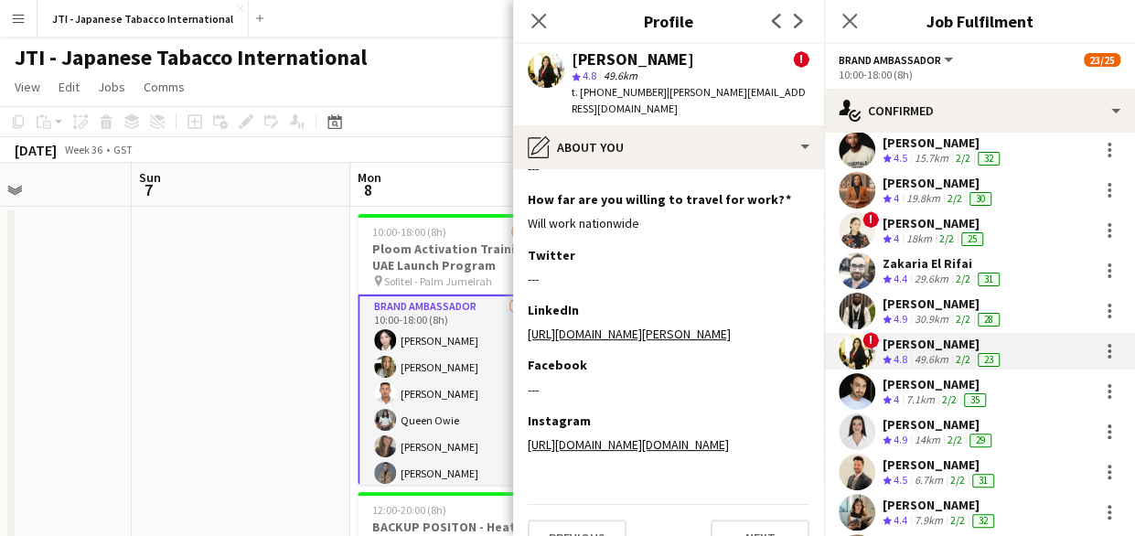
scroll to position [304, 0]
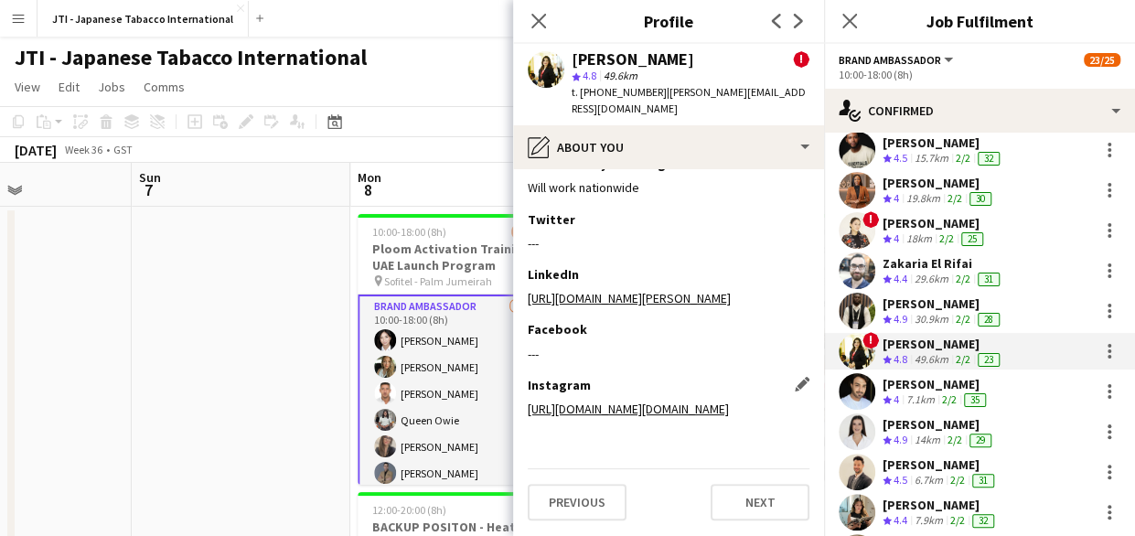
click at [668, 408] on link "[URL][DOMAIN_NAME][DOMAIN_NAME]" at bounding box center [628, 409] width 201 height 16
click at [920, 349] on div "[PERSON_NAME]" at bounding box center [942, 344] width 121 height 16
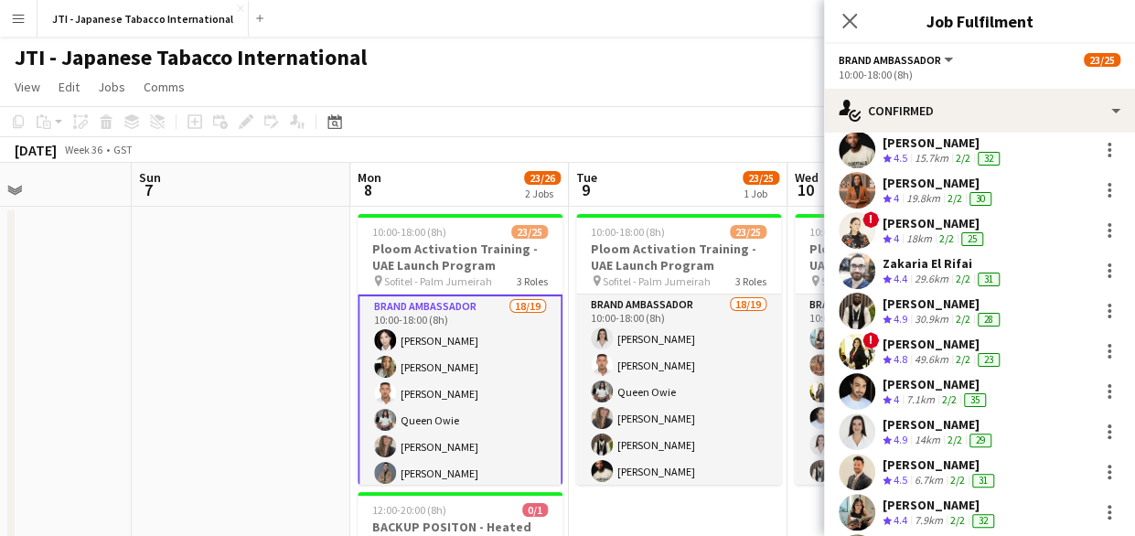
drag, startPoint x: 920, startPoint y: 349, endPoint x: 895, endPoint y: 356, distance: 25.5
click at [895, 356] on span "4.8" at bounding box center [900, 359] width 14 height 14
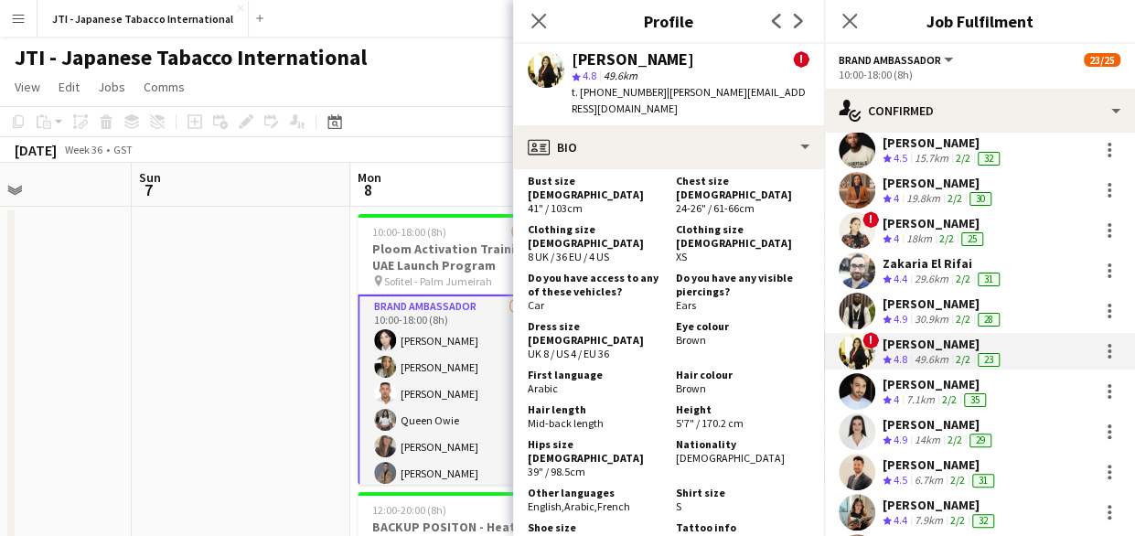
scroll to position [1757, 0]
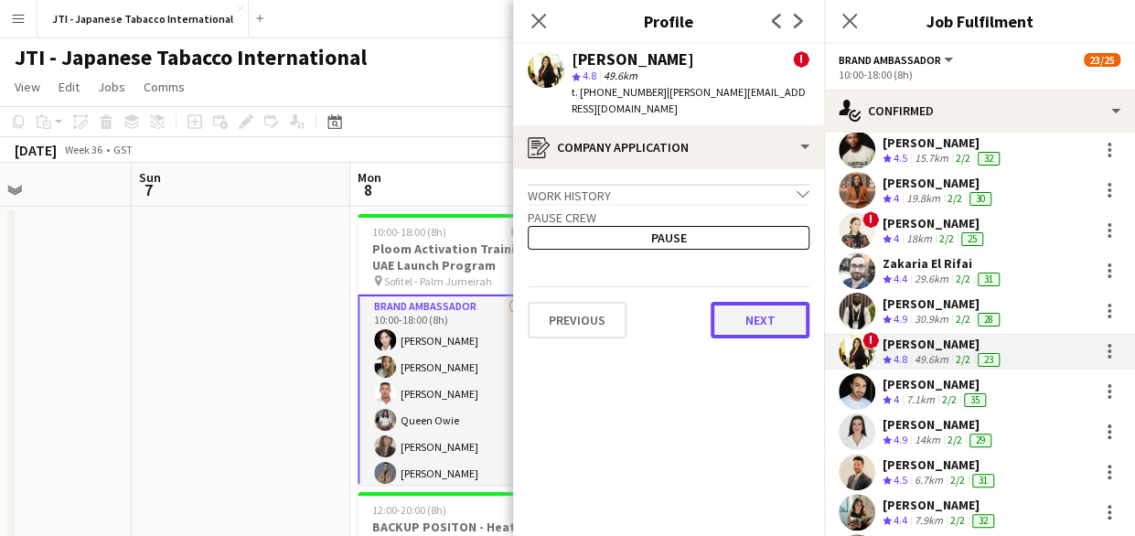
click at [775, 302] on button "Next" at bounding box center [760, 320] width 99 height 37
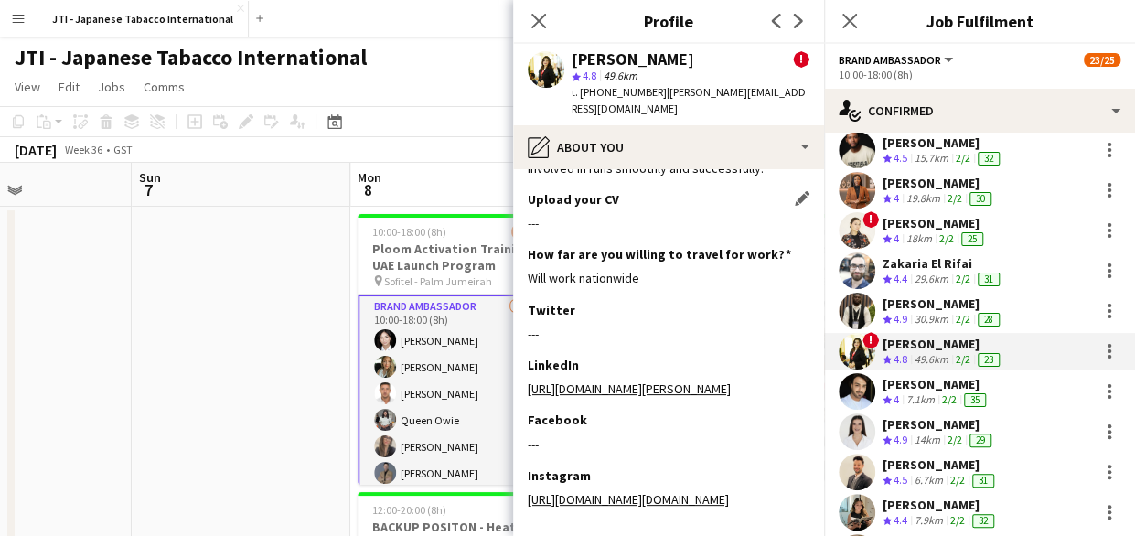
scroll to position [304, 0]
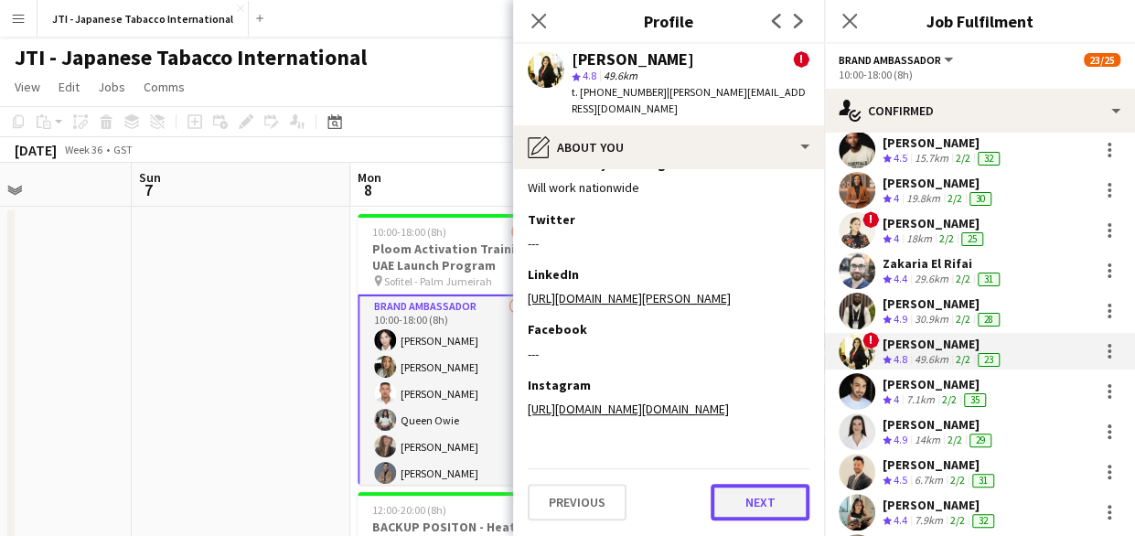
click at [739, 495] on button "Next" at bounding box center [760, 502] width 99 height 37
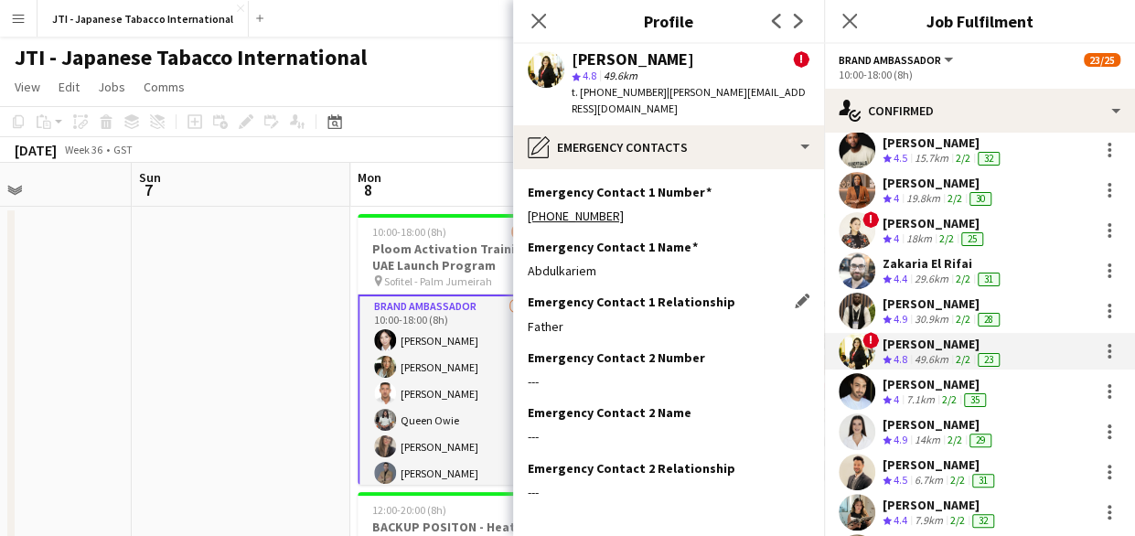
scroll to position [65, 0]
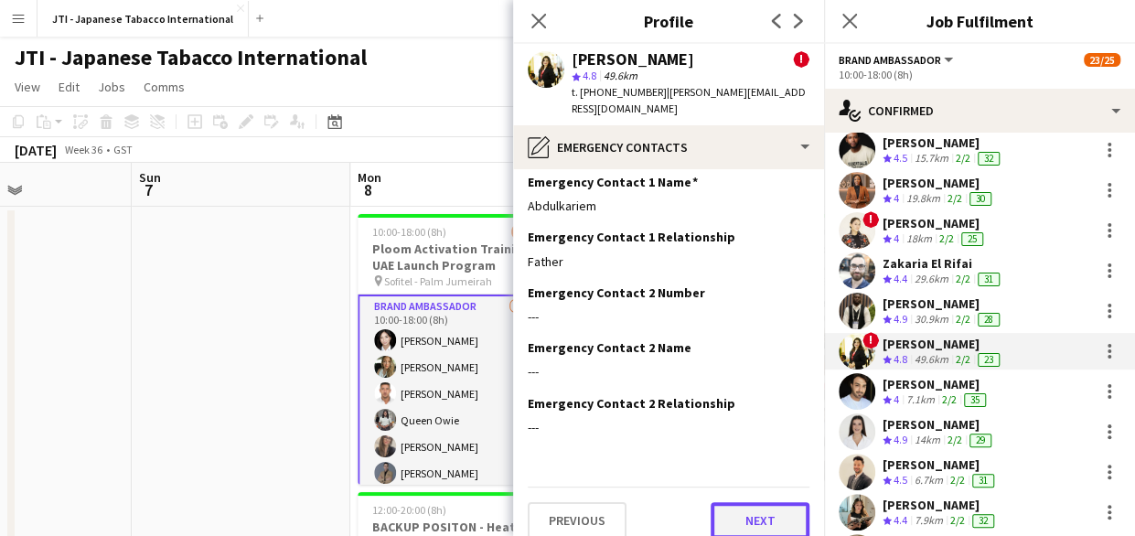
click at [744, 502] on button "Next" at bounding box center [760, 520] width 99 height 37
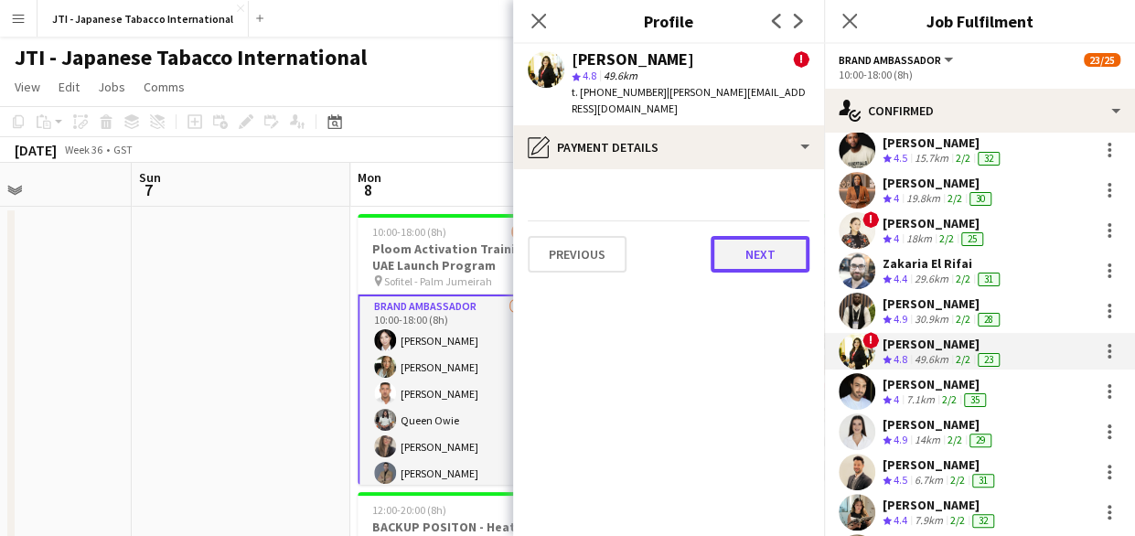
click at [759, 242] on button "Next" at bounding box center [760, 254] width 99 height 37
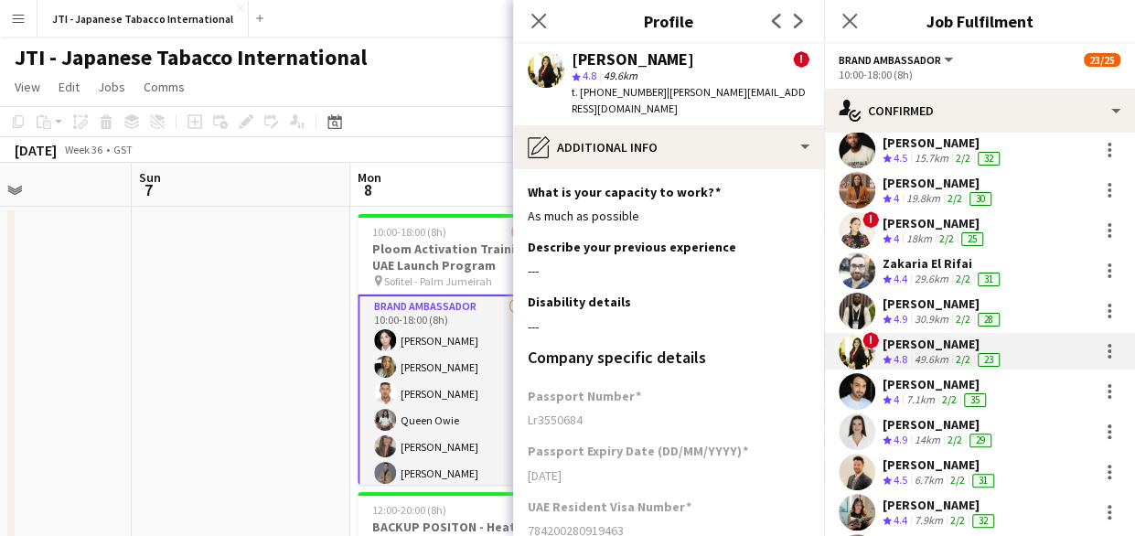
scroll to position [269, 0]
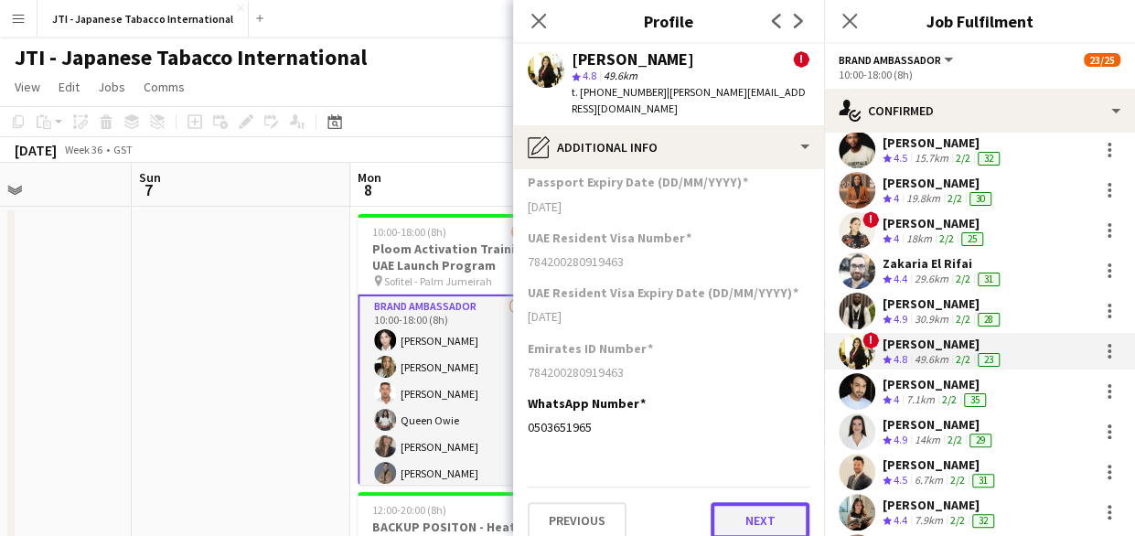
click at [733, 502] on button "Next" at bounding box center [760, 520] width 99 height 37
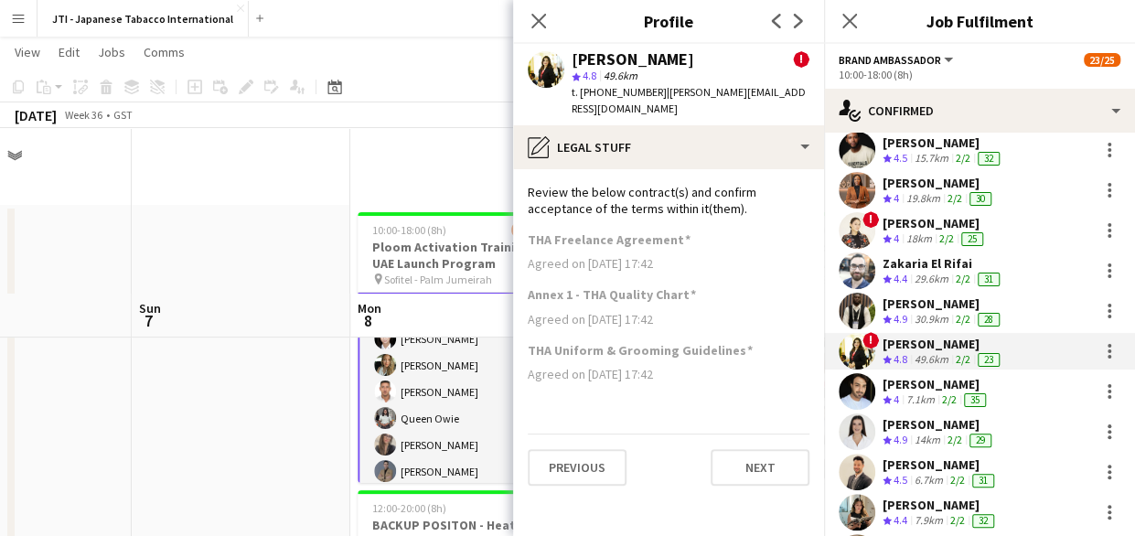
scroll to position [166, 0]
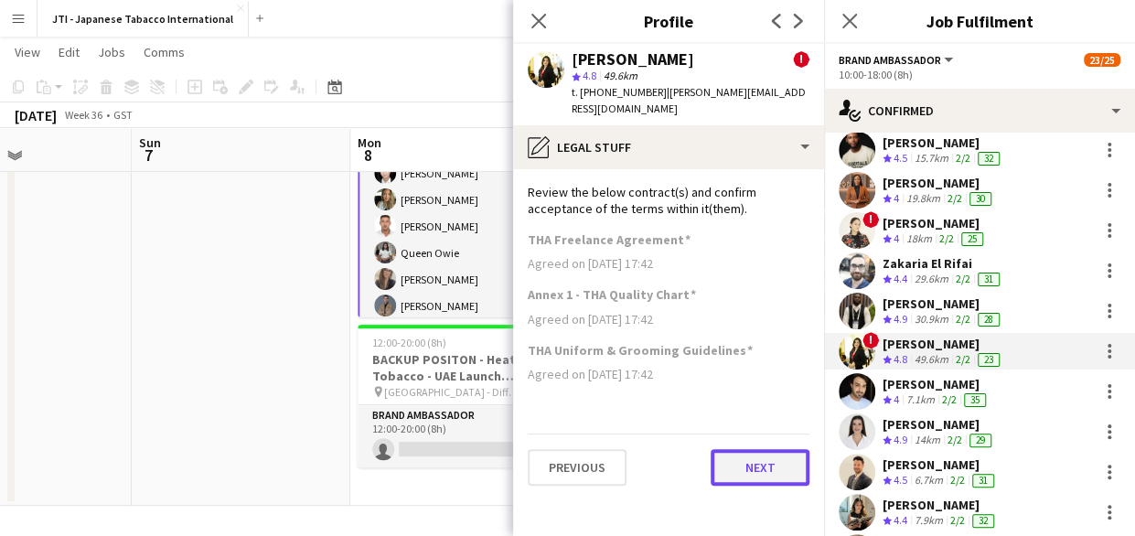
click at [754, 453] on button "Next" at bounding box center [760, 467] width 99 height 37
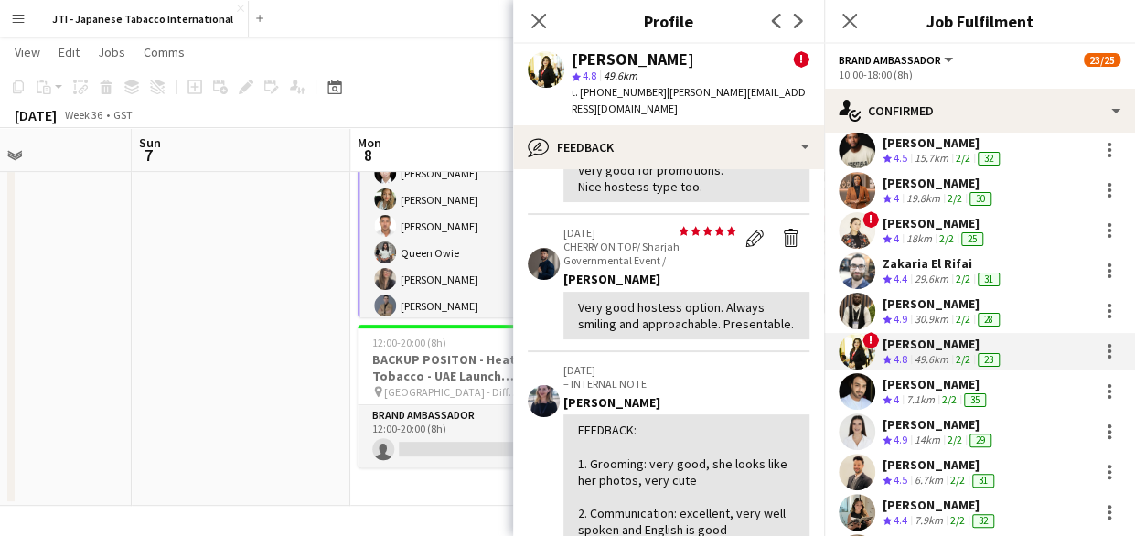
scroll to position [396, 0]
click at [541, 17] on icon at bounding box center [537, 20] width 17 height 17
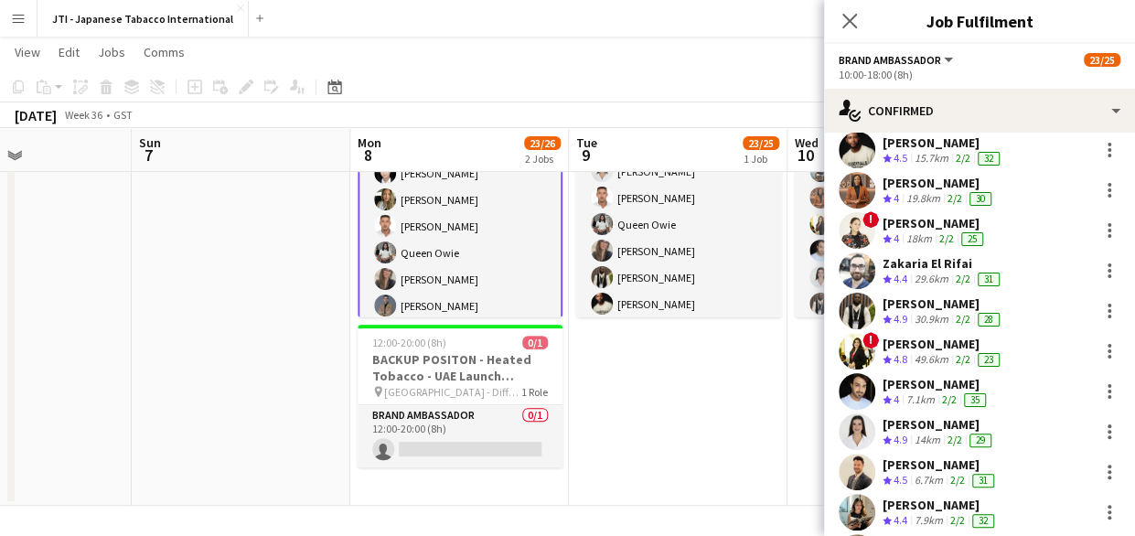
click at [541, 17] on app-navbar "Menu Boards Boards Boards All jobs Status Workforce Workforce My Workforce Recr…" at bounding box center [567, 18] width 1135 height 37
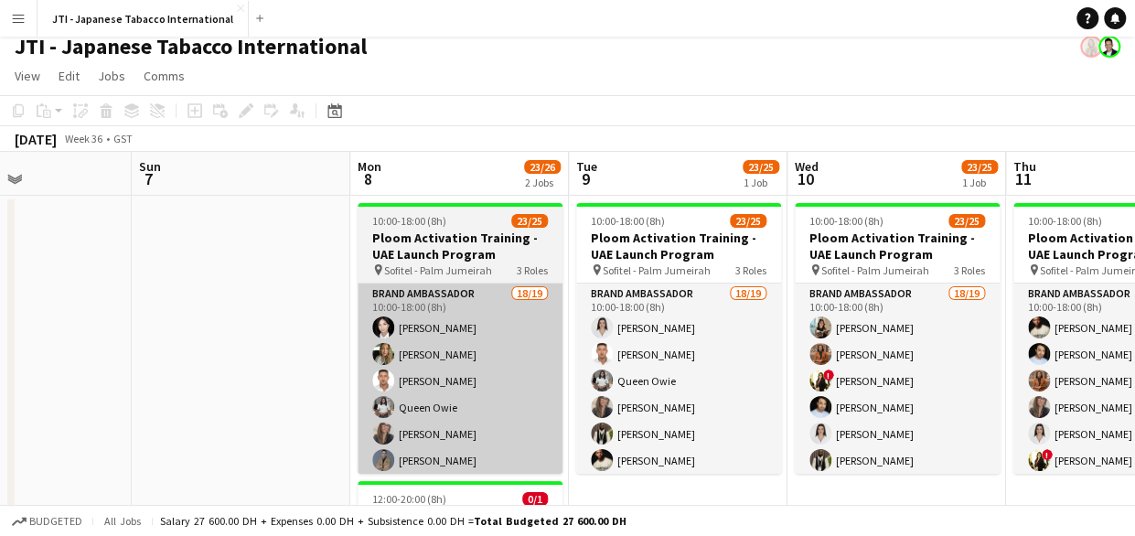
scroll to position [9, 0]
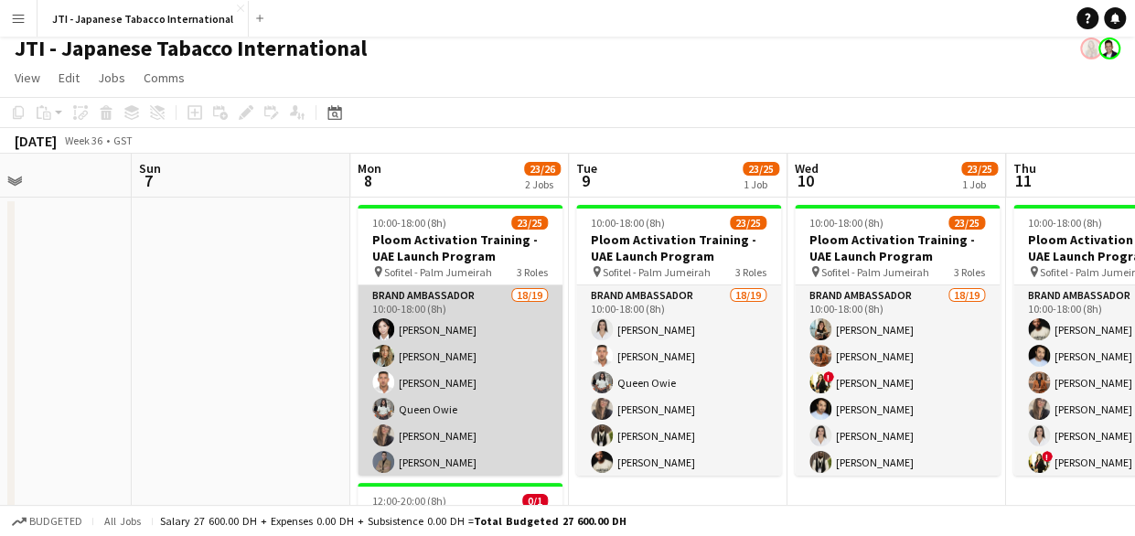
drag, startPoint x: 444, startPoint y: 399, endPoint x: 405, endPoint y: 388, distance: 40.8
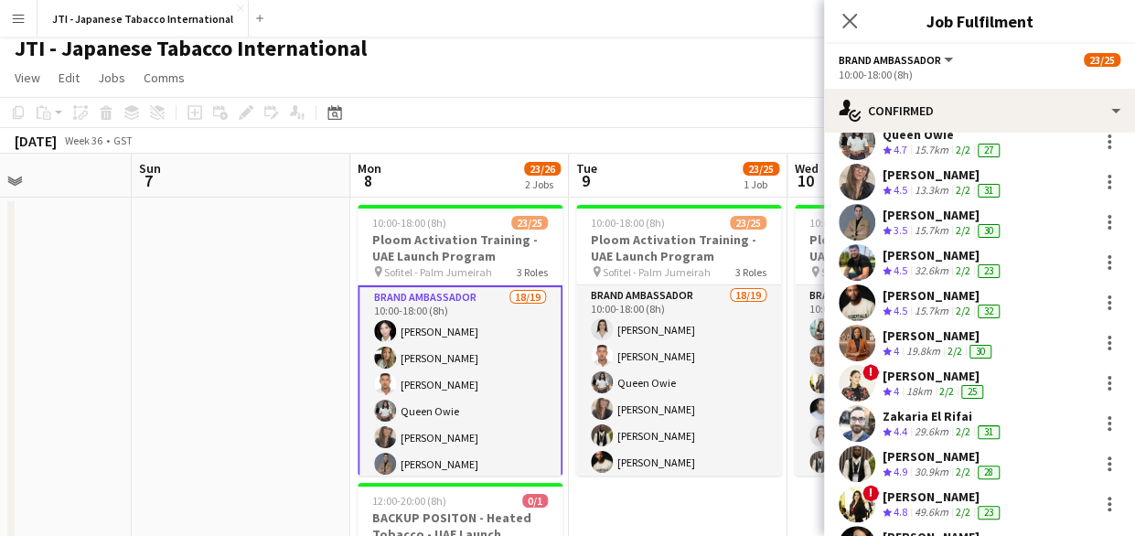
scroll to position [187, 0]
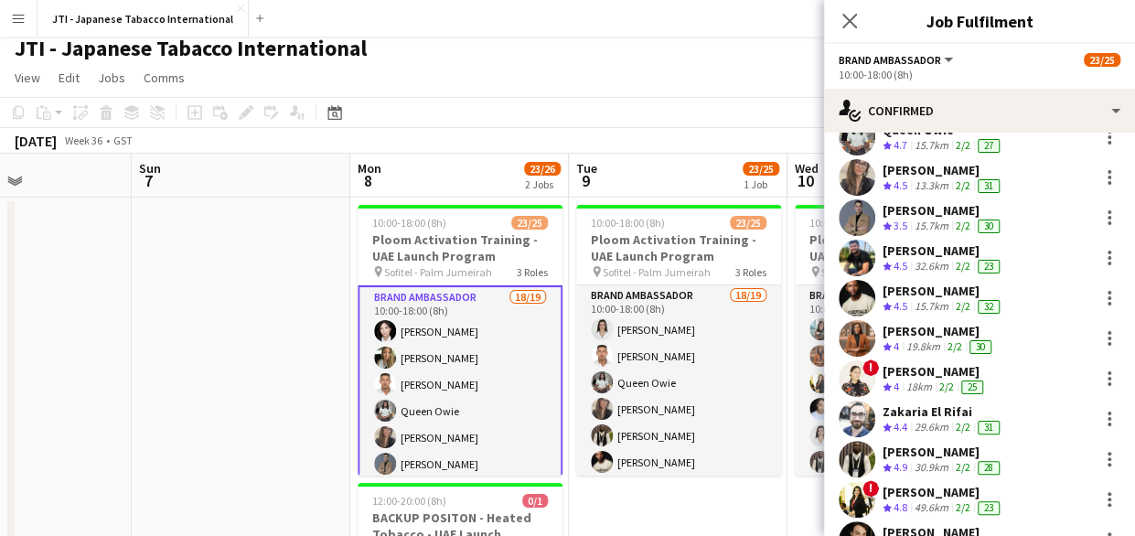
click at [920, 505] on div "49.6km" at bounding box center [931, 508] width 41 height 16
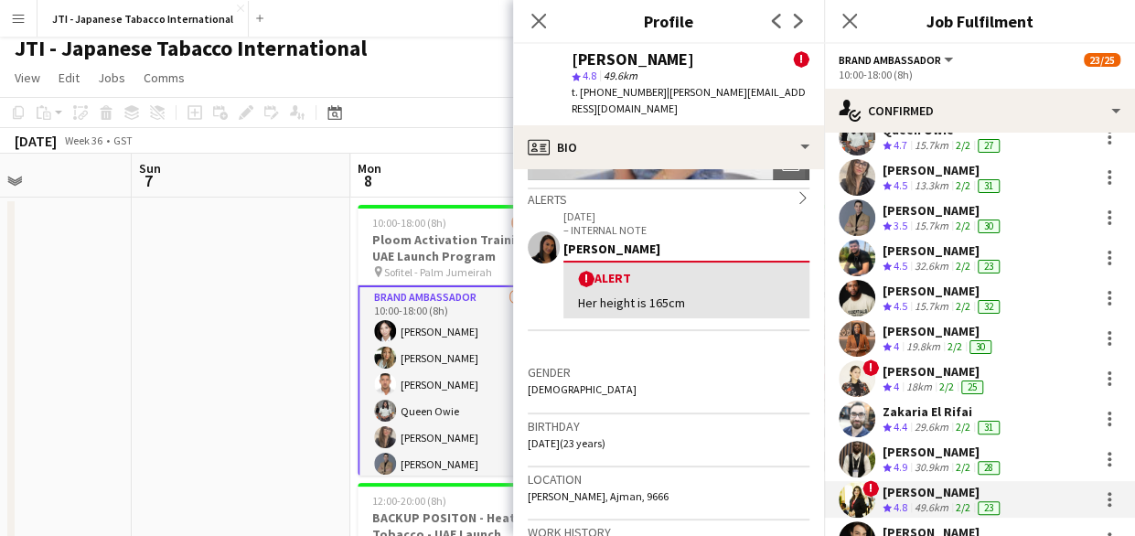
scroll to position [285, 0]
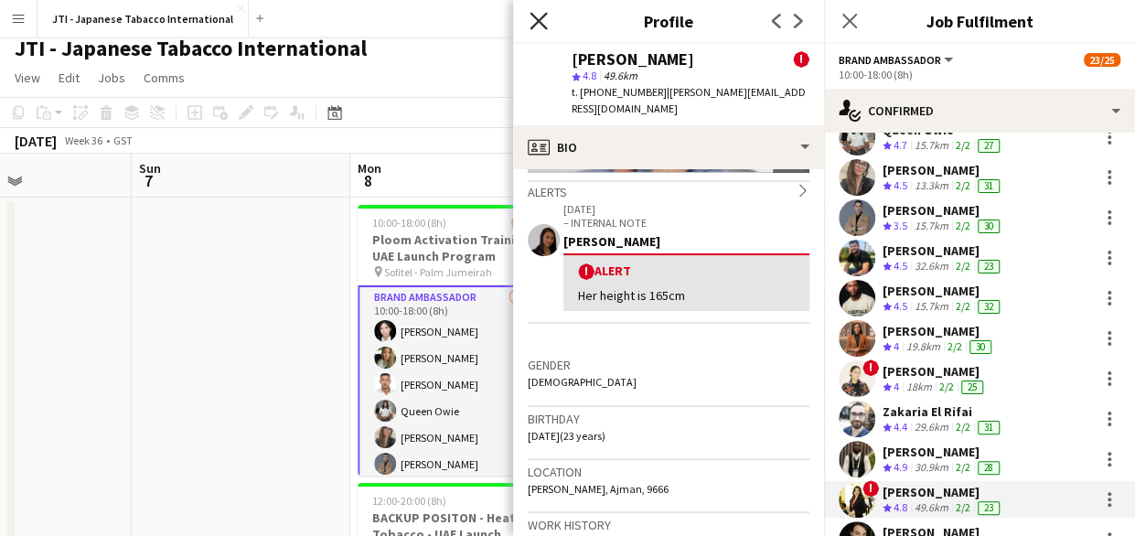
click at [537, 19] on icon at bounding box center [537, 20] width 17 height 17
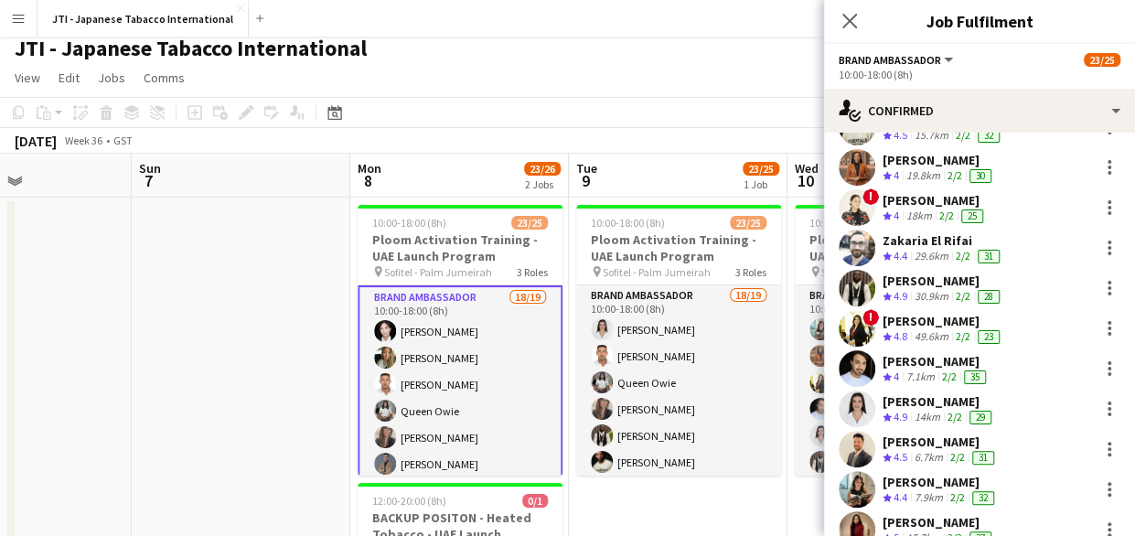
scroll to position [358, 0]
click at [909, 406] on div "[PERSON_NAME]" at bounding box center [938, 400] width 112 height 16
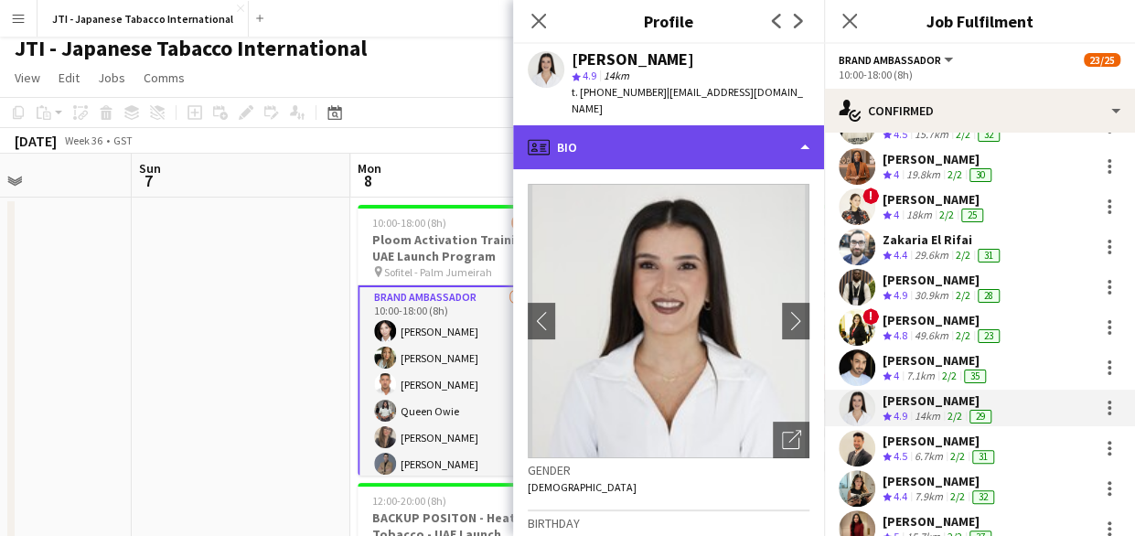
click at [752, 127] on div "profile Bio" at bounding box center [668, 147] width 311 height 44
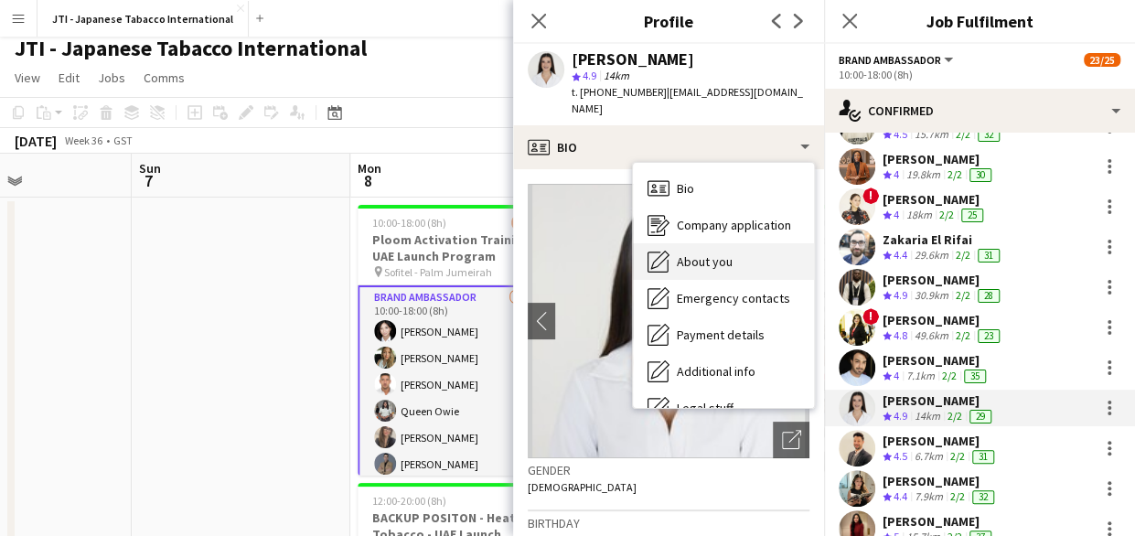
click at [728, 253] on span "About you" at bounding box center [705, 261] width 56 height 16
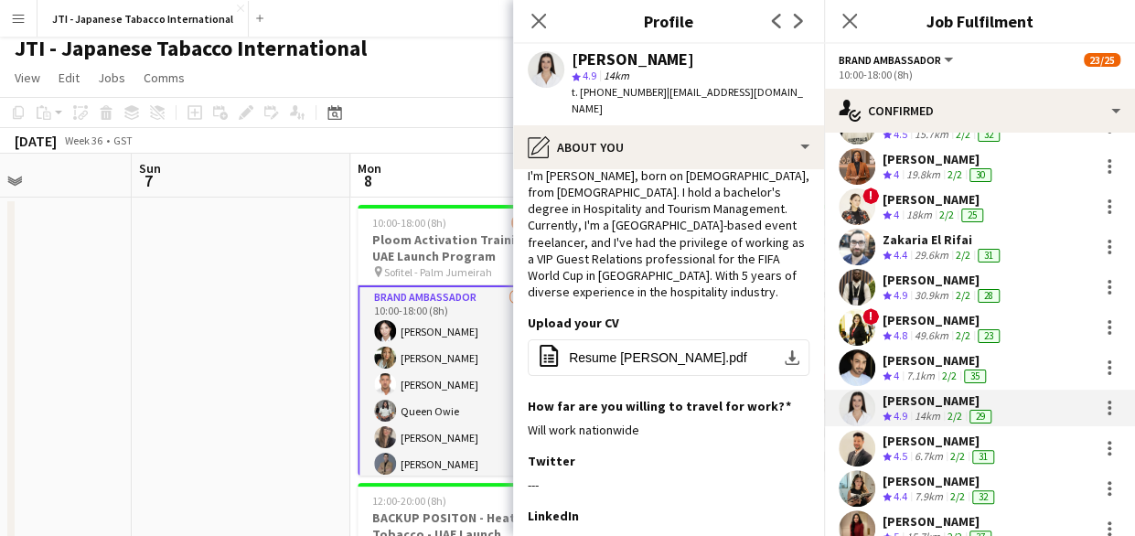
scroll to position [247, 0]
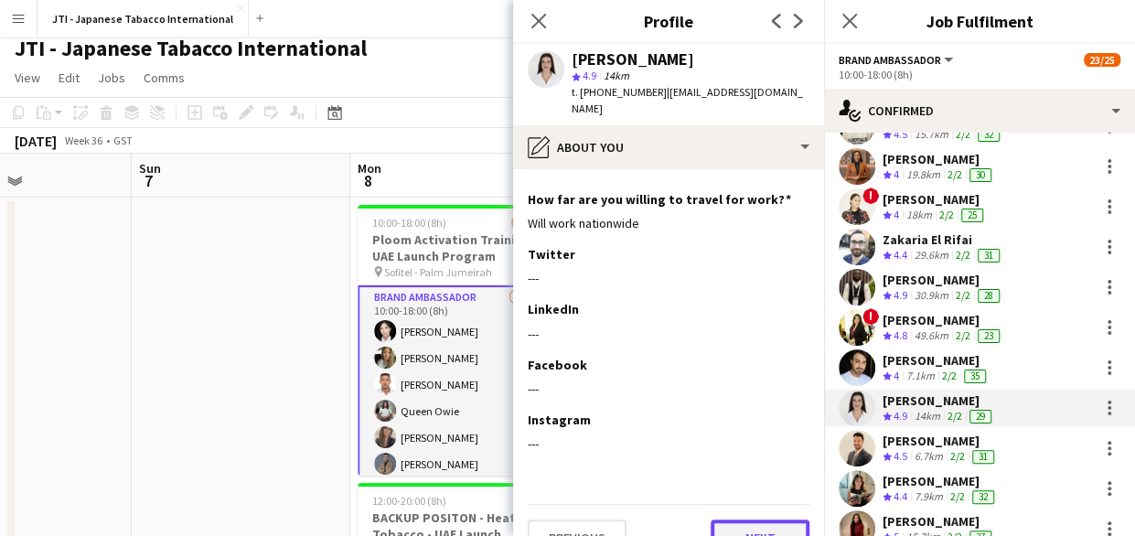
click at [754, 519] on button "Next" at bounding box center [760, 537] width 99 height 37
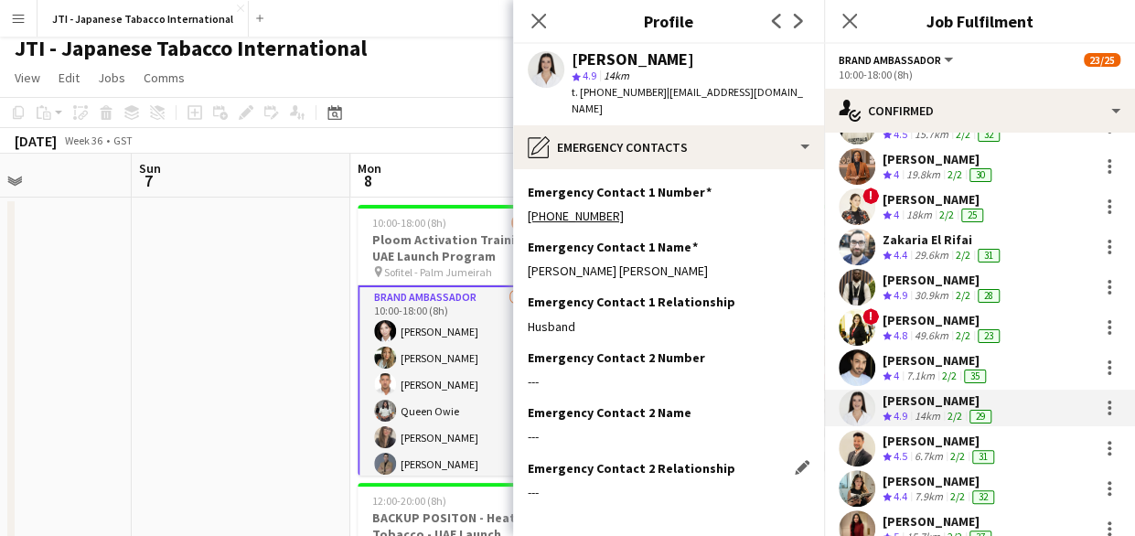
drag, startPoint x: 754, startPoint y: 498, endPoint x: 656, endPoint y: 447, distance: 110.4
click at [656, 460] on h3 "Emergency Contact 2 Relationship" at bounding box center [632, 468] width 208 height 16
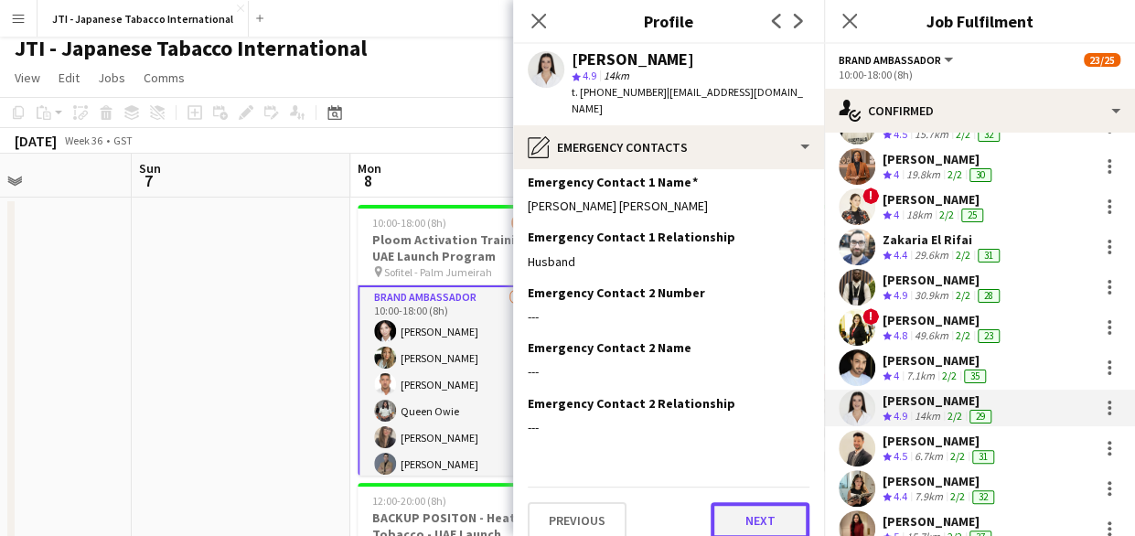
click at [720, 509] on button "Next" at bounding box center [760, 520] width 99 height 37
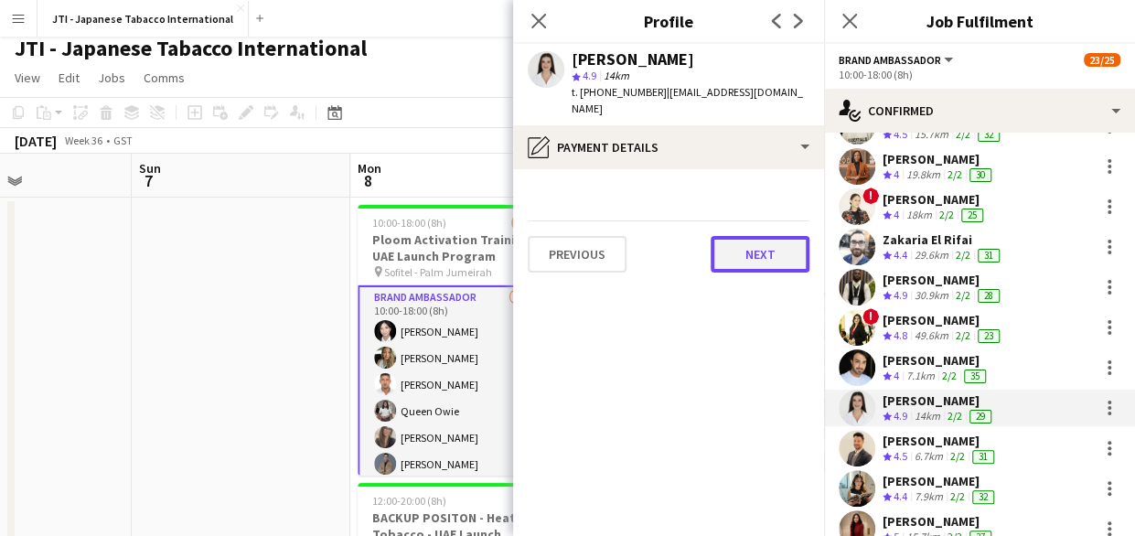
click at [761, 236] on button "Next" at bounding box center [760, 254] width 99 height 37
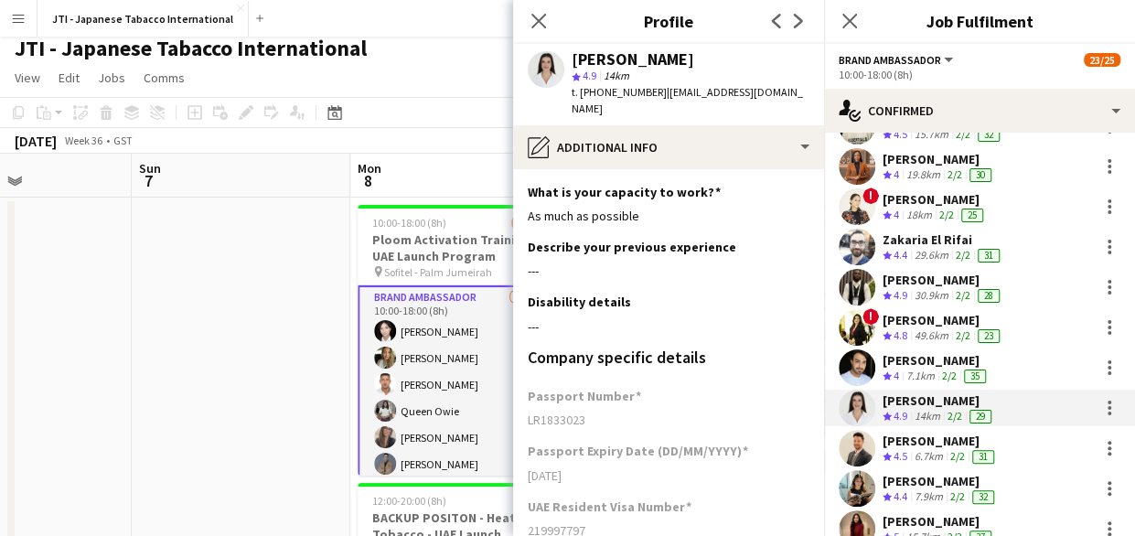
scroll to position [269, 0]
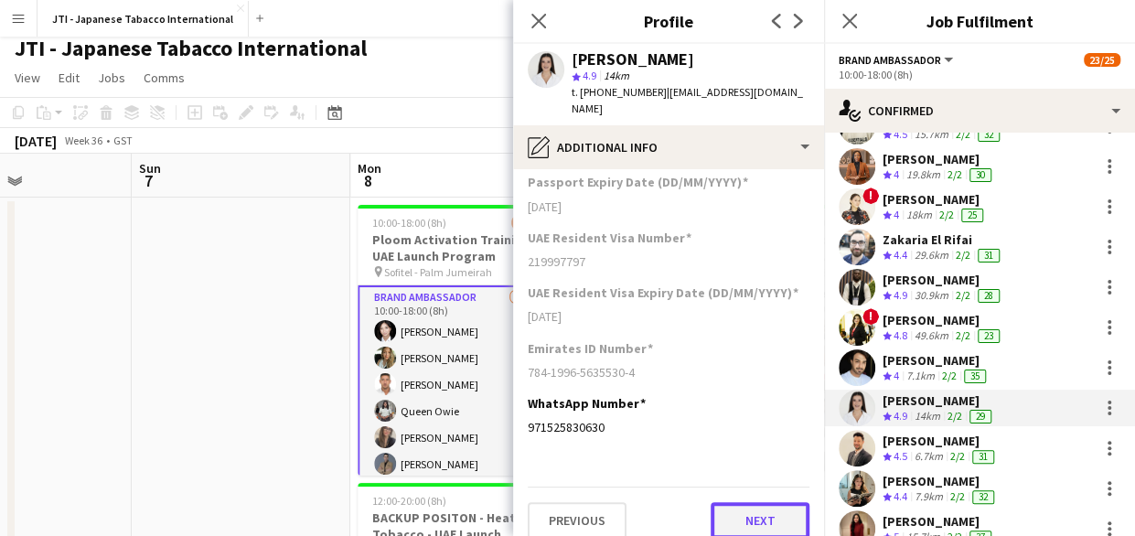
click at [726, 502] on button "Next" at bounding box center [760, 520] width 99 height 37
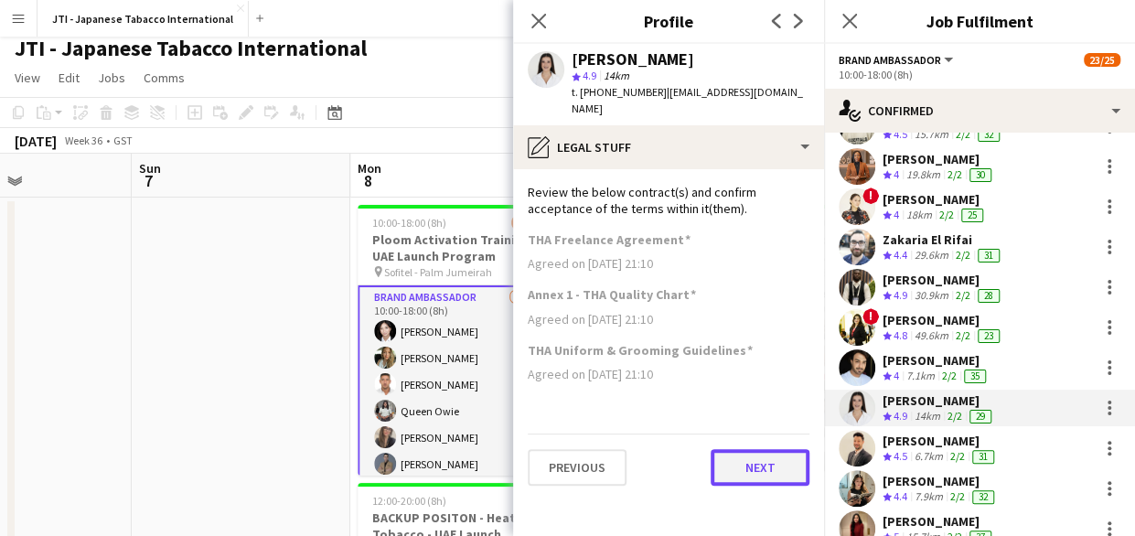
click at [749, 450] on button "Next" at bounding box center [760, 467] width 99 height 37
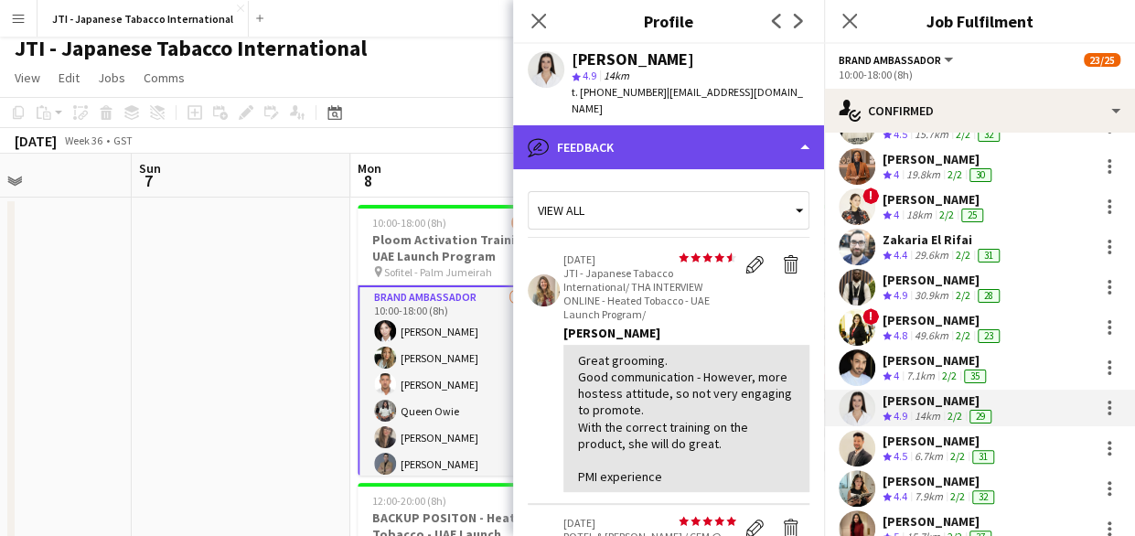
click at [700, 136] on div "bubble-pencil Feedback" at bounding box center [668, 147] width 311 height 44
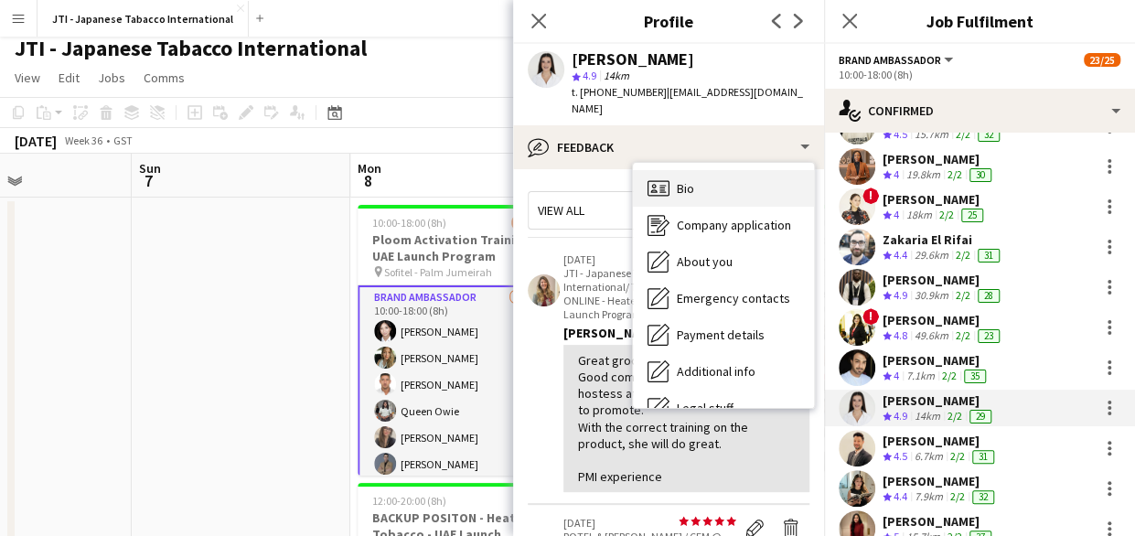
click at [710, 173] on div "Bio Bio" at bounding box center [723, 188] width 181 height 37
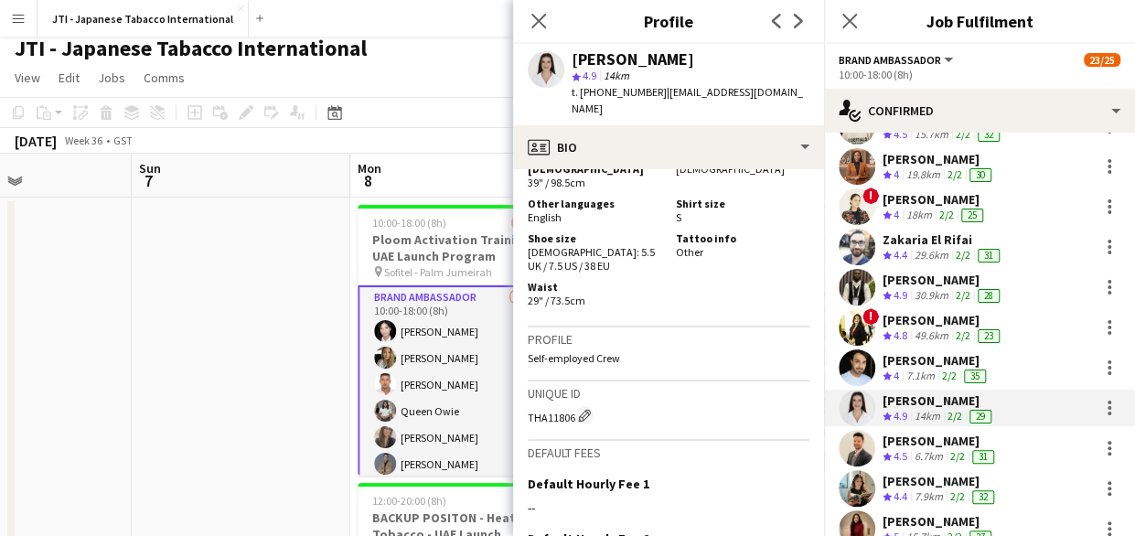
scroll to position [1725, 0]
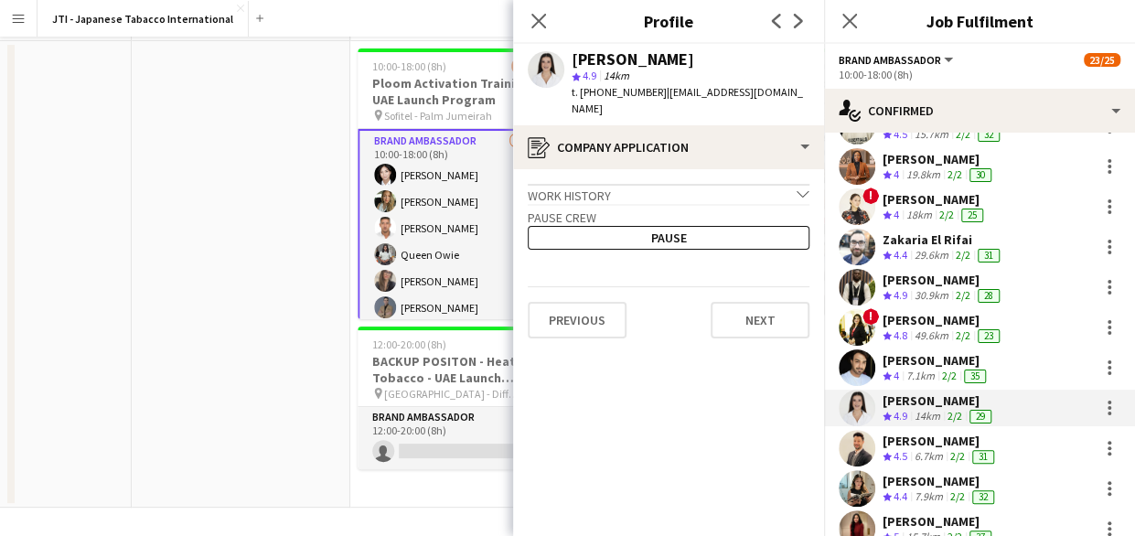
scroll to position [0, 0]
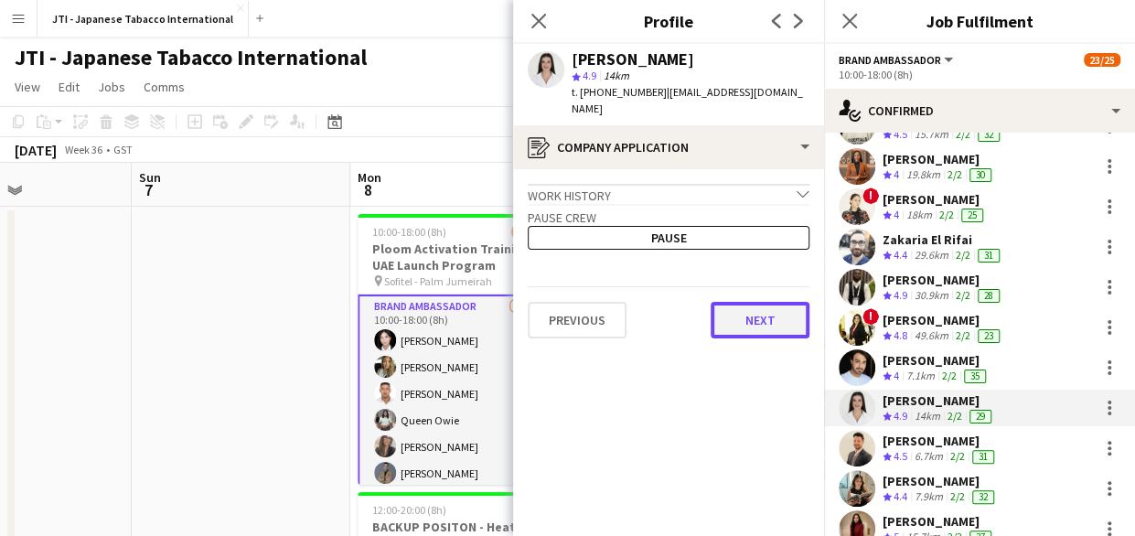
click at [764, 302] on button "Next" at bounding box center [760, 320] width 99 height 37
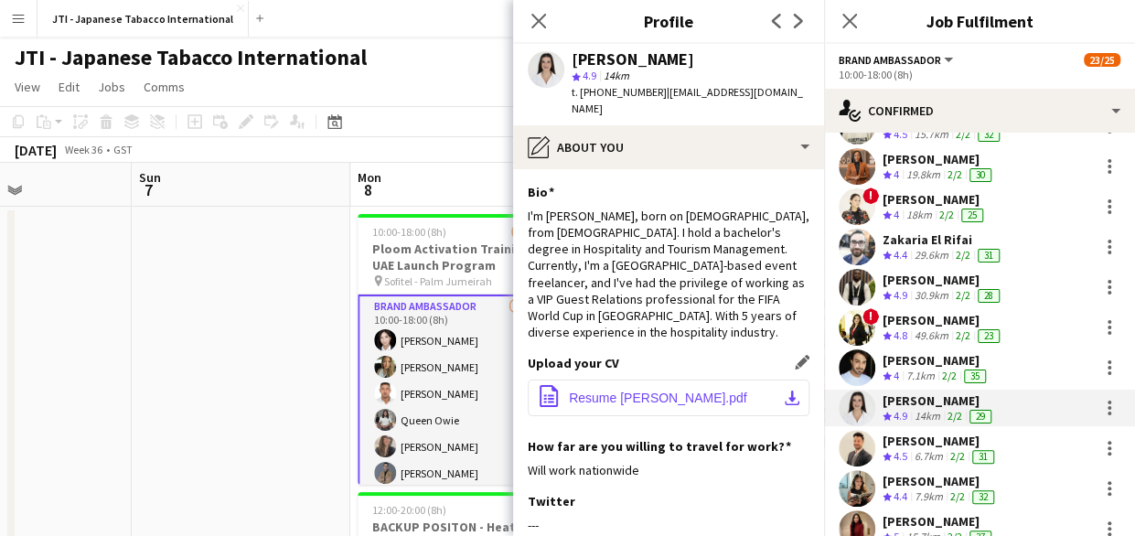
click at [670, 390] on span "Resume [PERSON_NAME].pdf" at bounding box center [658, 397] width 178 height 15
click at [536, 19] on icon at bounding box center [537, 20] width 17 height 17
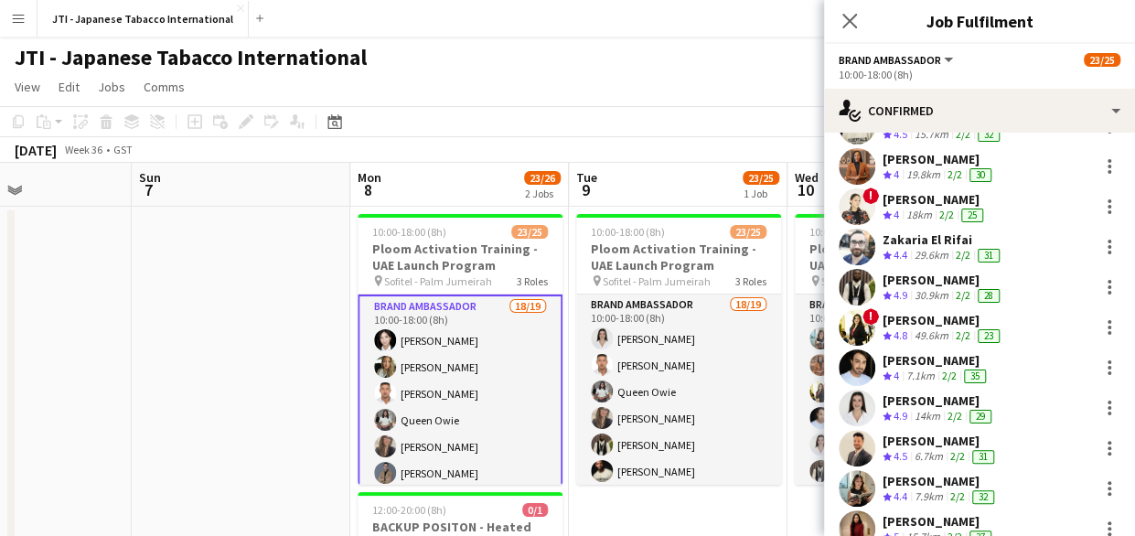
click at [871, 404] on app-user-avatar at bounding box center [857, 408] width 37 height 37
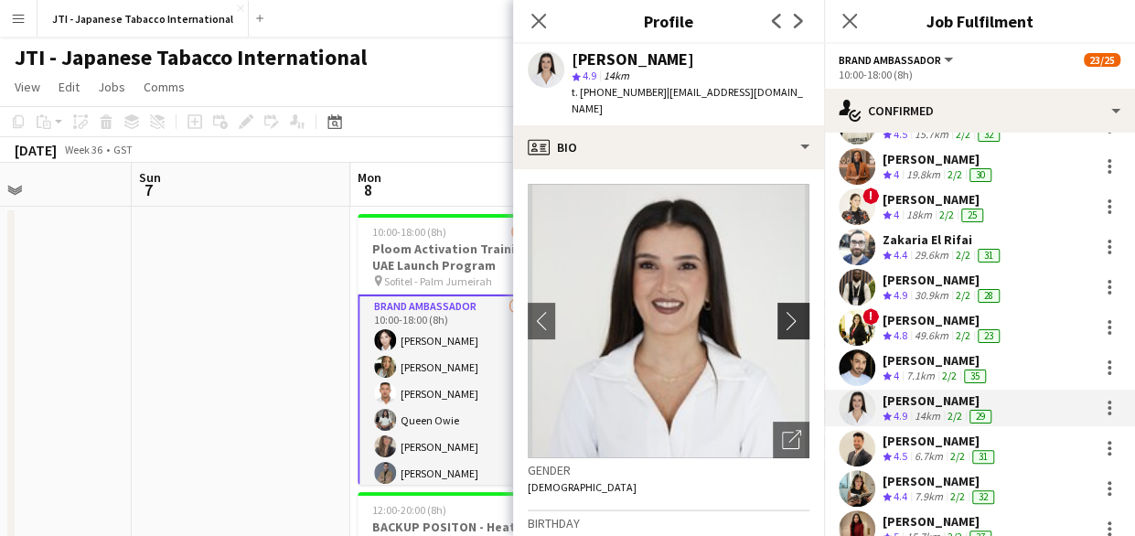
click at [783, 311] on app-icon "chevron-right" at bounding box center [796, 320] width 28 height 19
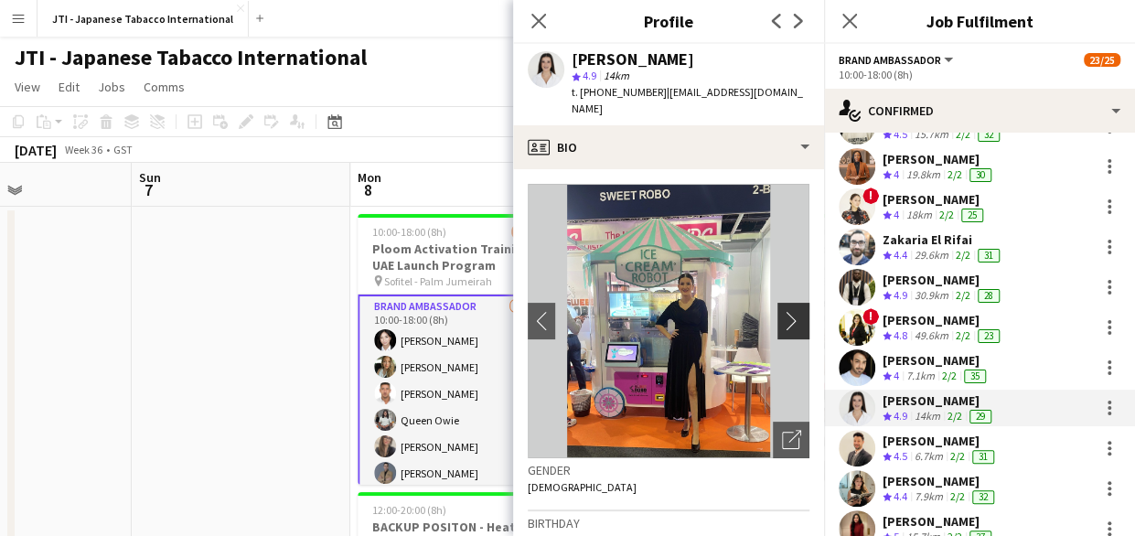
click at [783, 311] on app-icon "chevron-right" at bounding box center [796, 320] width 28 height 19
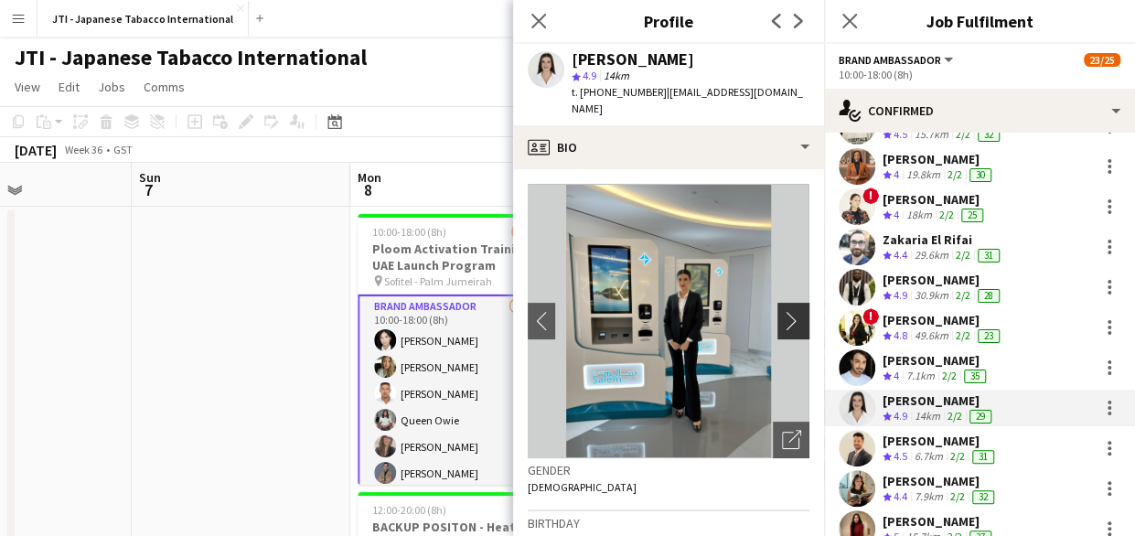
click at [782, 311] on app-icon "chevron-right" at bounding box center [796, 320] width 28 height 19
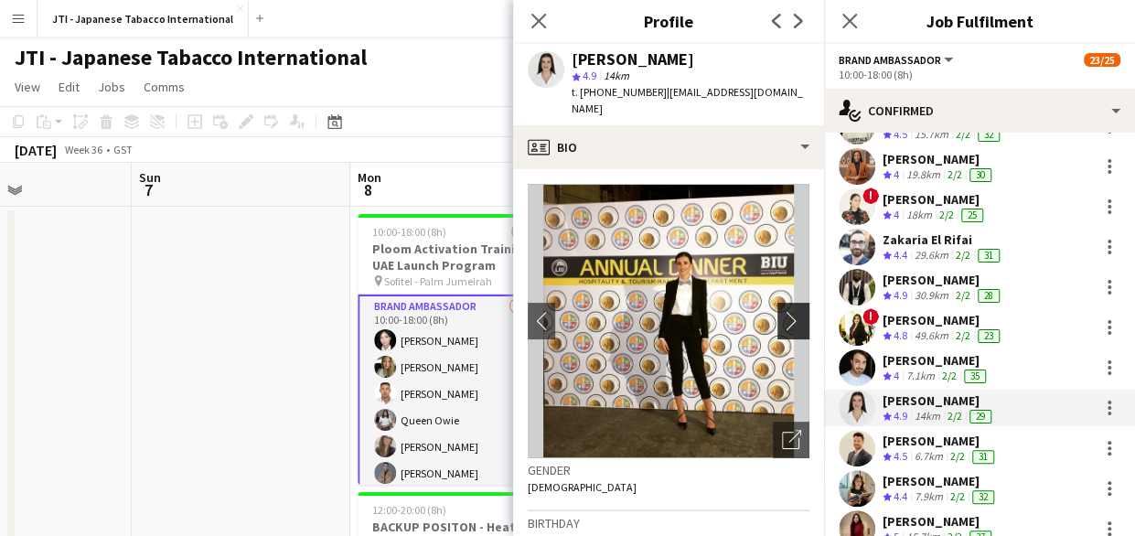
click at [782, 311] on app-icon "chevron-right" at bounding box center [796, 320] width 28 height 19
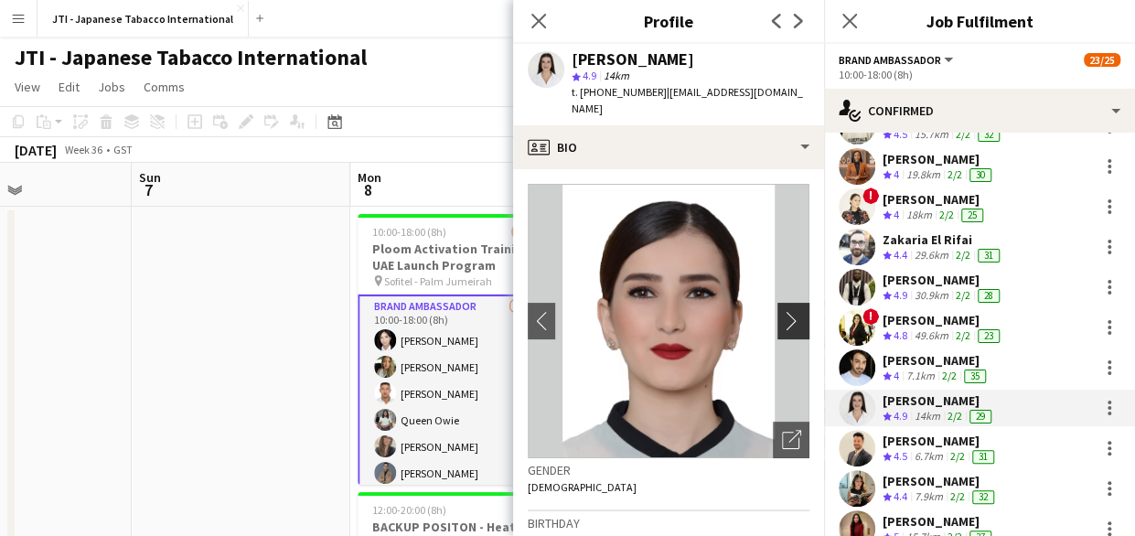
click at [782, 311] on app-icon "chevron-right" at bounding box center [796, 320] width 28 height 19
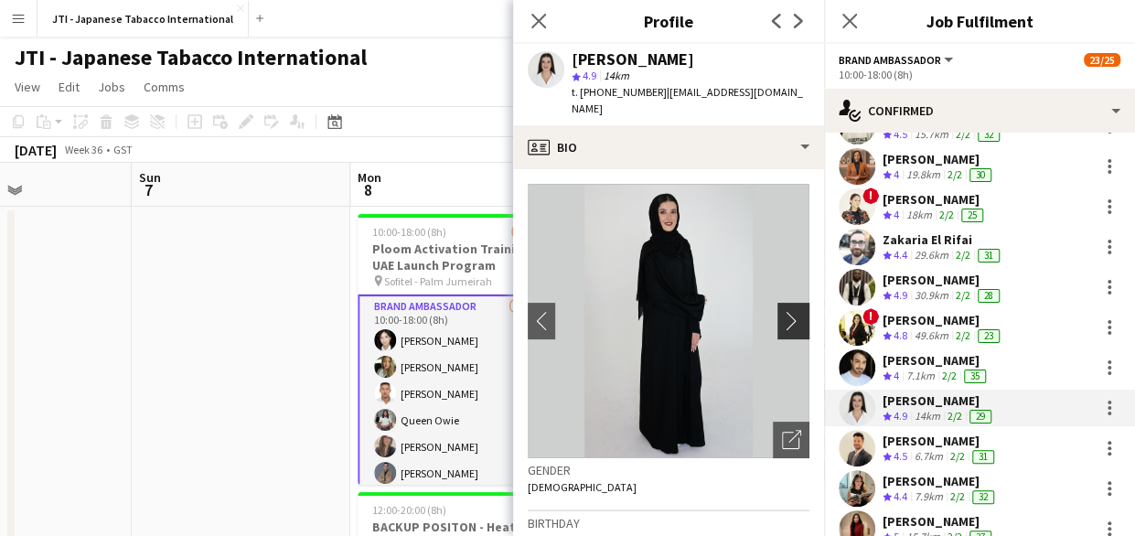
click at [782, 311] on app-icon "chevron-right" at bounding box center [796, 320] width 28 height 19
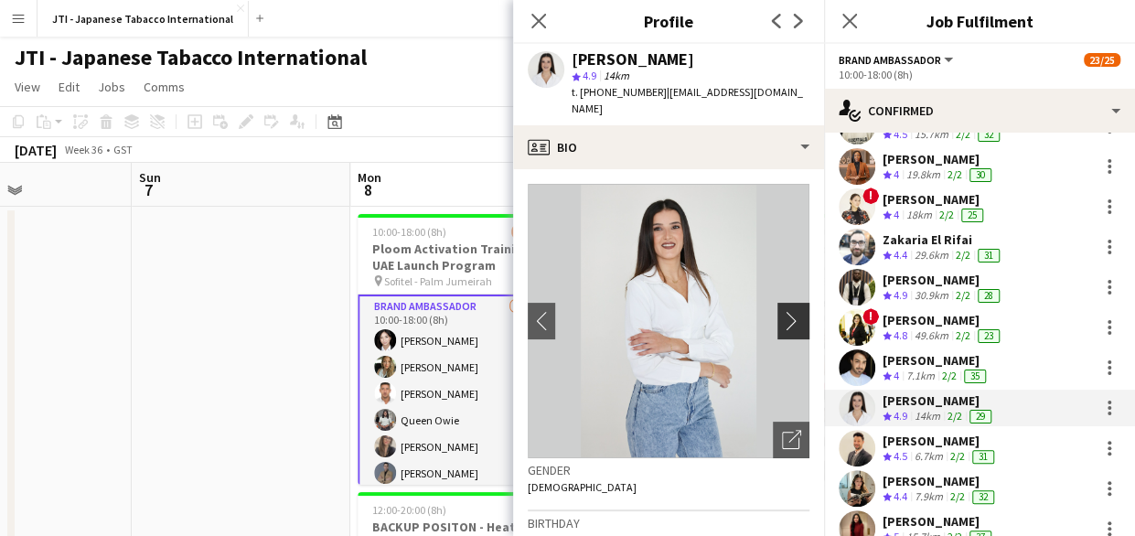
click at [782, 311] on app-icon "chevron-right" at bounding box center [796, 320] width 28 height 19
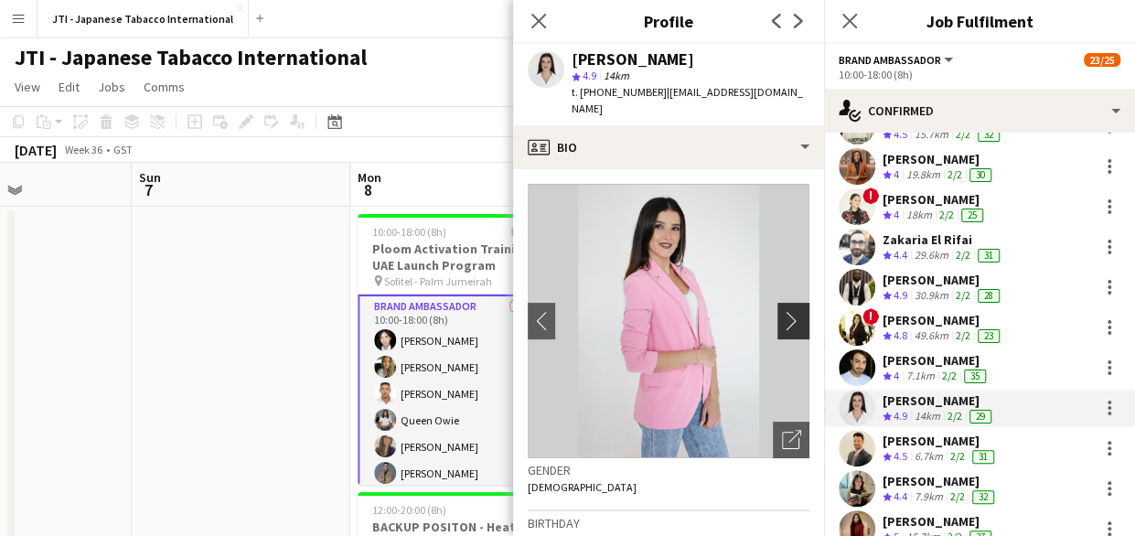
click at [782, 311] on app-icon "chevron-right" at bounding box center [796, 320] width 28 height 19
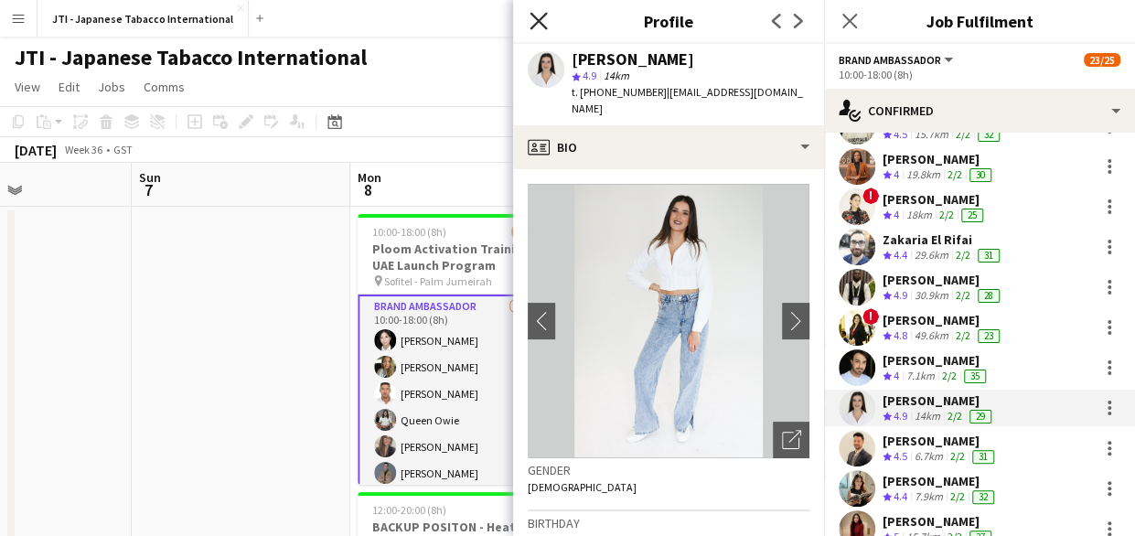
click at [539, 24] on icon "Close pop-in" at bounding box center [537, 20] width 17 height 17
